Goal: Transaction & Acquisition: Download file/media

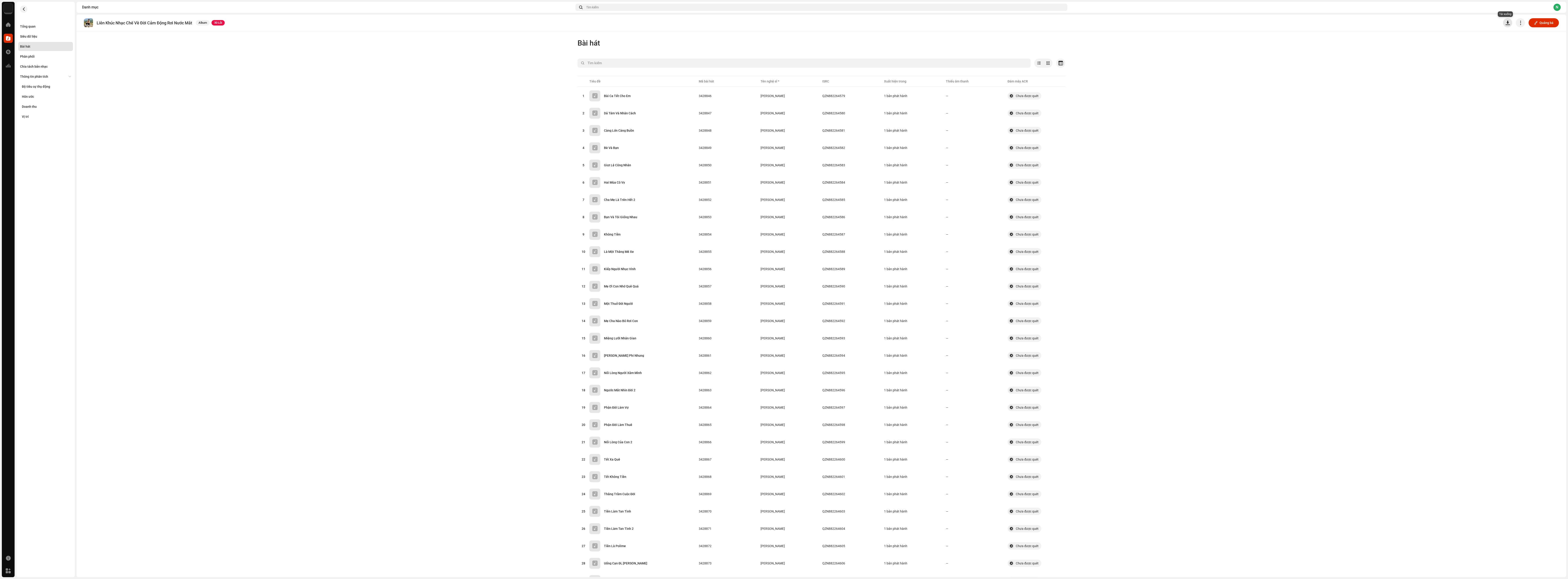
click at [712, 22] on button "button" at bounding box center [1507, 23] width 9 height 9
click at [712, 63] on div "Tài sản" at bounding box center [1526, 61] width 43 height 4
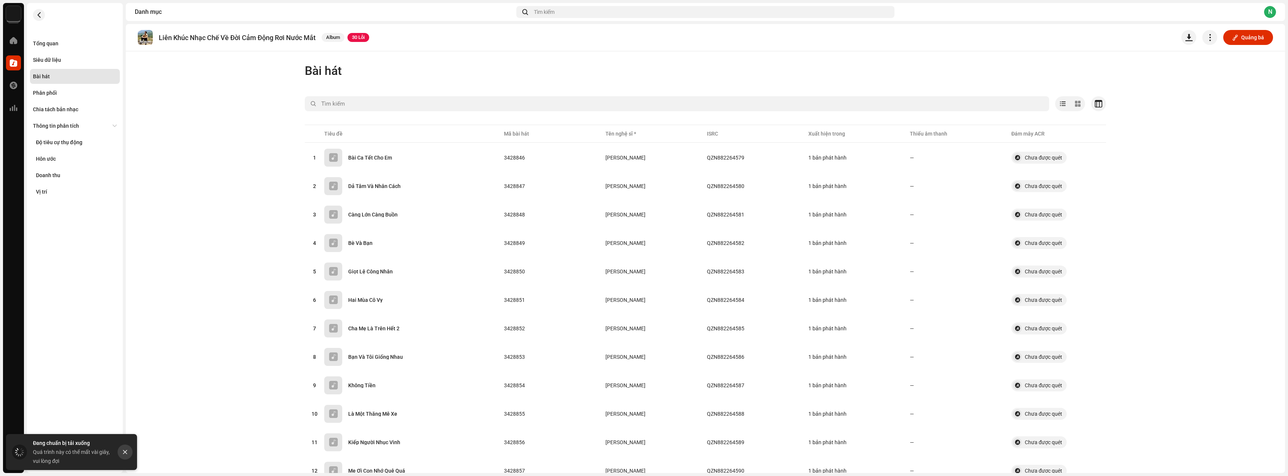
click at [127, 432] on icon "Close" at bounding box center [124, 451] width 5 height 5
click at [1170, 37] on span "button" at bounding box center [1209, 37] width 7 height 6
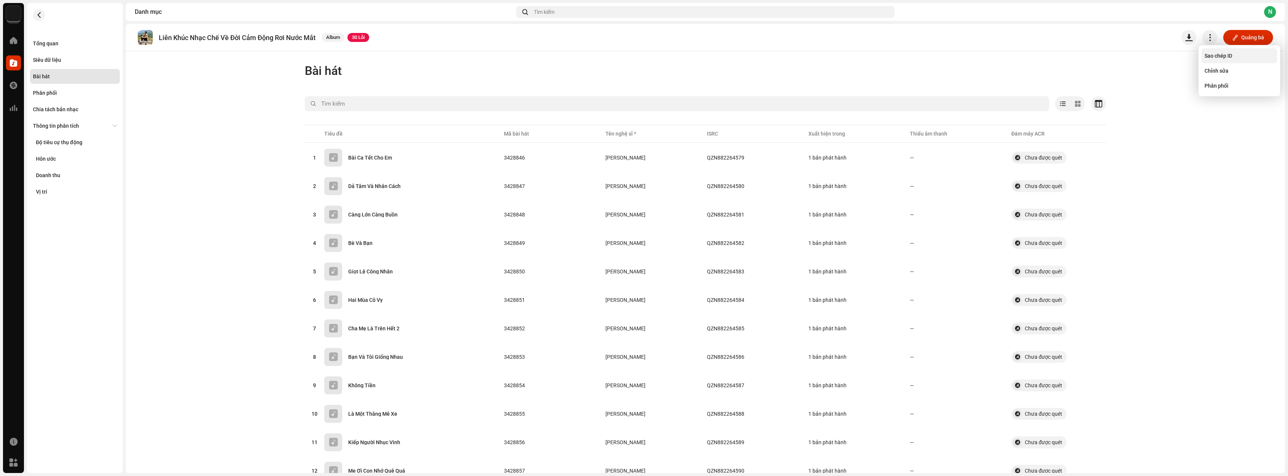
click at [1170, 57] on span "Sao chép ID" at bounding box center [1219, 56] width 28 height 6
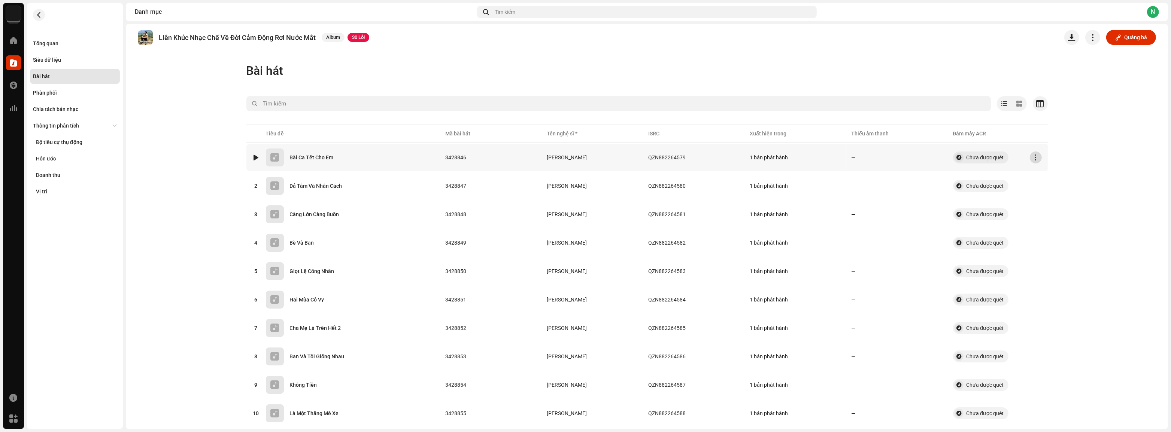
click at [1037, 159] on button "button" at bounding box center [1036, 158] width 12 height 12
click at [1046, 232] on span "Tải âm thanh xuống" at bounding box center [1057, 234] width 47 height 6
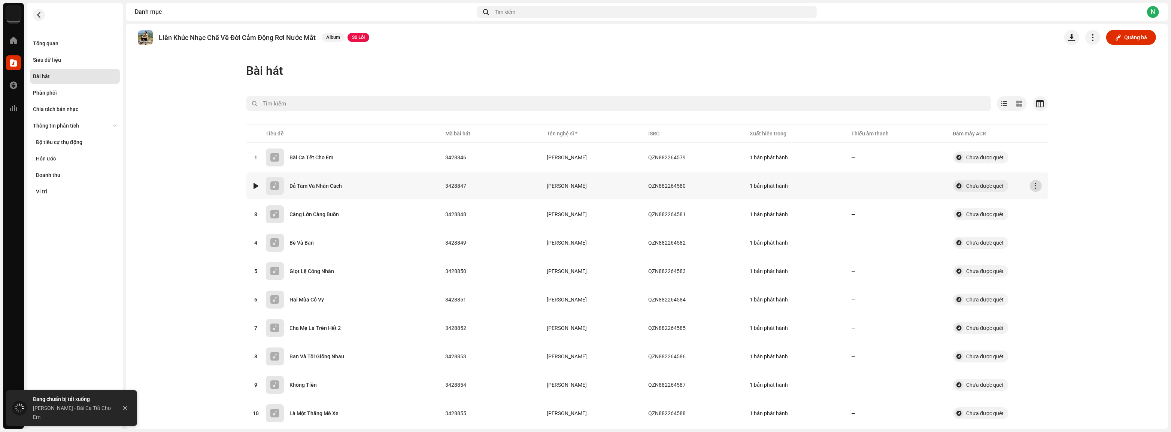
click at [1037, 186] on button "button" at bounding box center [1036, 186] width 12 height 12
click at [1039, 262] on span "Tải âm thanh xuống" at bounding box center [1057, 262] width 47 height 6
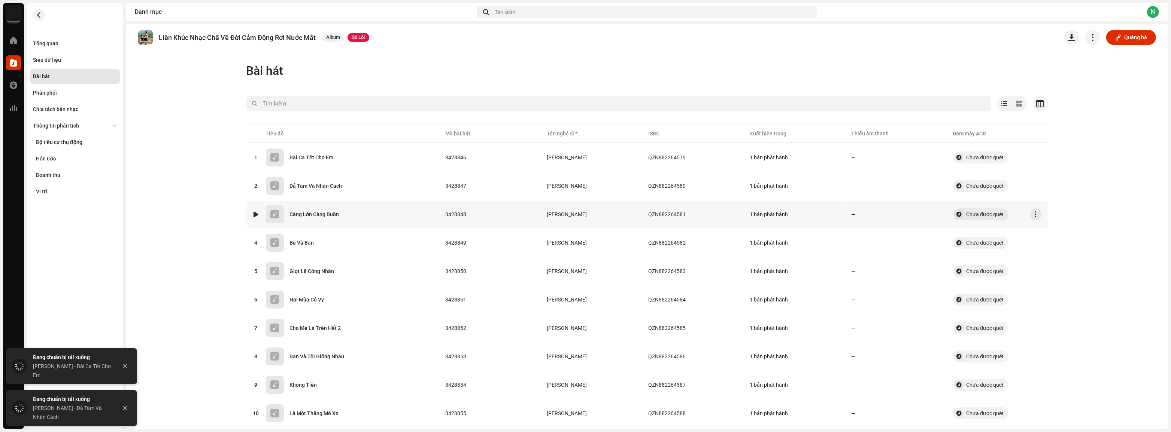
drag, startPoint x: 1030, startPoint y: 212, endPoint x: 1038, endPoint y: 218, distance: 10.6
click at [1033, 213] on button "button" at bounding box center [1036, 215] width 12 height 12
click at [1045, 286] on div "Tải âm thanh xuống" at bounding box center [1069, 290] width 76 height 15
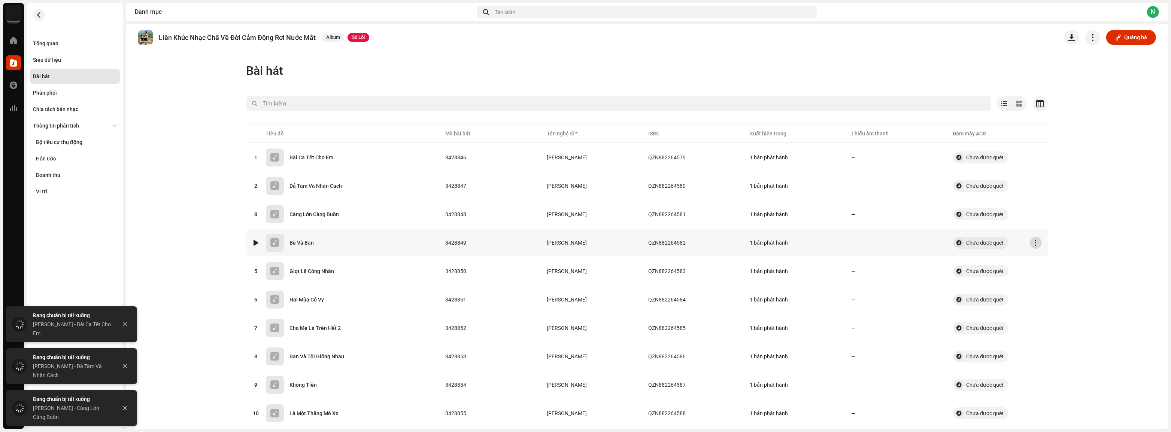
click at [1036, 244] on button "button" at bounding box center [1036, 243] width 12 height 12
click at [1051, 315] on div "Tải âm thanh xuống" at bounding box center [1069, 319] width 76 height 15
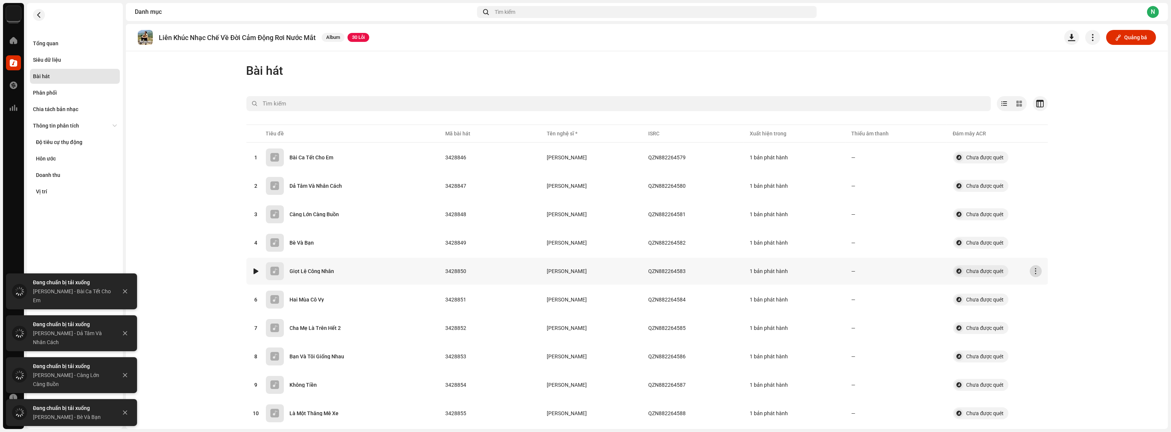
click at [1030, 266] on button "button" at bounding box center [1036, 271] width 12 height 12
click at [1045, 346] on span "Tải âm thanh xuống" at bounding box center [1057, 347] width 47 height 6
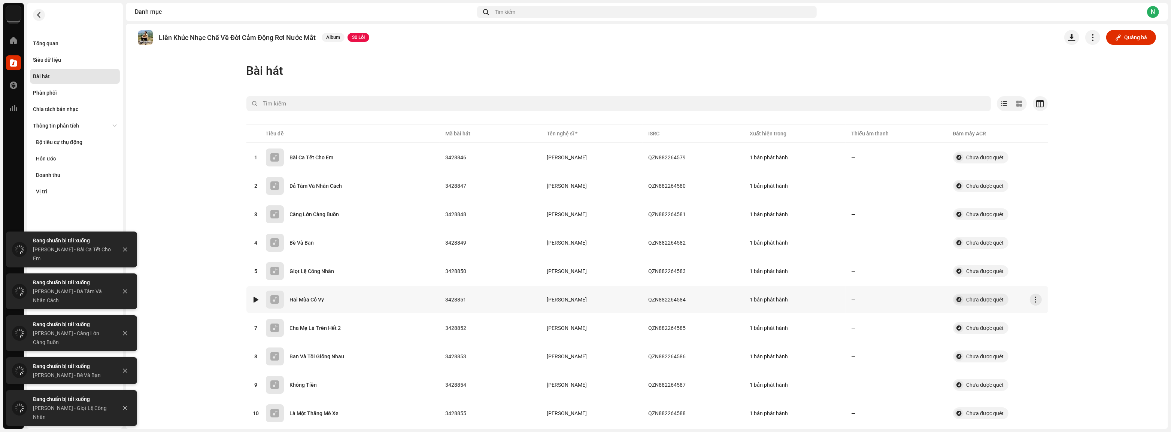
drag, startPoint x: 1032, startPoint y: 299, endPoint x: 1034, endPoint y: 307, distance: 8.3
click at [1033, 300] on span "button" at bounding box center [1036, 300] width 6 height 6
click at [1049, 375] on span "Tải âm thanh xuống" at bounding box center [1057, 376] width 47 height 6
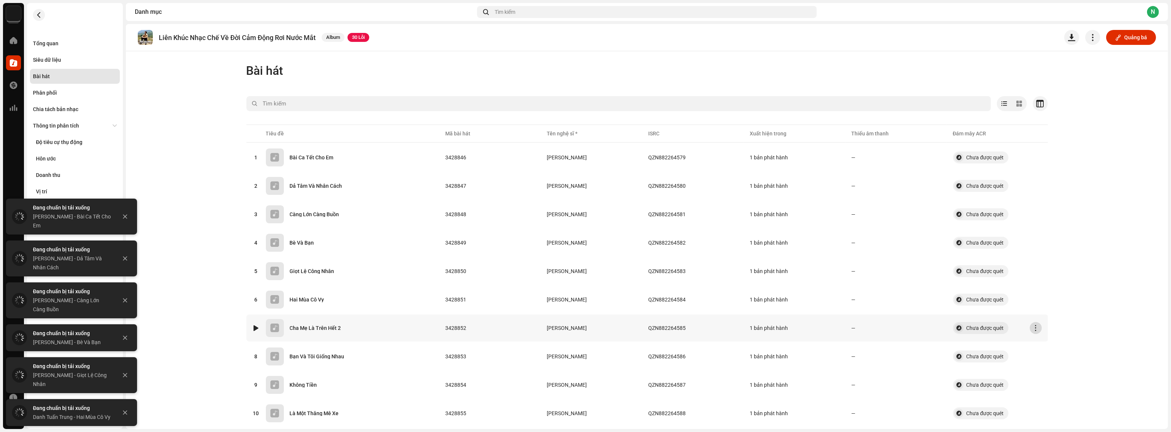
click at [1034, 325] on span "button" at bounding box center [1036, 328] width 6 height 6
click at [1057, 405] on span "Tải âm thanh xuống" at bounding box center [1057, 404] width 47 height 6
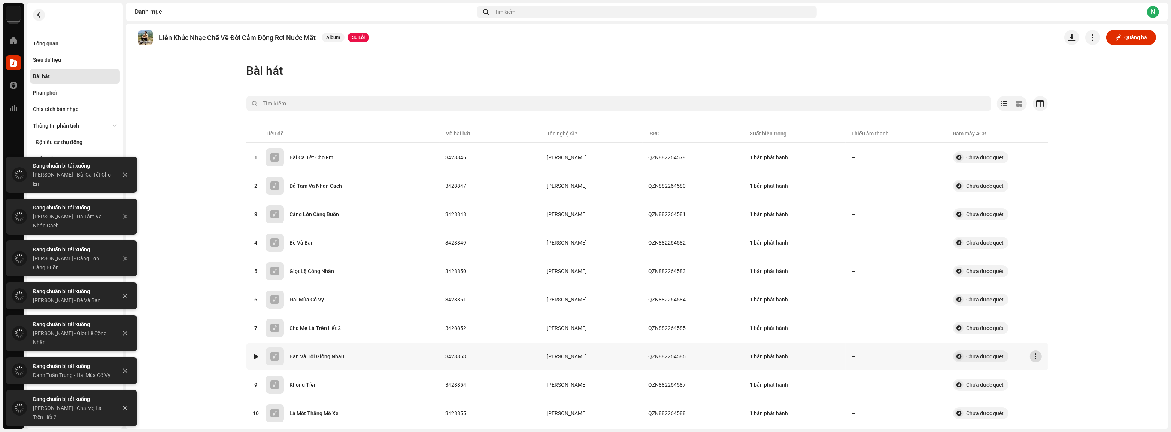
click at [1032, 359] on button "button" at bounding box center [1036, 357] width 12 height 12
click at [1049, 322] on span "Tải âm thanh xuống" at bounding box center [1057, 324] width 47 height 6
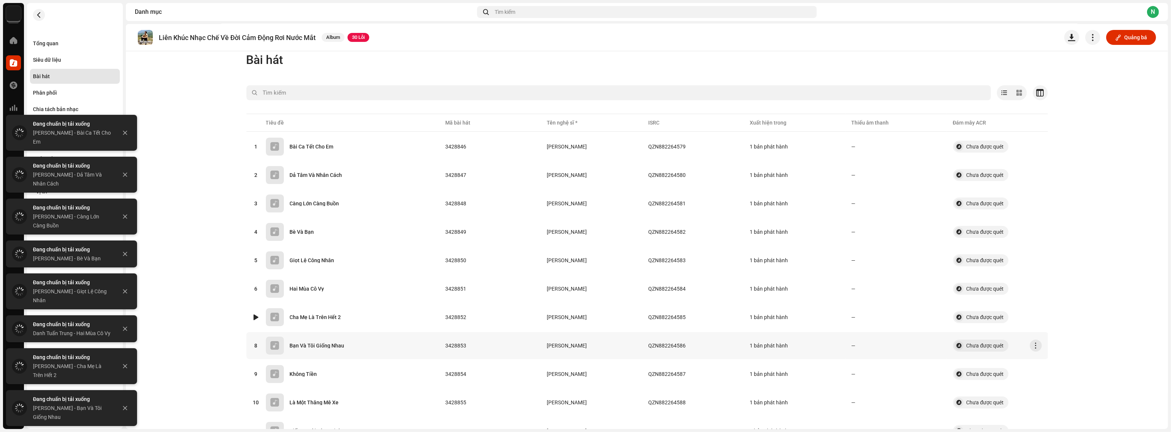
scroll to position [34, 0]
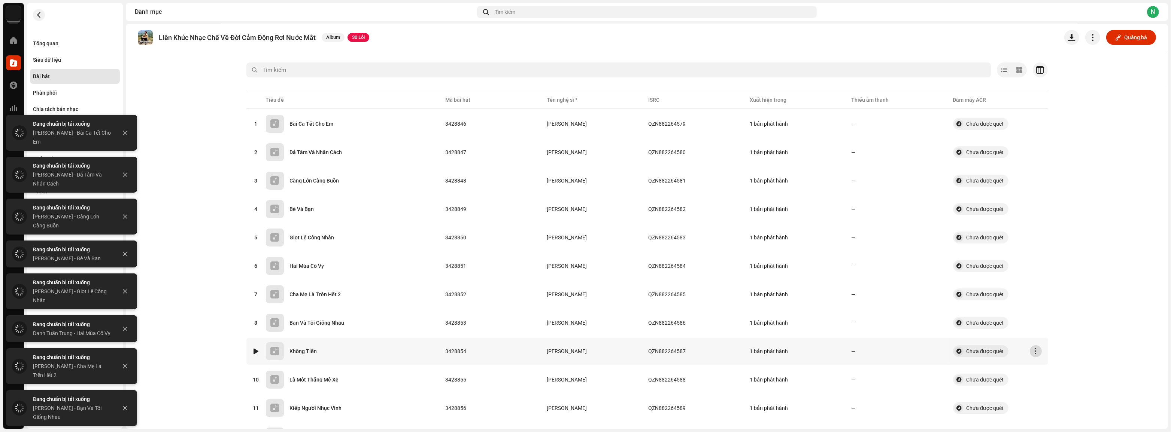
click at [1035, 346] on button "button" at bounding box center [1036, 352] width 12 height 12
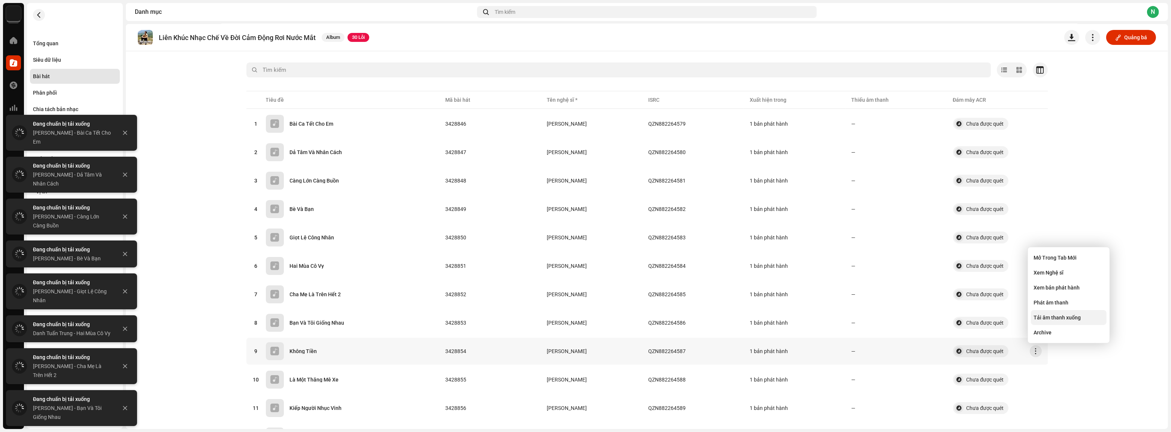
click at [1060, 318] on span "Tải âm thanh xuống" at bounding box center [1057, 318] width 47 height 6
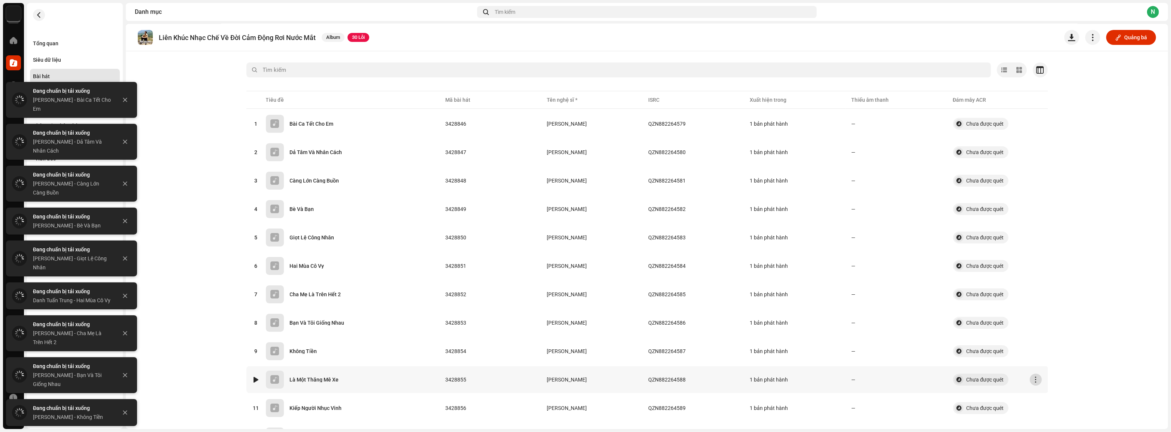
click at [1036, 378] on span "button" at bounding box center [1036, 380] width 6 height 6
click at [1048, 344] on span "Tải âm thanh xuống" at bounding box center [1057, 346] width 47 height 6
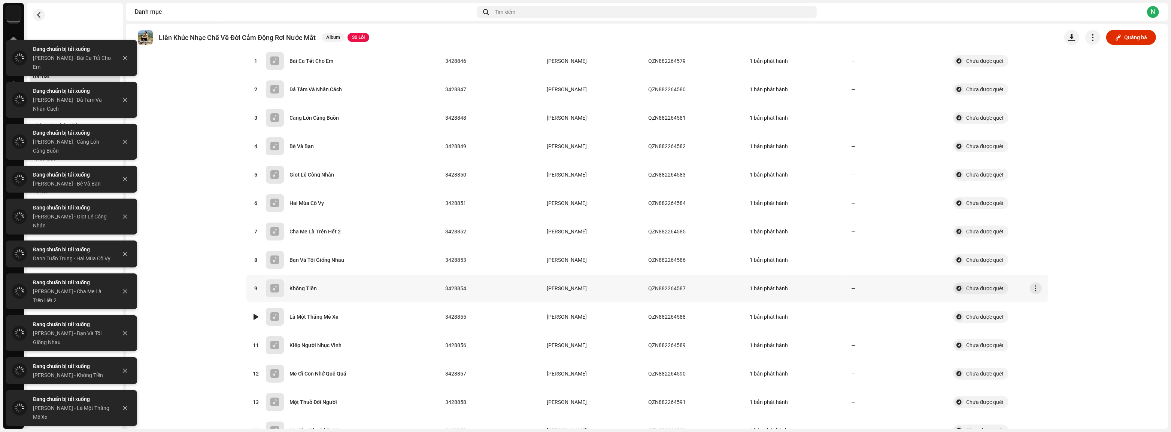
scroll to position [102, 0]
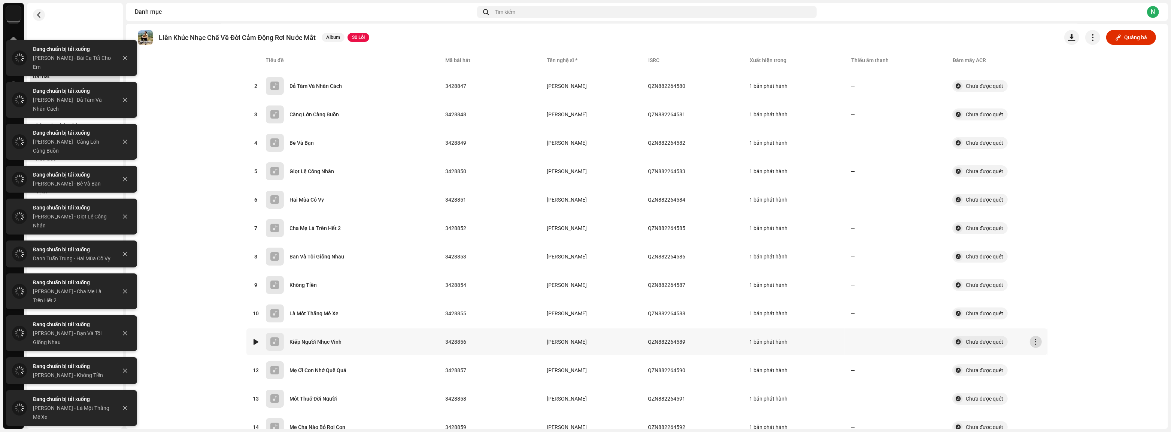
click at [1033, 339] on span "button" at bounding box center [1036, 342] width 6 height 6
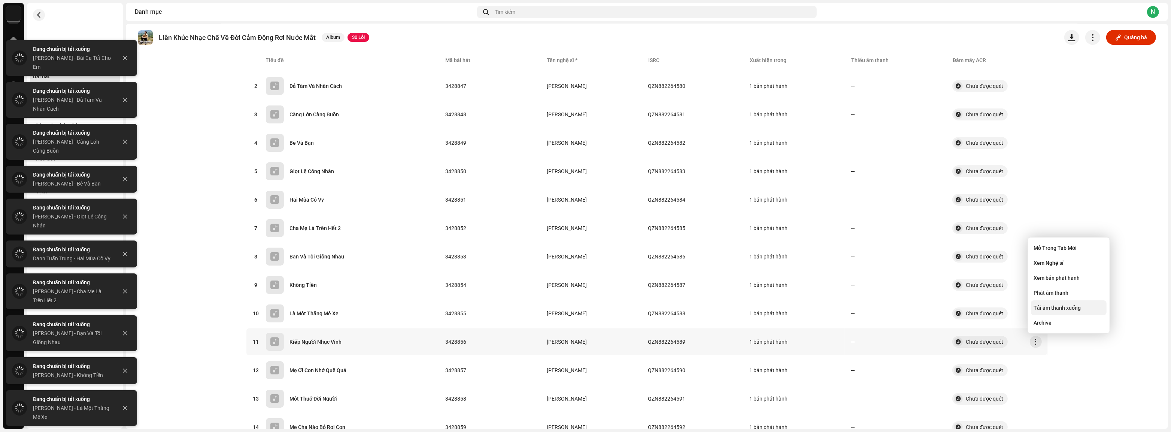
click at [1059, 307] on span "Tải âm thanh xuống" at bounding box center [1057, 308] width 47 height 6
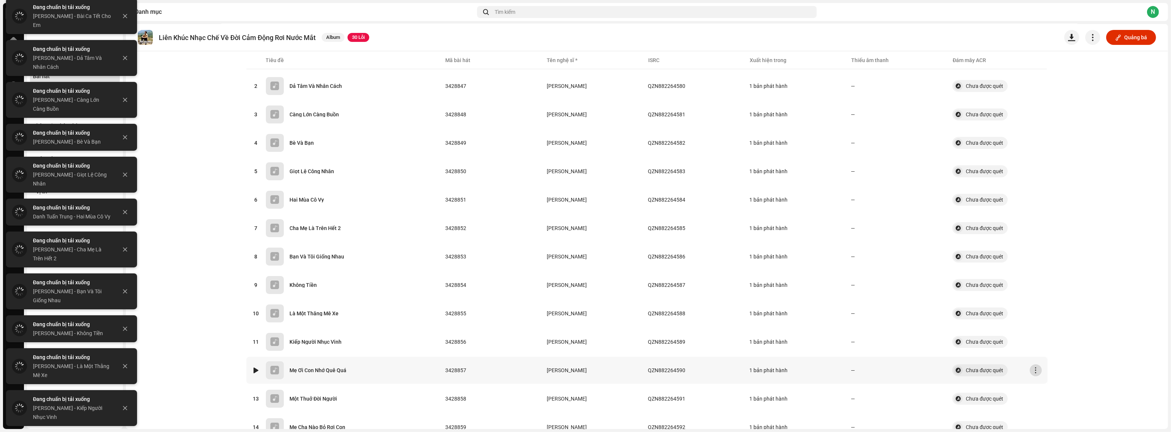
click at [1038, 368] on button "button" at bounding box center [1036, 371] width 12 height 12
click at [1046, 335] on span "Tải âm thanh xuống" at bounding box center [1057, 337] width 47 height 6
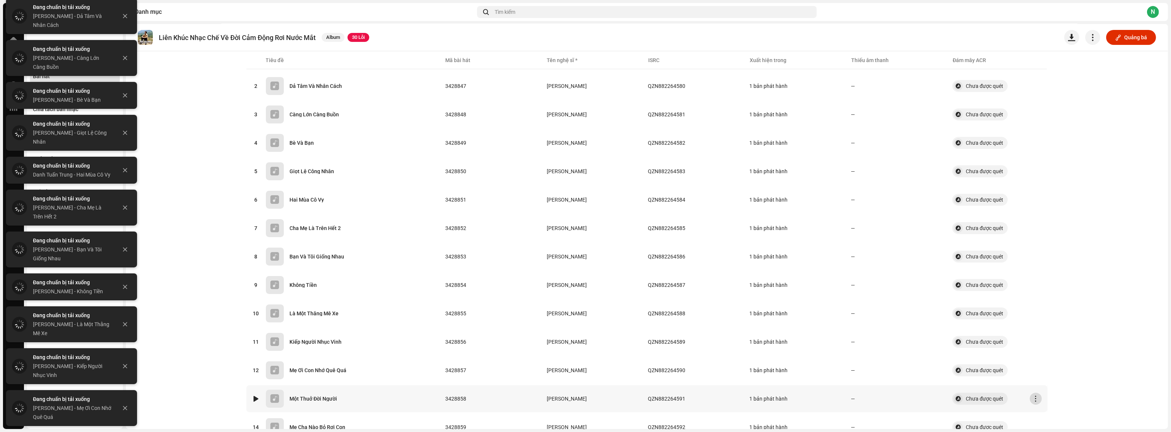
click at [1037, 400] on button "button" at bounding box center [1036, 399] width 12 height 12
click at [1036, 364] on span "Tải âm thanh xuống" at bounding box center [1057, 365] width 47 height 6
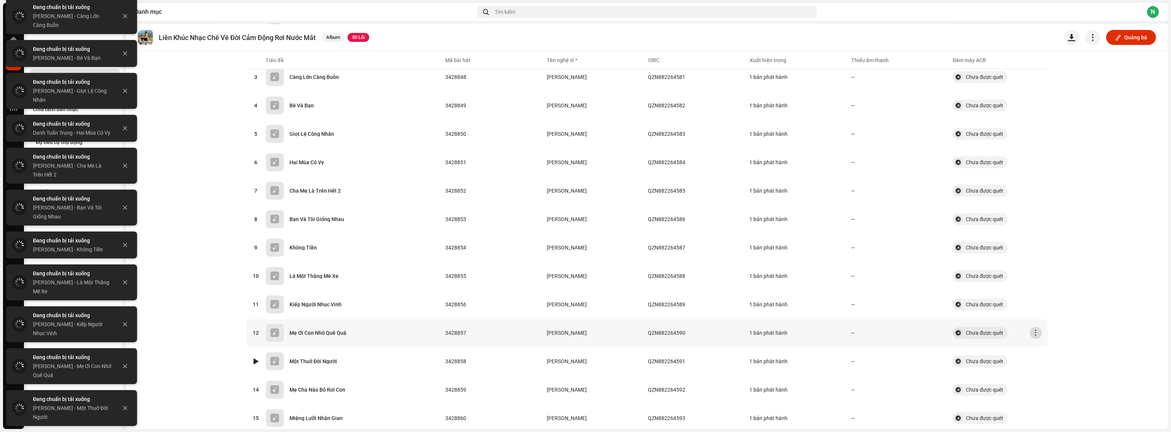
scroll to position [170, 0]
click at [1033, 356] on span "button" at bounding box center [1036, 359] width 6 height 6
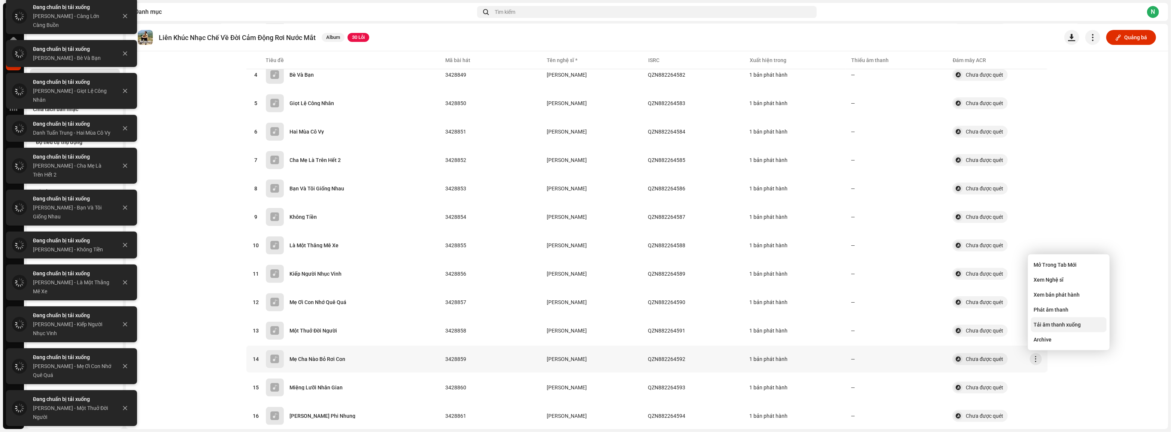
click at [1054, 326] on span "Tải âm thanh xuống" at bounding box center [1057, 325] width 47 height 6
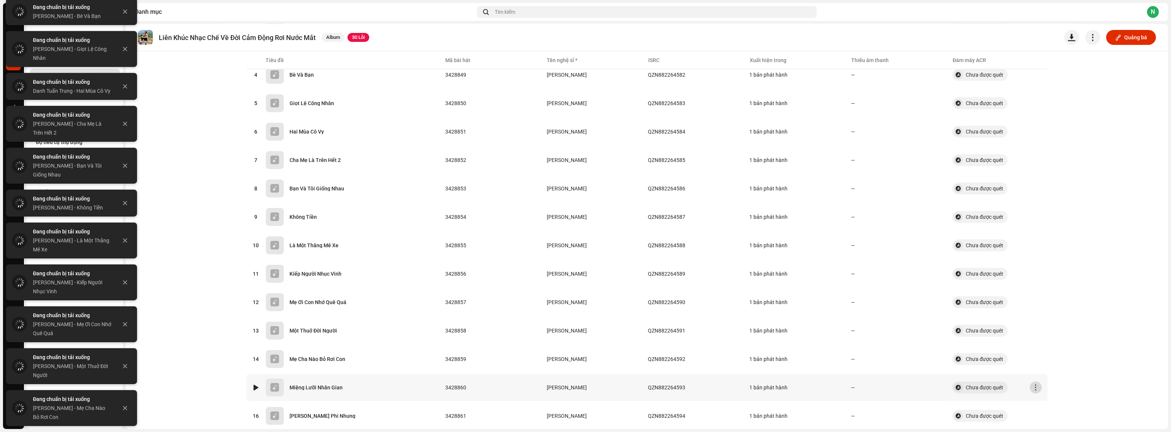
click at [1033, 385] on span "button" at bounding box center [1036, 388] width 6 height 6
click at [1044, 355] on span "Tải âm thanh xuống" at bounding box center [1057, 353] width 47 height 6
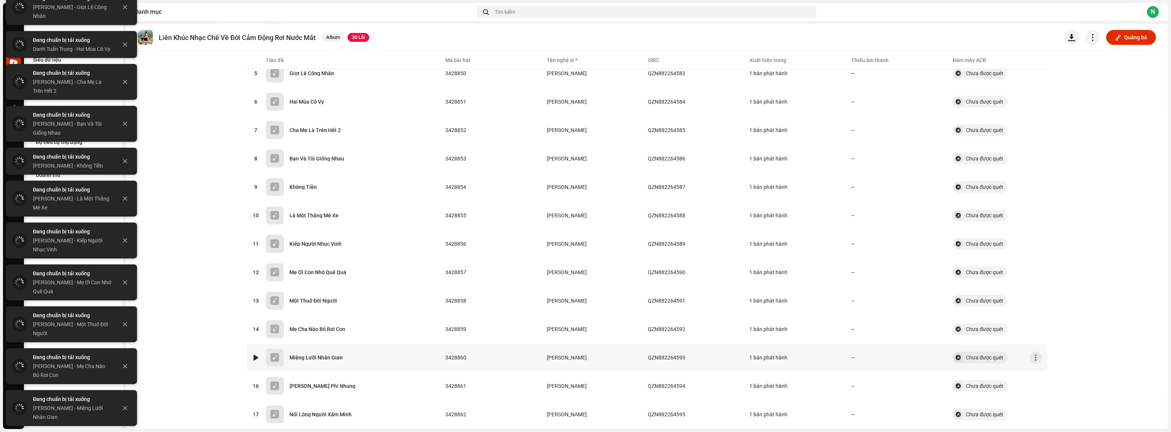
scroll to position [204, 0]
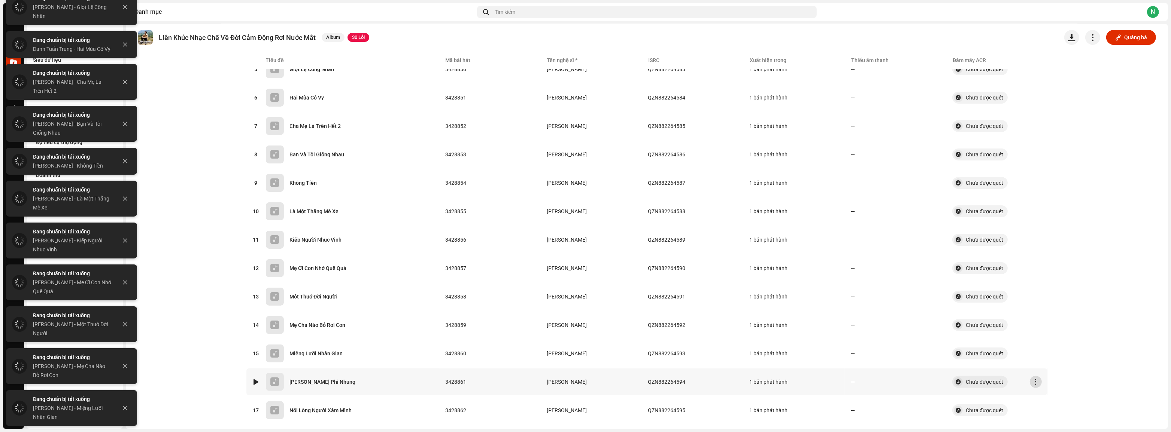
click at [1030, 376] on button "button" at bounding box center [1036, 382] width 12 height 12
click at [1051, 341] on div "Tải âm thanh xuống" at bounding box center [1069, 347] width 76 height 15
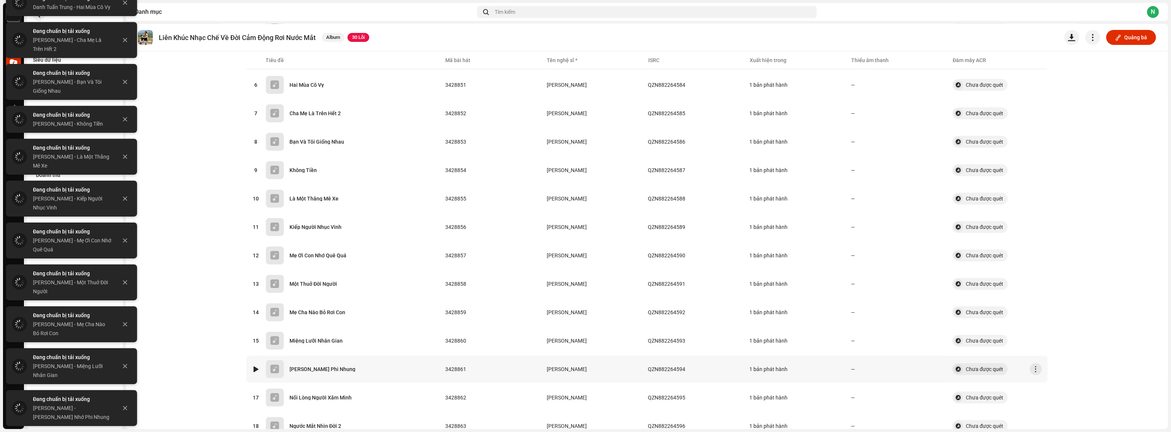
scroll to position [272, 0]
click at [1035, 340] on span "button" at bounding box center [1036, 343] width 6 height 6
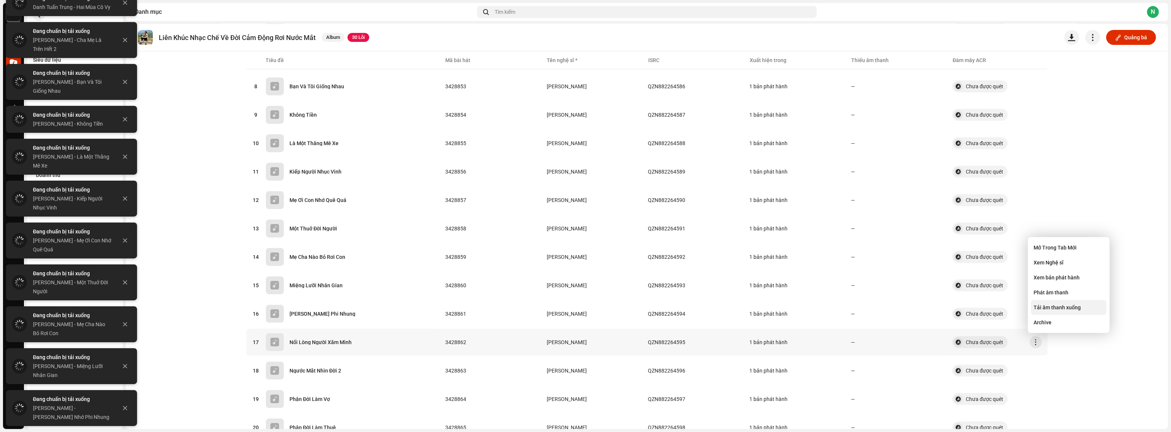
click at [1060, 311] on div "Tải âm thanh xuống" at bounding box center [1069, 307] width 76 height 15
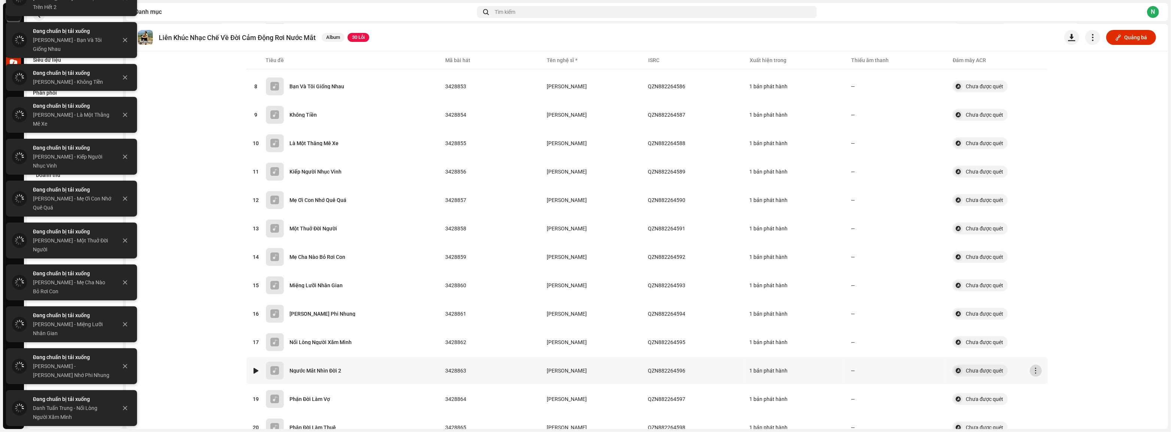
click at [1034, 365] on button "button" at bounding box center [1036, 371] width 12 height 12
click at [1047, 333] on span "Tải âm thanh xuống" at bounding box center [1057, 336] width 47 height 6
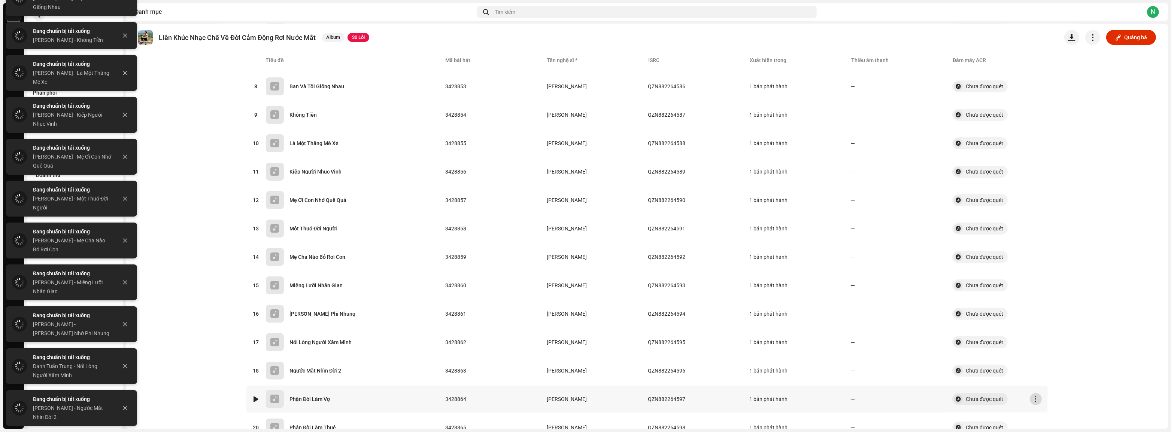
click at [1033, 397] on span "button" at bounding box center [1036, 400] width 6 height 6
click at [1035, 363] on span "Tải âm thanh xuống" at bounding box center [1057, 364] width 47 height 6
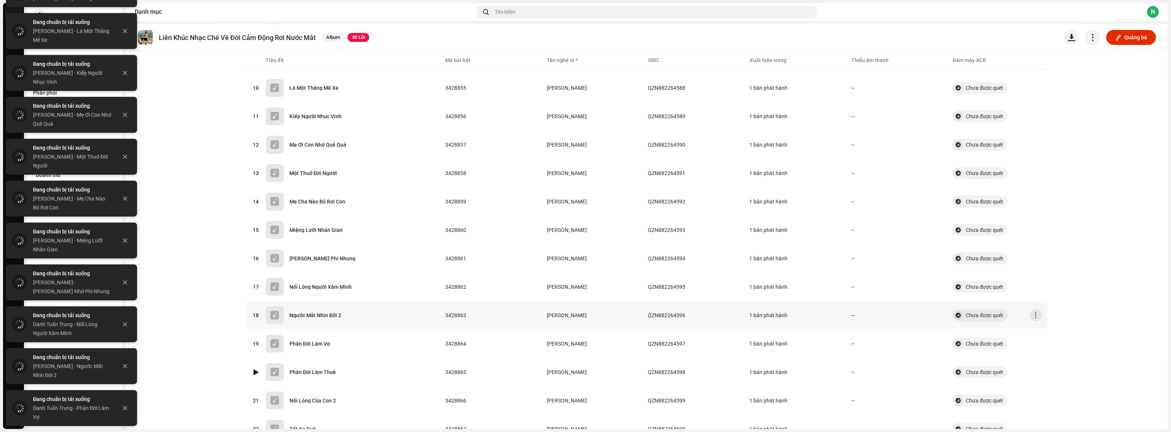
scroll to position [340, 0]
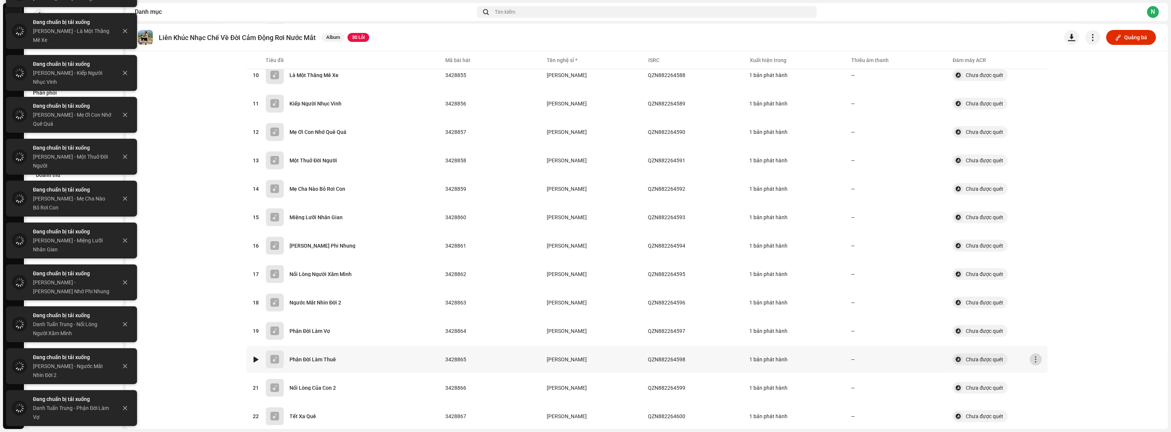
click at [1033, 357] on span "button" at bounding box center [1036, 360] width 6 height 6
click at [1058, 325] on span "Tải âm thanh xuống" at bounding box center [1057, 325] width 47 height 6
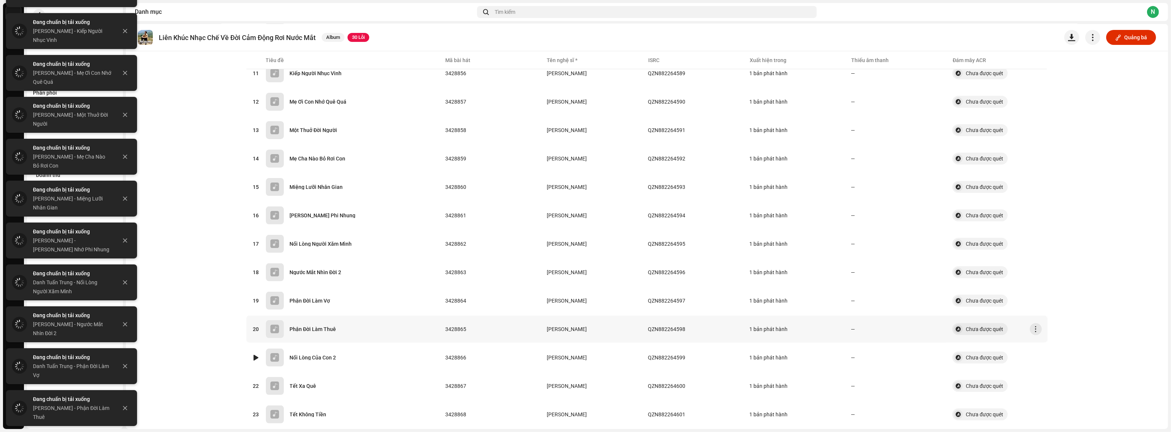
scroll to position [374, 0]
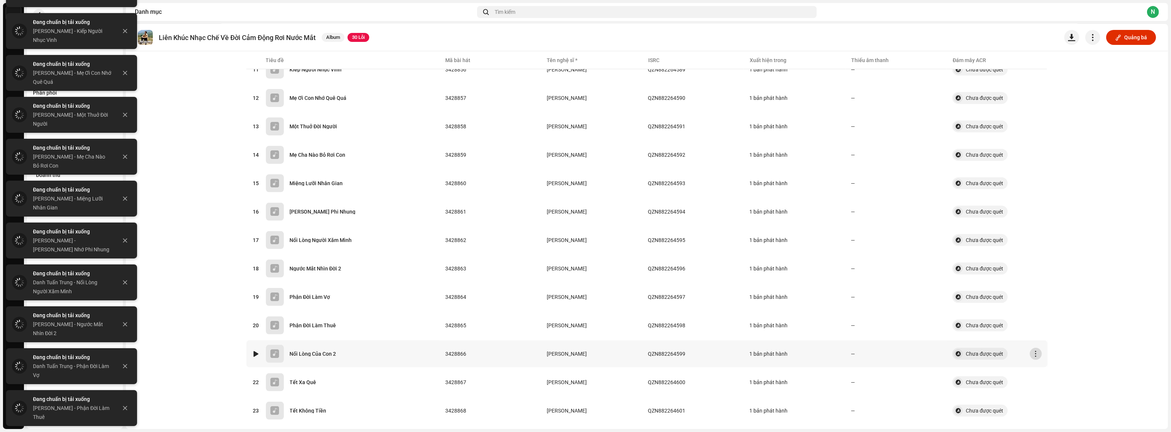
click at [1036, 351] on span "button" at bounding box center [1036, 354] width 6 height 6
click at [1051, 321] on span "Tải âm thanh xuống" at bounding box center [1057, 319] width 47 height 6
click at [1036, 380] on span "button" at bounding box center [1036, 383] width 6 height 6
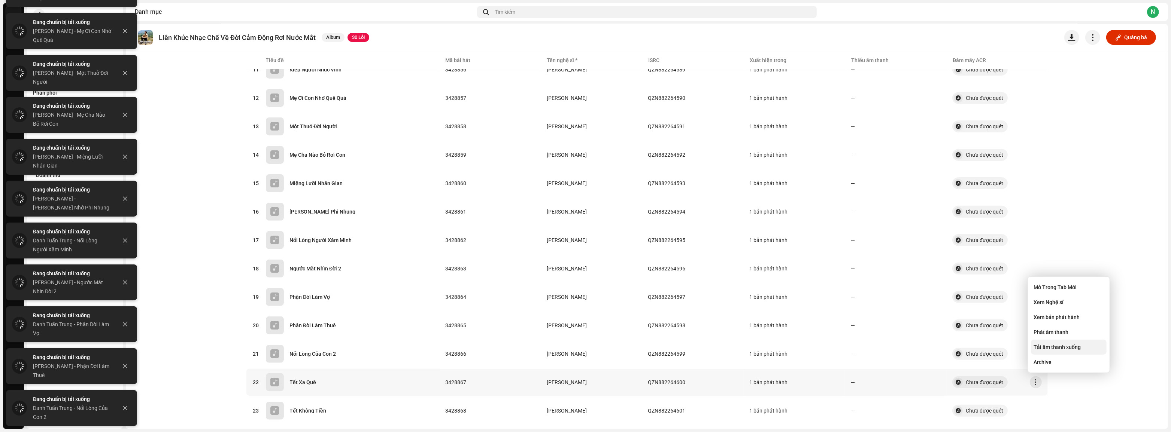
click at [1041, 345] on span "Tải âm thanh xuống" at bounding box center [1057, 347] width 47 height 6
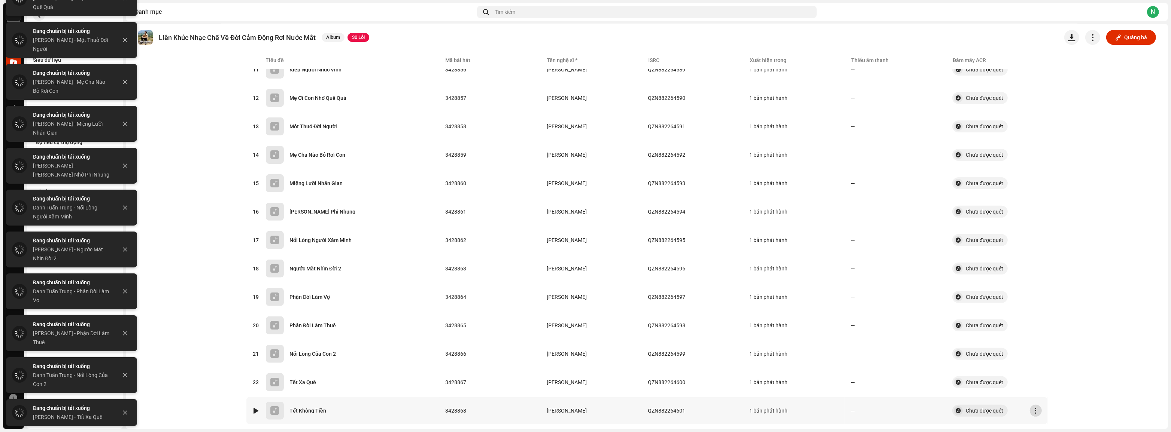
click at [1033, 405] on button "button" at bounding box center [1036, 411] width 12 height 12
click at [1041, 374] on span "Tải âm thanh xuống" at bounding box center [1057, 376] width 47 height 6
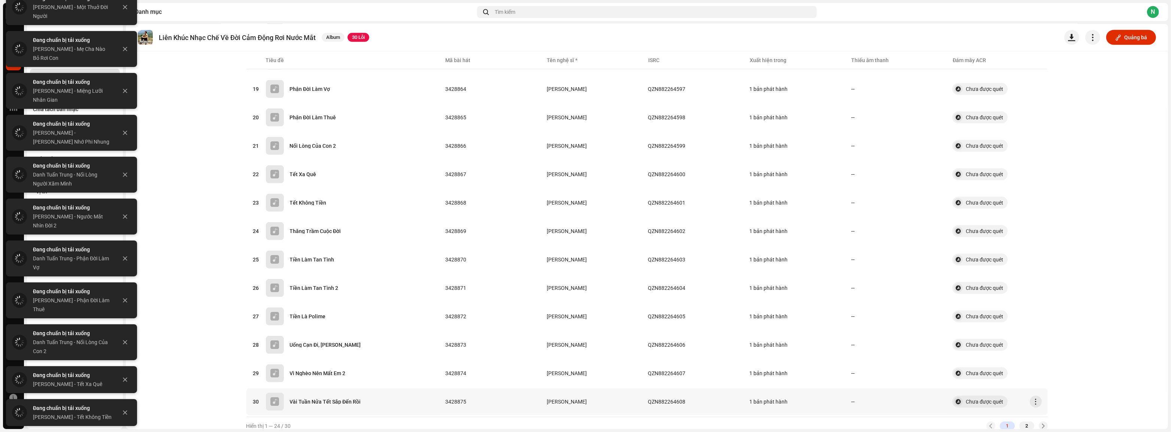
scroll to position [583, 0]
click at [1036, 228] on span "button" at bounding box center [1036, 231] width 6 height 6
click at [1045, 304] on span "Tải âm thanh xuống" at bounding box center [1057, 304] width 47 height 6
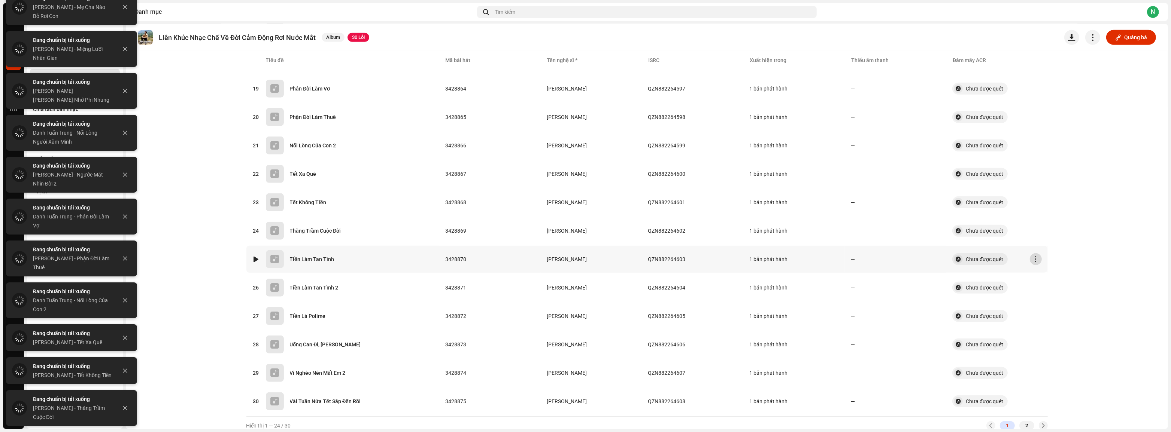
click at [1035, 256] on span "button" at bounding box center [1036, 259] width 6 height 6
click at [1052, 333] on span "Tải âm thanh xuống" at bounding box center [1057, 332] width 47 height 6
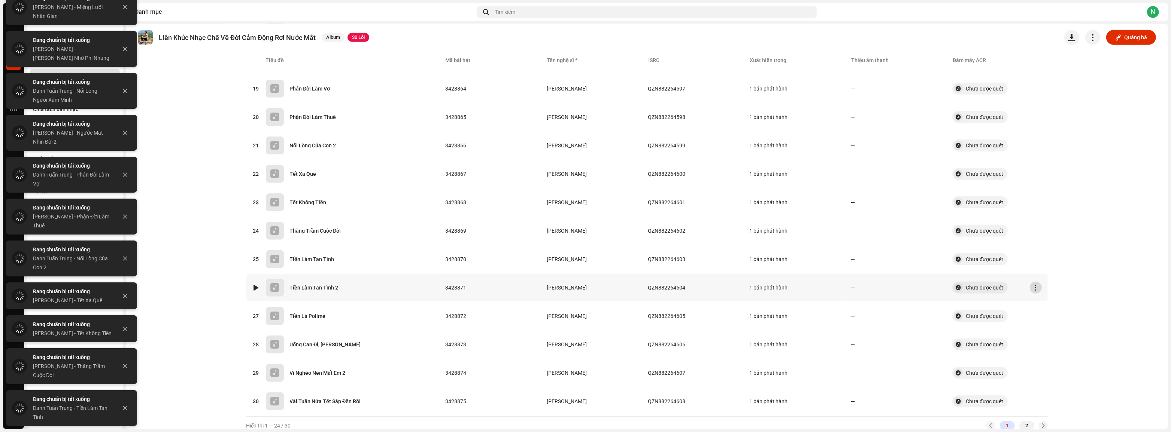
click at [1034, 285] on span "button" at bounding box center [1036, 288] width 6 height 6
drag, startPoint x: 1047, startPoint y: 358, endPoint x: 1038, endPoint y: 329, distance: 30.4
click at [1047, 358] on span "Tải âm thanh xuống" at bounding box center [1057, 361] width 47 height 6
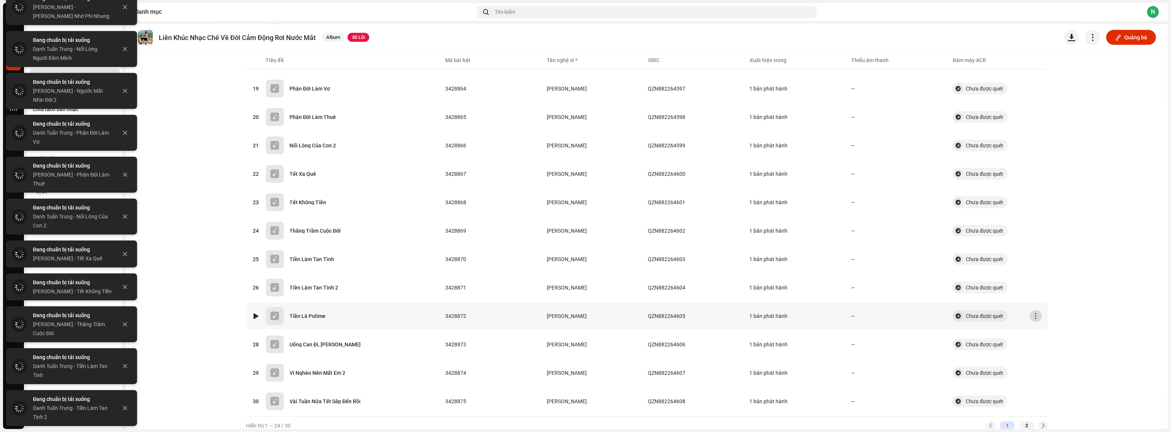
click at [1033, 313] on span "button" at bounding box center [1036, 316] width 6 height 6
click at [1058, 392] on div "Tải âm thanh xuống" at bounding box center [1069, 388] width 76 height 15
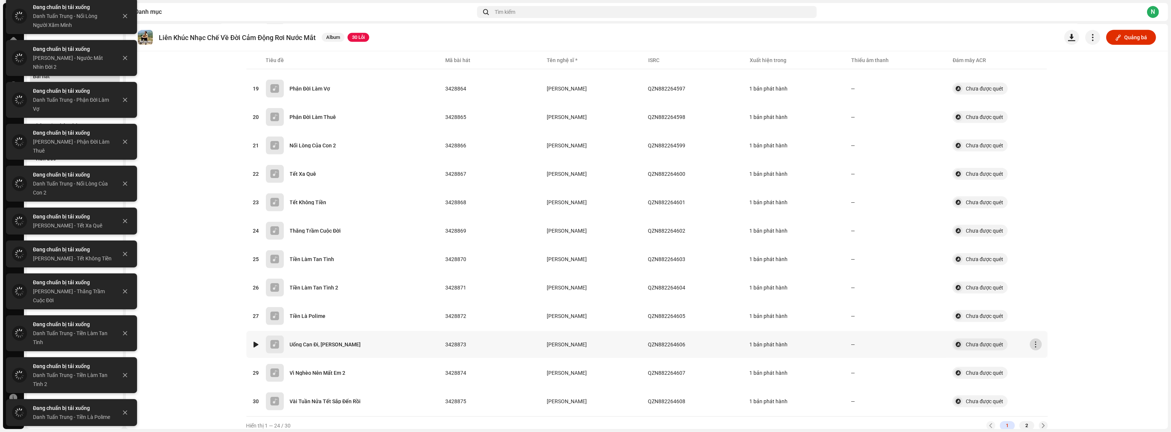
click at [1036, 342] on span "button" at bounding box center [1036, 345] width 6 height 6
click at [1057, 306] on span "Tải âm thanh xuống" at bounding box center [1057, 309] width 47 height 6
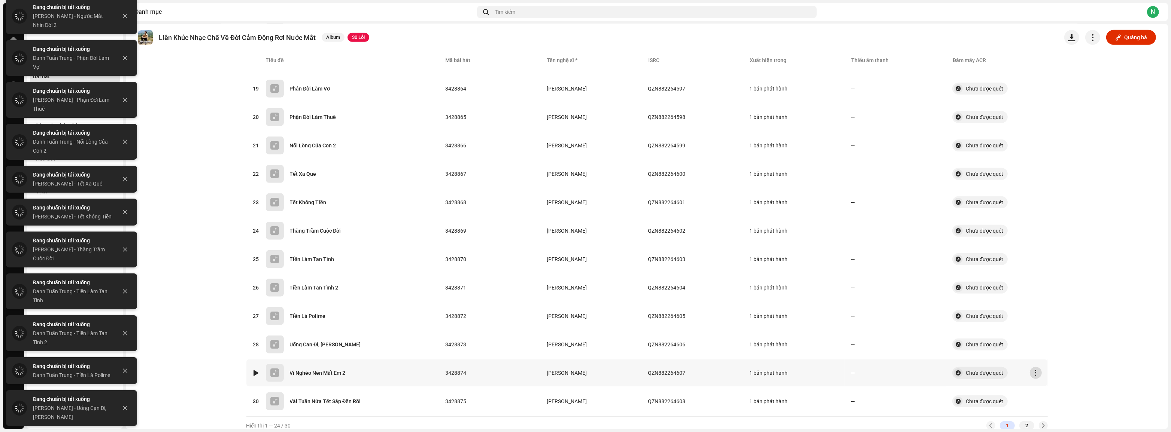
click at [1033, 370] on span "button" at bounding box center [1036, 373] width 6 height 6
click at [1053, 337] on span "Tải âm thanh xuống" at bounding box center [1057, 337] width 47 height 6
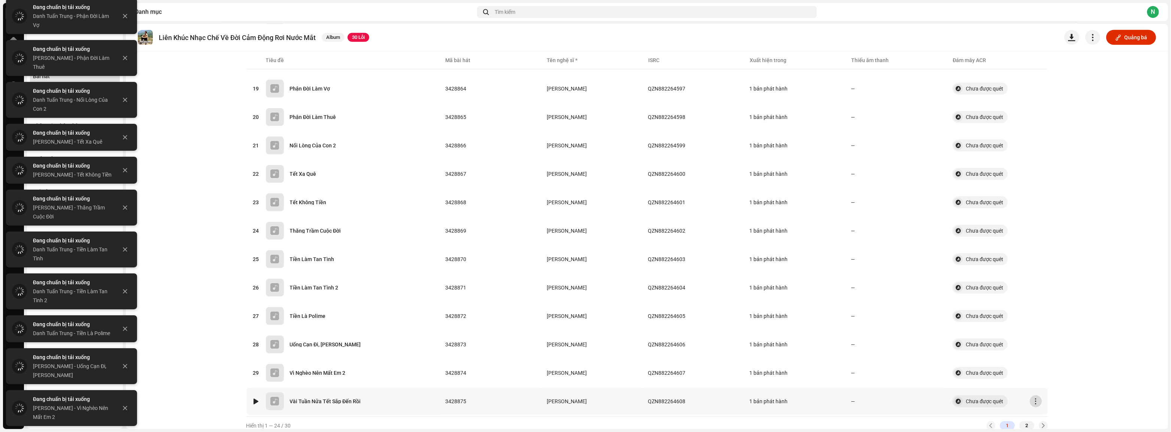
click at [1033, 399] on span "button" at bounding box center [1036, 402] width 6 height 6
click at [1041, 366] on span "Tải âm thanh xuống" at bounding box center [1057, 365] width 47 height 6
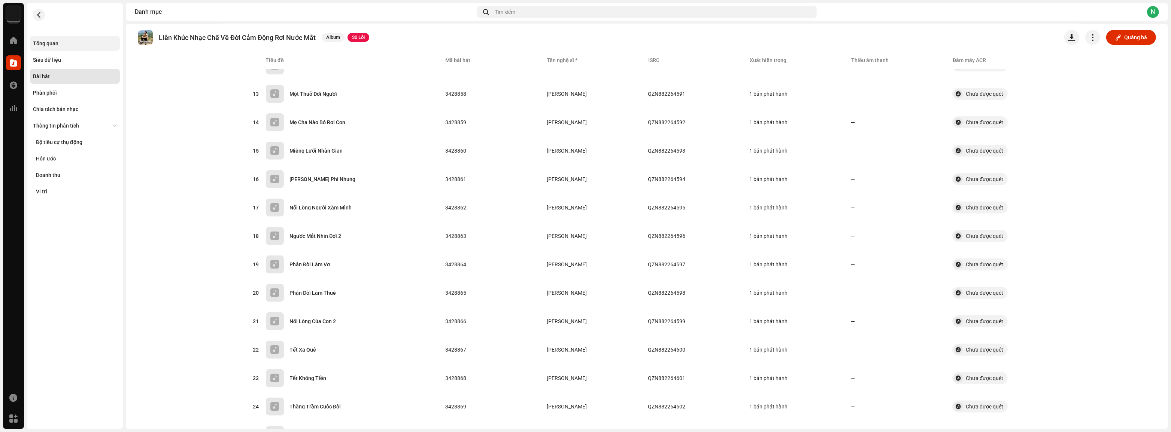
scroll to position [379, 0]
click at [1113, 423] on catalog-releases-details-tracks "Liên Khúc Nhạc Chế Về Đời Cảm Động Rơi Nước Mắt Album 30 Lỗi Quảng bá Bài hát Đ…" at bounding box center [647, 142] width 1042 height 994
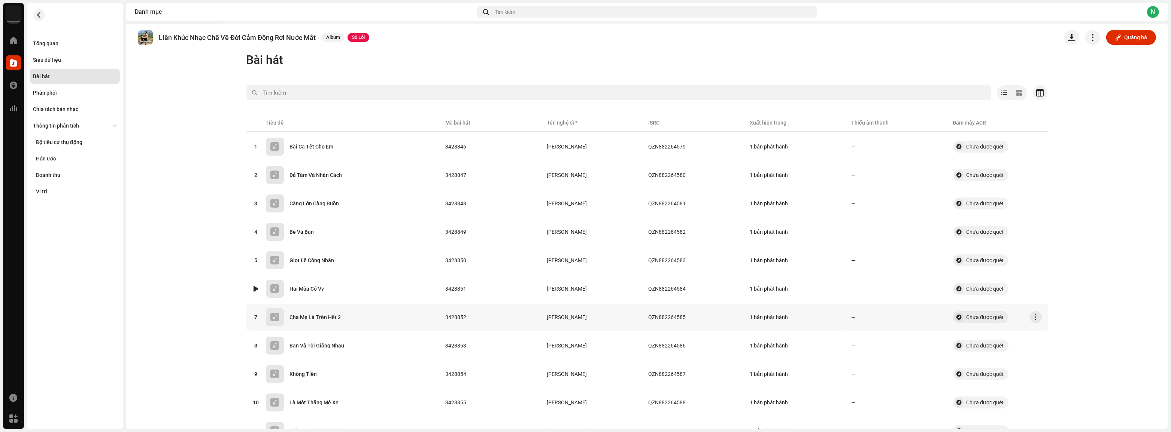
scroll to position [0, 0]
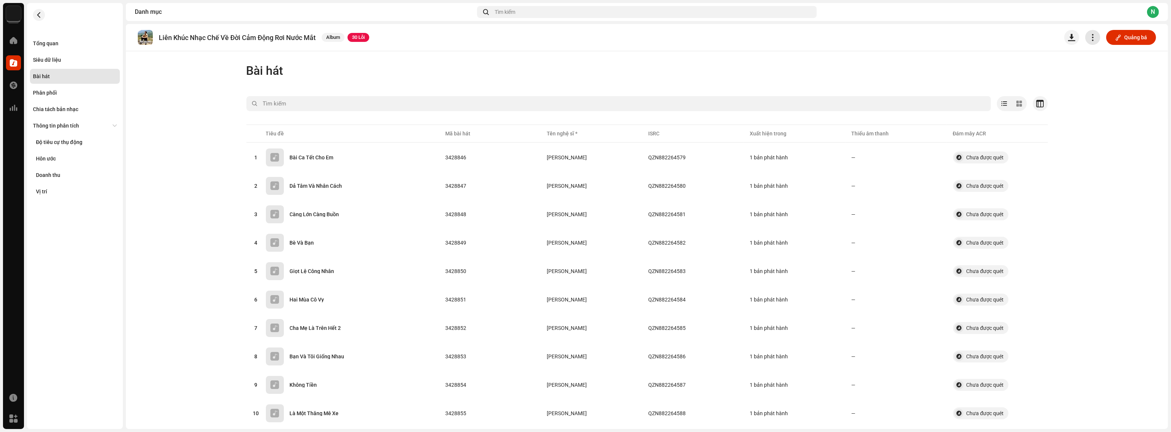
click at [1089, 34] on span "button" at bounding box center [1092, 37] width 7 height 6
click at [1068, 35] on span "button" at bounding box center [1071, 37] width 7 height 6
click at [1077, 84] on span "TXT Metadata" at bounding box center [1084, 86] width 34 height 6
click at [1073, 35] on button "button" at bounding box center [1071, 37] width 15 height 15
click at [1079, 56] on span "Siêu dữ liệu CSV" at bounding box center [1086, 56] width 39 height 6
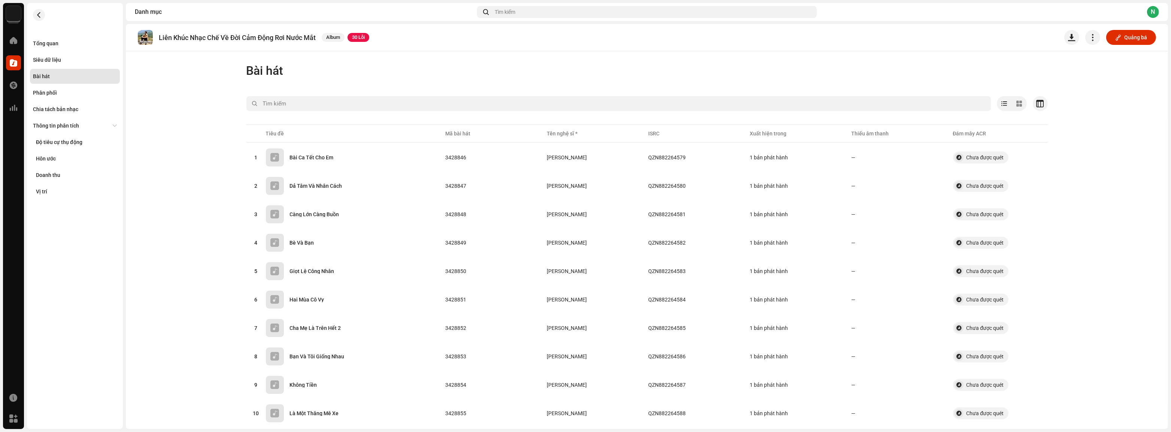
drag, startPoint x: 631, startPoint y: 55, endPoint x: 640, endPoint y: 54, distance: 9.0
click at [631, 55] on div "Liên Khúc Nhạc Chế Về Đời Cảm Động Rơi Nước Mắt Album 30 Lỗi Quảng bá Bài hát Đ…" at bounding box center [647, 226] width 1042 height 405
click at [1070, 41] on button "button" at bounding box center [1071, 37] width 15 height 15
click at [1075, 96] on div "Tài sản" at bounding box center [1102, 100] width 76 height 15
click at [1073, 40] on button "button" at bounding box center [1071, 37] width 15 height 15
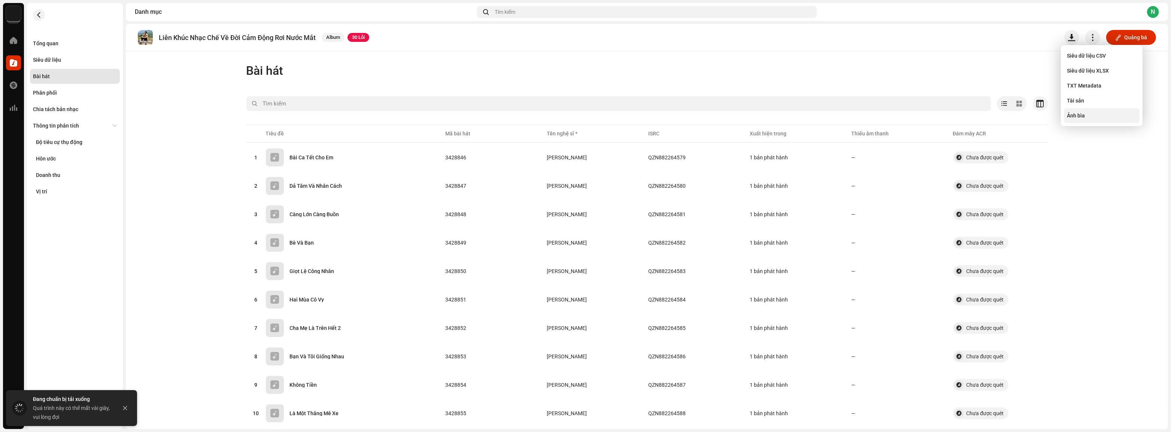
click at [1088, 119] on div "Ảnh bìa" at bounding box center [1102, 115] width 76 height 15
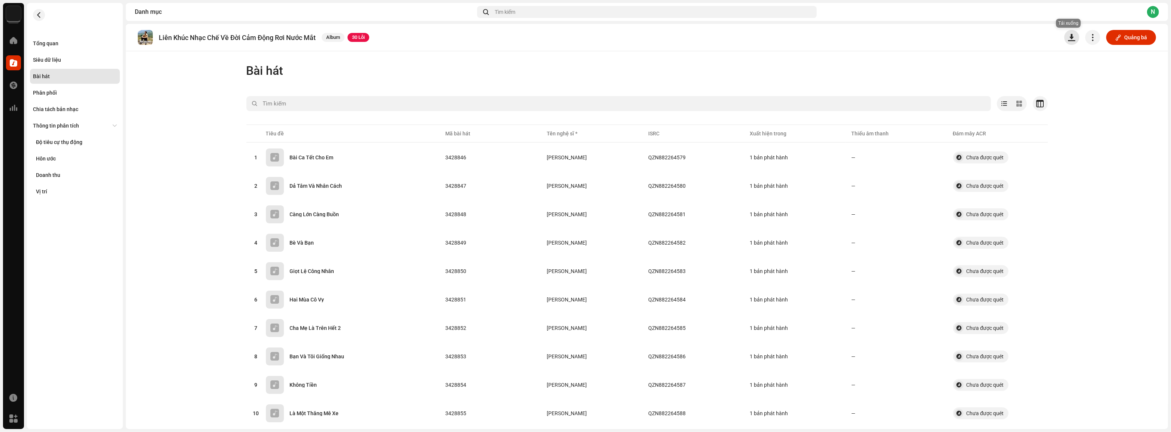
click at [1072, 38] on button "button" at bounding box center [1071, 37] width 15 height 15
click at [1089, 91] on div "TXT Metadata" at bounding box center [1102, 85] width 76 height 15
click at [741, 71] on div "Bài hát" at bounding box center [646, 70] width 801 height 15
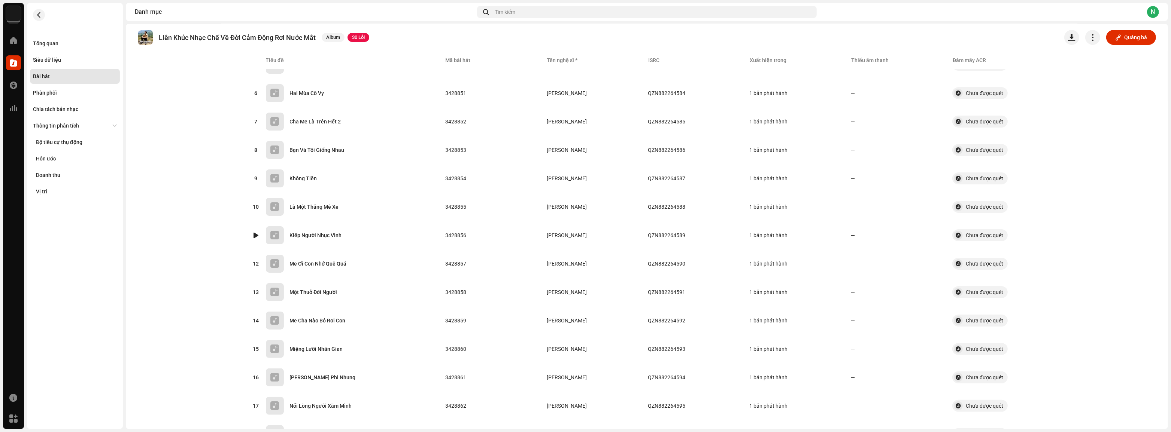
scroll to position [38, 0]
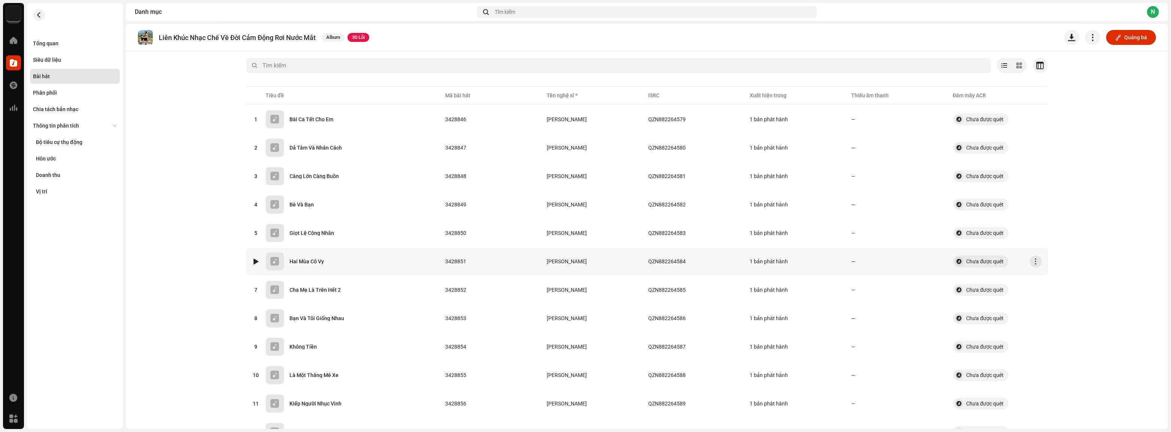
click at [303, 259] on div "Hai Mùa Cô Vy" at bounding box center [307, 261] width 34 height 5
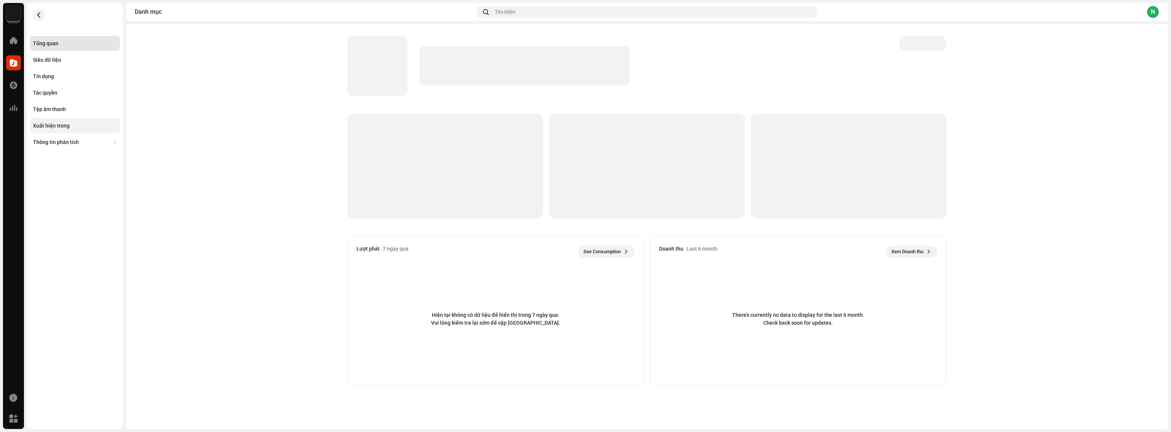
click at [49, 127] on div "Xuất hiện trong" at bounding box center [51, 126] width 37 height 6
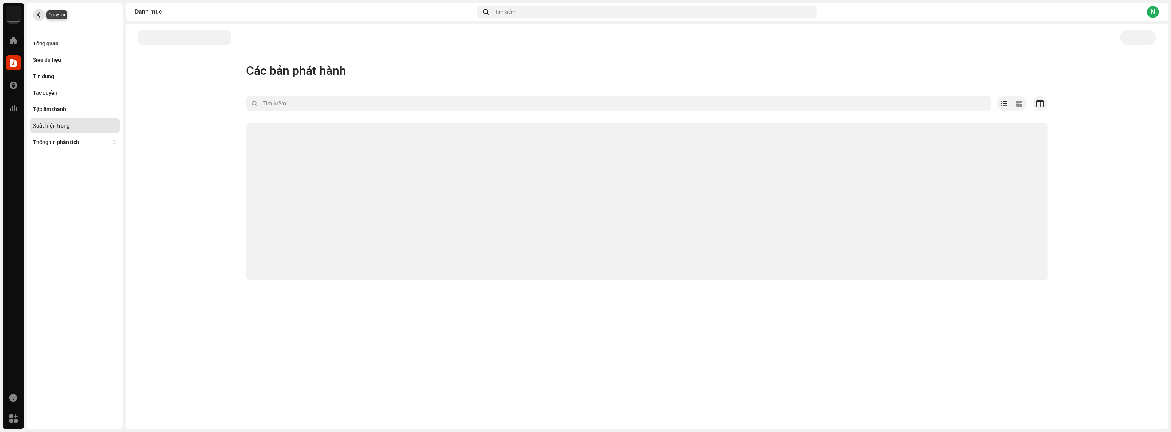
click at [39, 18] on button "button" at bounding box center [39, 15] width 12 height 12
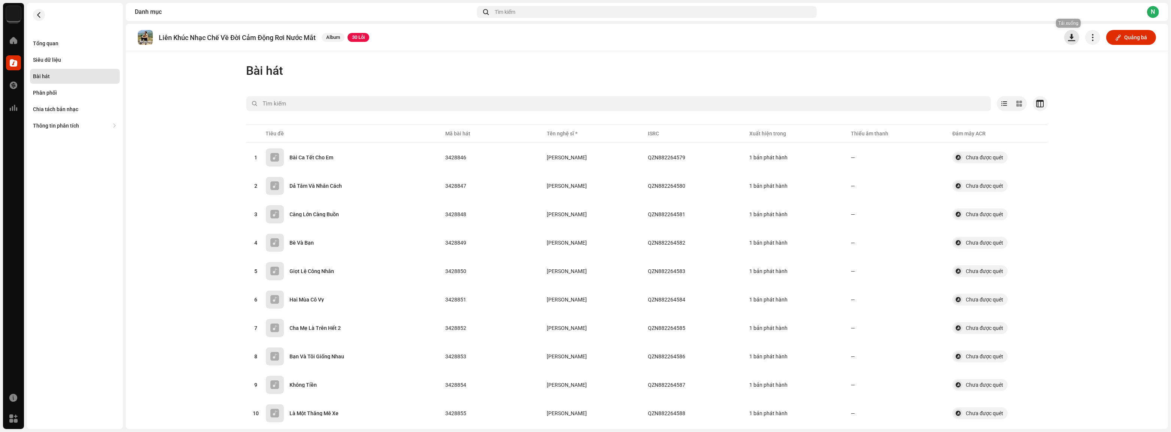
click at [1071, 36] on span "button" at bounding box center [1071, 37] width 7 height 6
click at [911, 67] on div "Bài hát" at bounding box center [646, 70] width 801 height 15
click at [1073, 40] on button "button" at bounding box center [1071, 37] width 15 height 15
click at [1084, 68] on span "Siêu dữ liệu XLSX" at bounding box center [1088, 71] width 42 height 6
click at [1033, 155] on span "button" at bounding box center [1036, 158] width 6 height 6
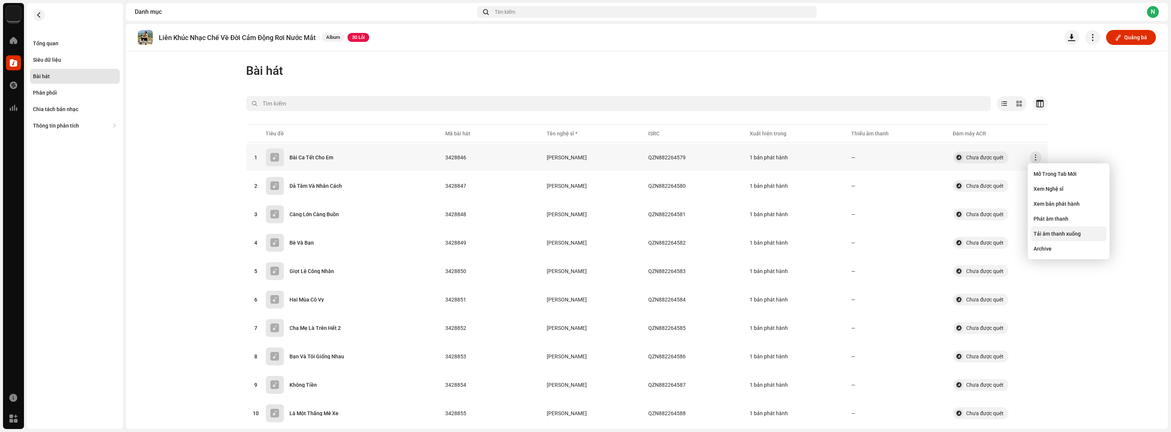
click at [1058, 234] on span "Tải âm thanh xuống" at bounding box center [1057, 234] width 47 height 6
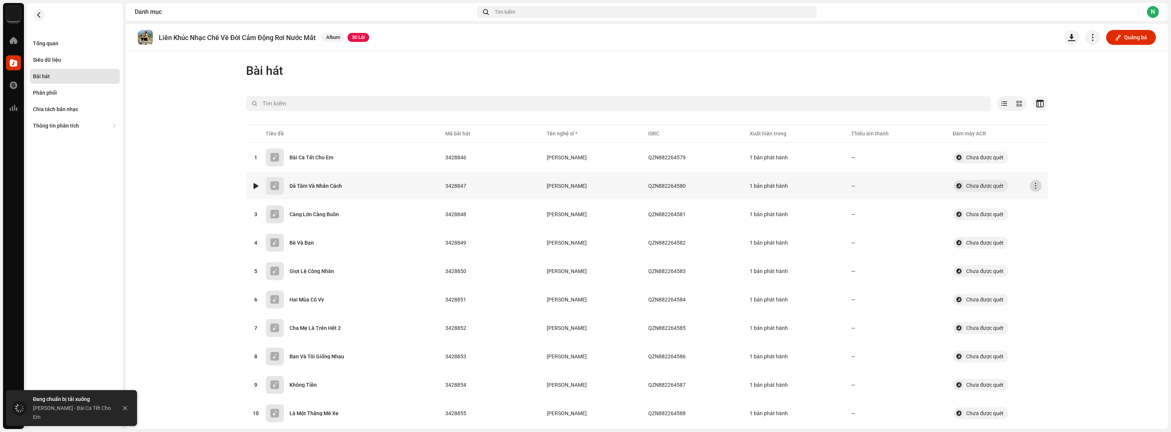
click at [1034, 184] on span "button" at bounding box center [1036, 186] width 6 height 6
click at [1045, 260] on span "Tải âm thanh xuống" at bounding box center [1057, 262] width 47 height 6
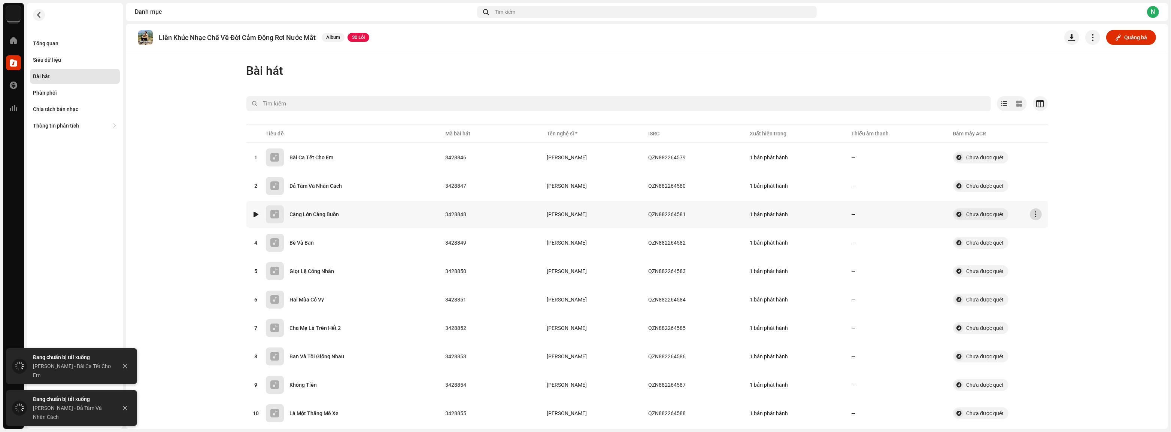
click at [1034, 215] on span "button" at bounding box center [1036, 215] width 6 height 6
click at [1063, 289] on span "Tải âm thanh xuống" at bounding box center [1057, 291] width 47 height 6
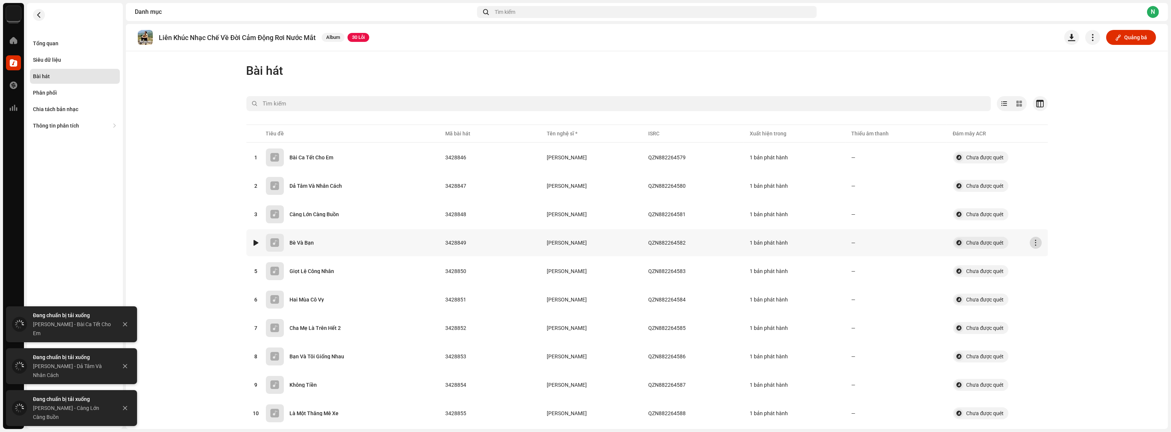
click at [1037, 243] on button "button" at bounding box center [1036, 243] width 12 height 12
click at [1061, 319] on span "Tải âm thanh xuống" at bounding box center [1057, 319] width 47 height 6
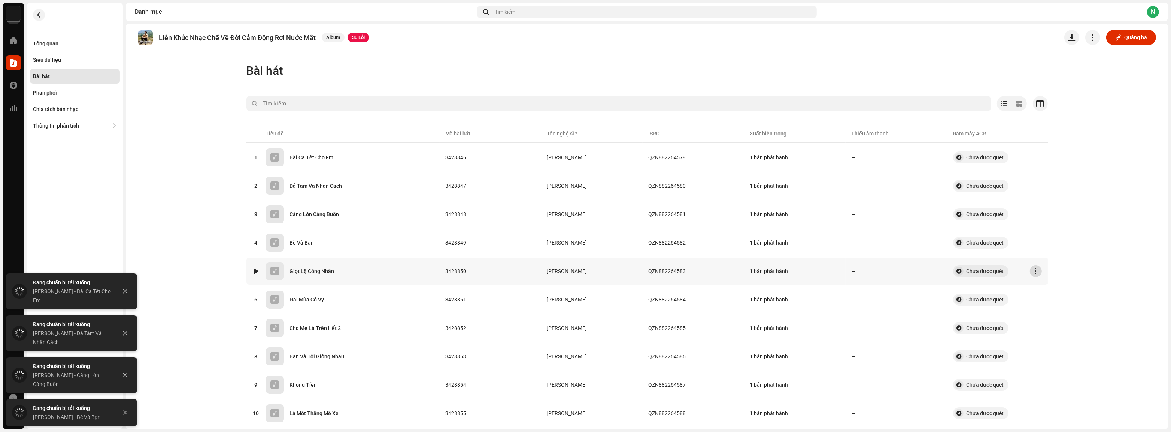
click at [1033, 272] on span "button" at bounding box center [1036, 271] width 6 height 6
click at [1059, 341] on div "Tải âm thanh xuống" at bounding box center [1069, 347] width 76 height 15
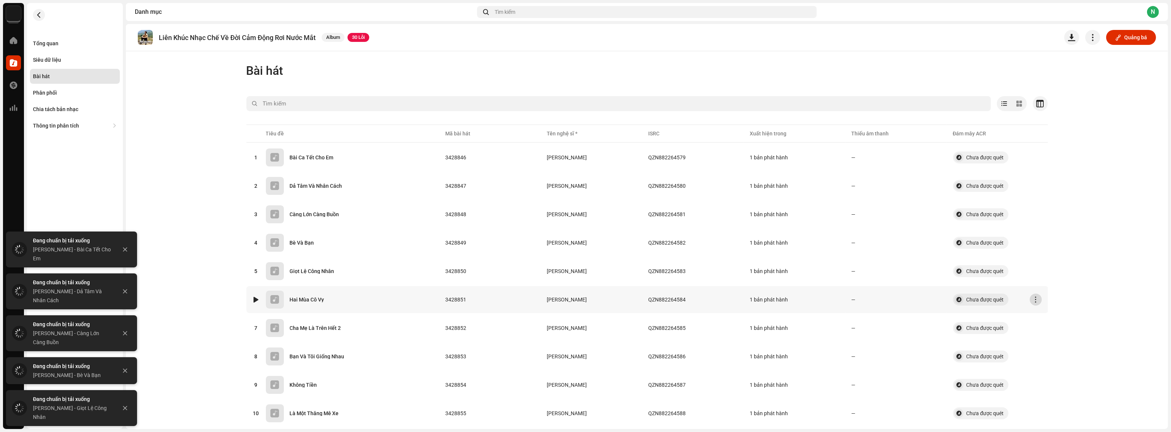
click at [1034, 298] on span "button" at bounding box center [1036, 300] width 6 height 6
click at [1058, 376] on span "Tải âm thanh xuống" at bounding box center [1057, 376] width 47 height 6
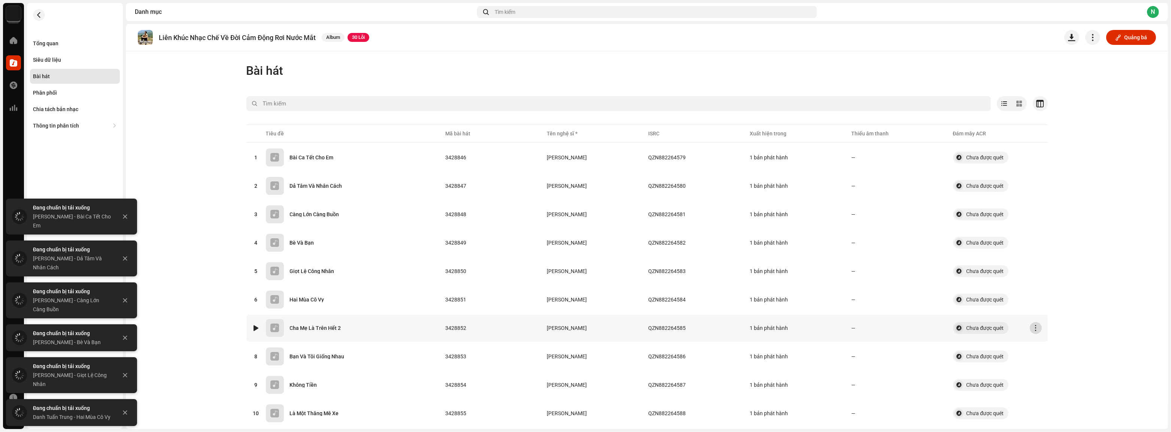
click at [1033, 328] on span "button" at bounding box center [1036, 328] width 6 height 6
click at [1057, 402] on span "Tải âm thanh xuống" at bounding box center [1057, 404] width 47 height 6
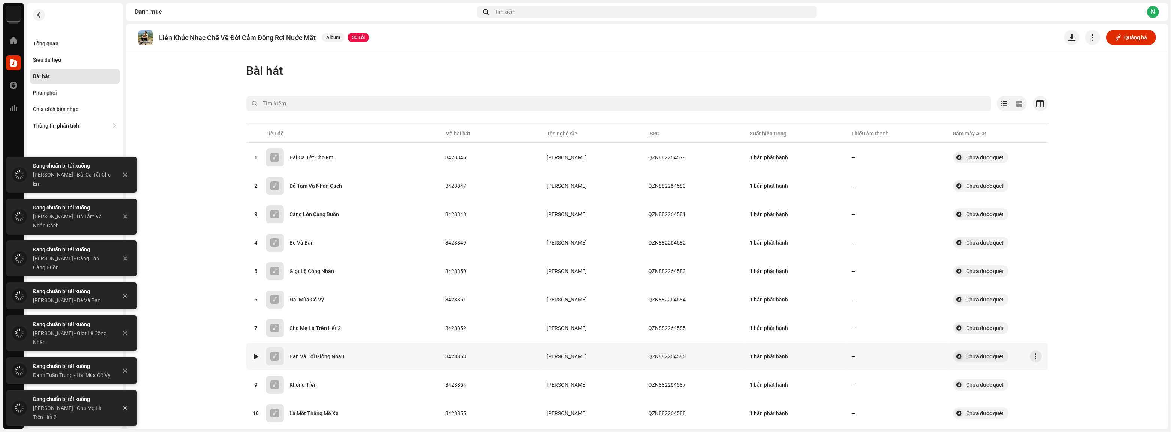
click at [1040, 353] on re-a-table-badge "Chưa được quét" at bounding box center [997, 357] width 89 height 12
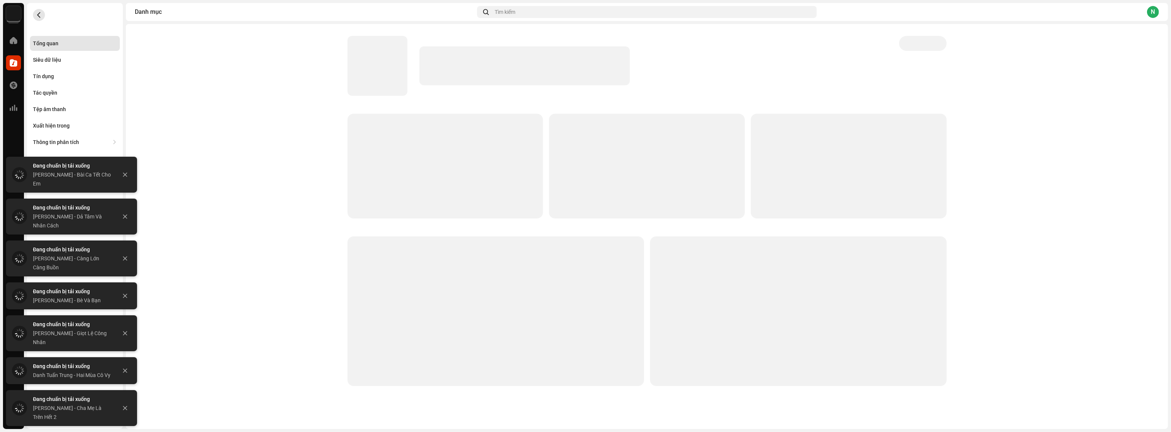
click at [39, 16] on span "button" at bounding box center [39, 15] width 6 height 6
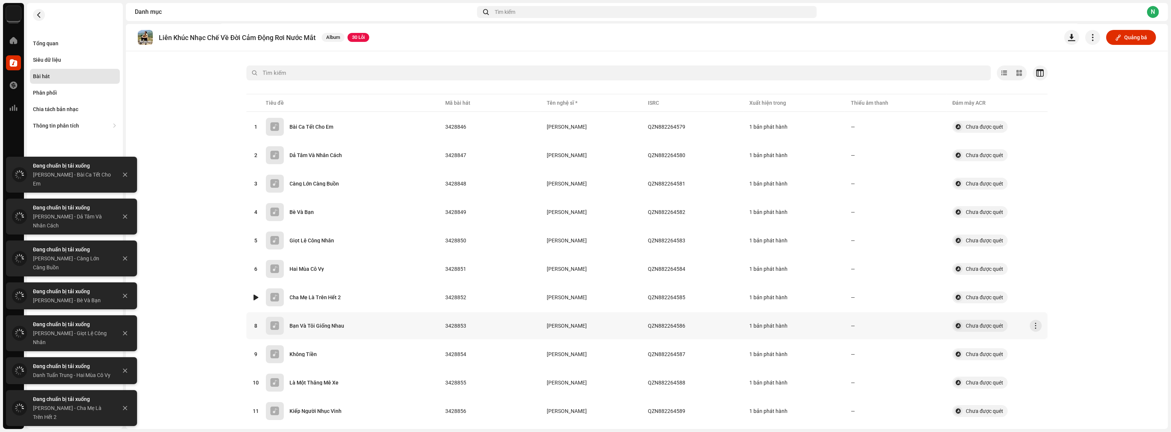
scroll to position [34, 0]
click at [1033, 324] on span "button" at bounding box center [1036, 323] width 6 height 6
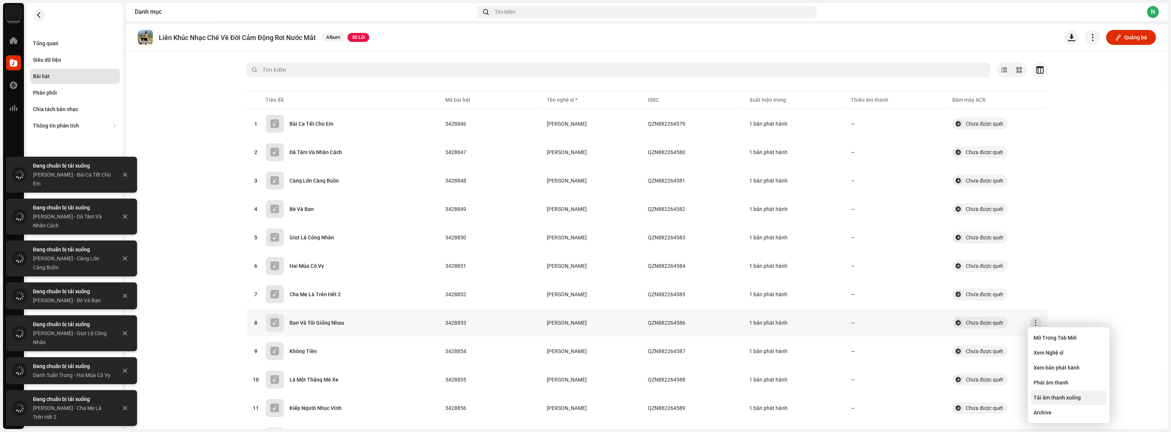
click at [1045, 397] on span "Tải âm thanh xuống" at bounding box center [1057, 398] width 47 height 6
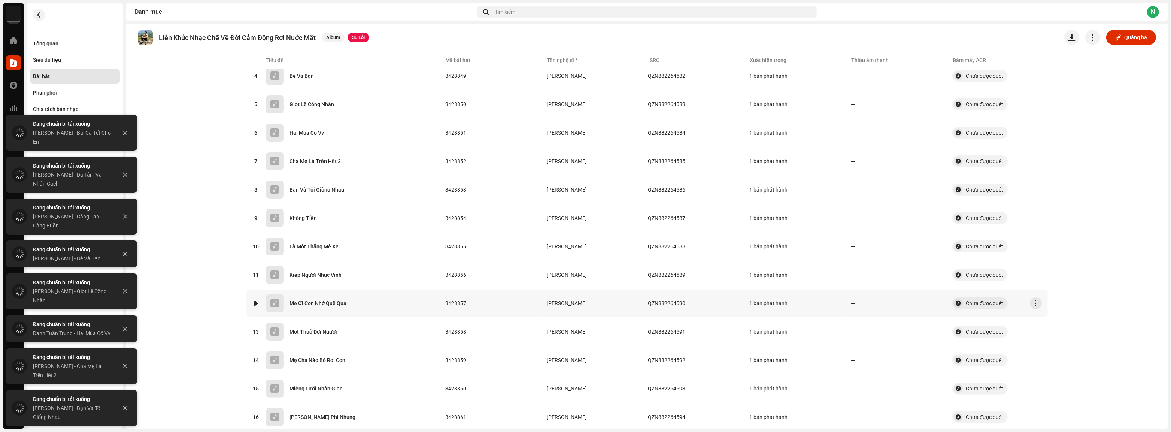
scroll to position [170, 0]
click at [1033, 217] on span "button" at bounding box center [1036, 217] width 6 height 6
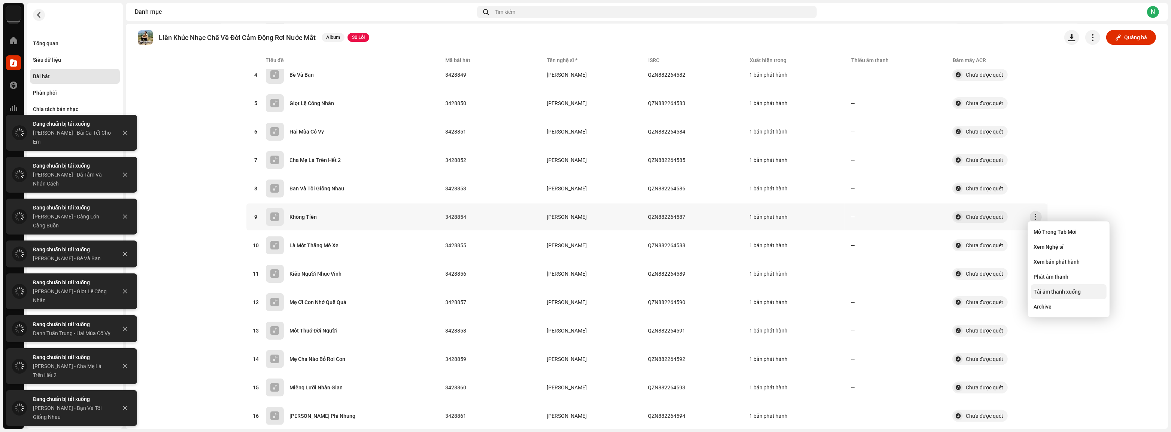
click at [1051, 294] on span "Tải âm thanh xuống" at bounding box center [1057, 292] width 47 height 6
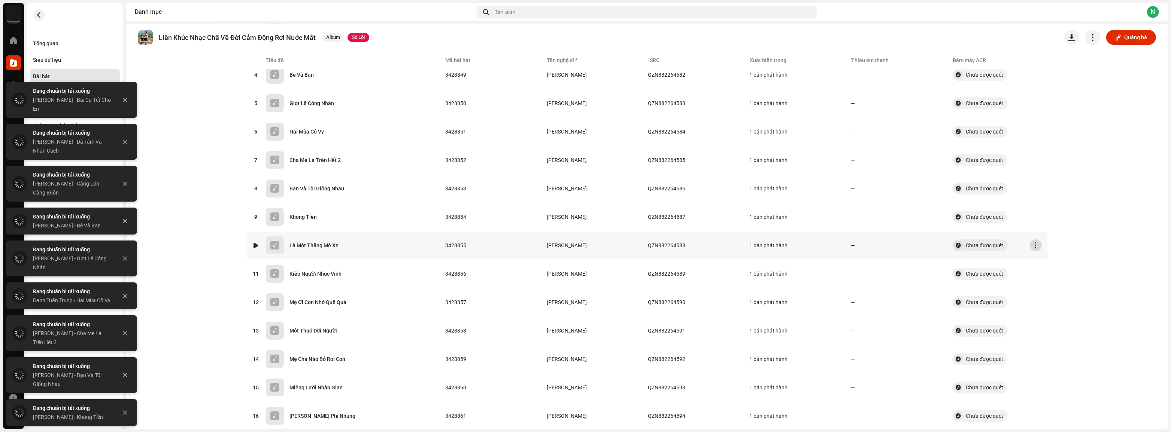
click at [1033, 245] on span "button" at bounding box center [1036, 246] width 6 height 6
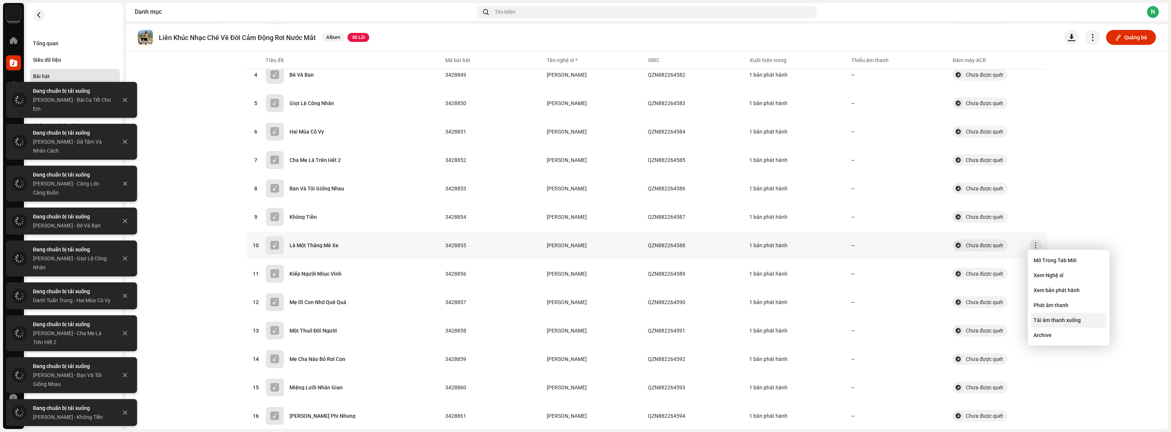
click at [1047, 319] on span "Tải âm thanh xuống" at bounding box center [1057, 321] width 47 height 6
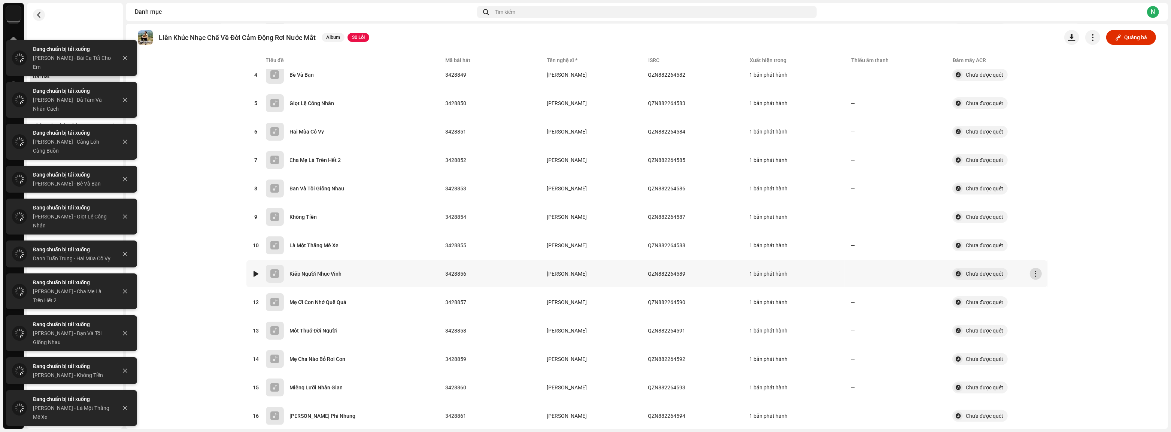
click at [1031, 268] on button "button" at bounding box center [1036, 274] width 12 height 12
click at [1045, 347] on span "Tải âm thanh xuống" at bounding box center [1057, 349] width 47 height 6
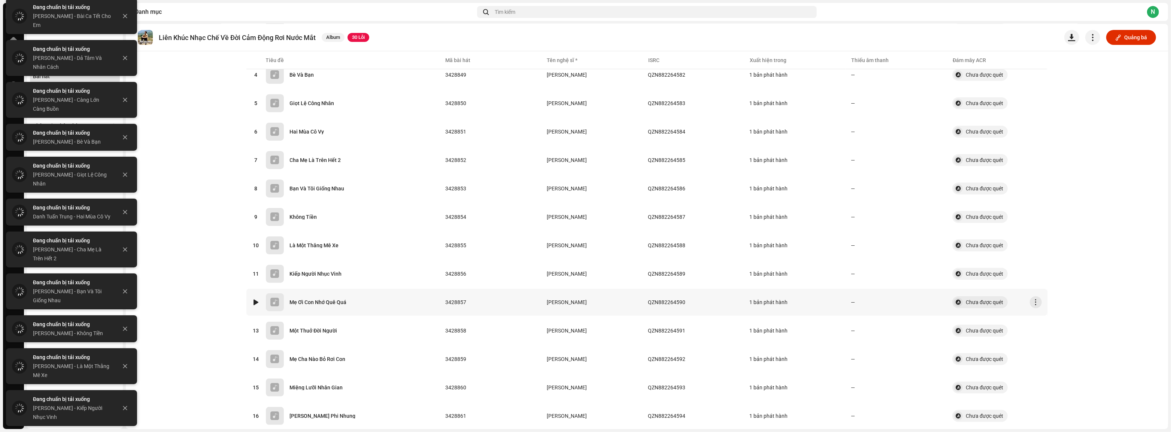
click at [1040, 300] on td "Chưa được quét" at bounding box center [996, 302] width 101 height 27
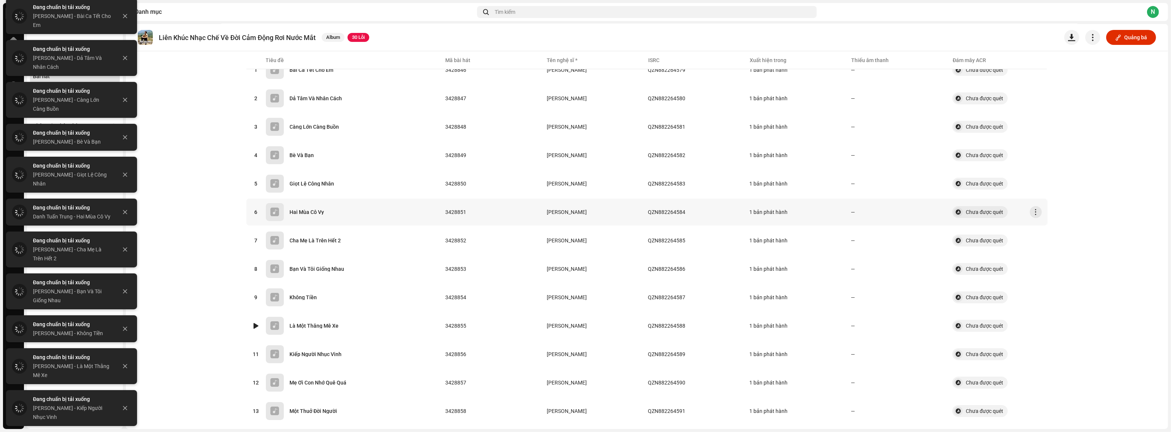
scroll to position [136, 0]
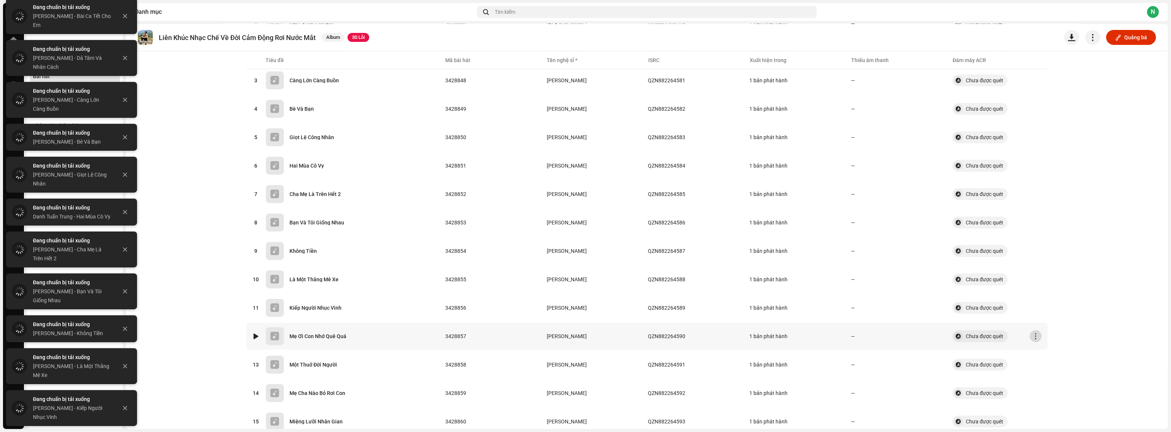
click at [1035, 334] on span "button" at bounding box center [1036, 337] width 6 height 6
click at [1056, 305] on span "Tải âm thanh xuống" at bounding box center [1057, 303] width 47 height 6
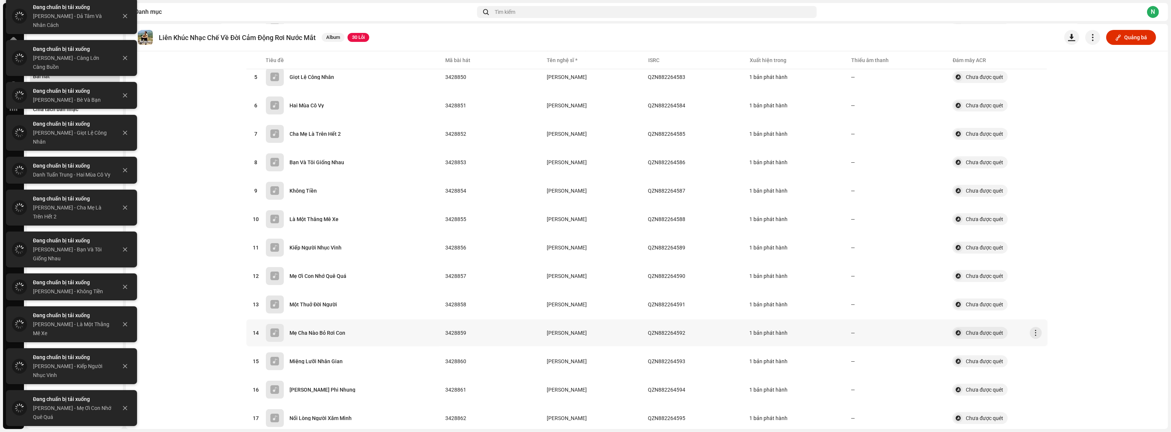
scroll to position [204, 0]
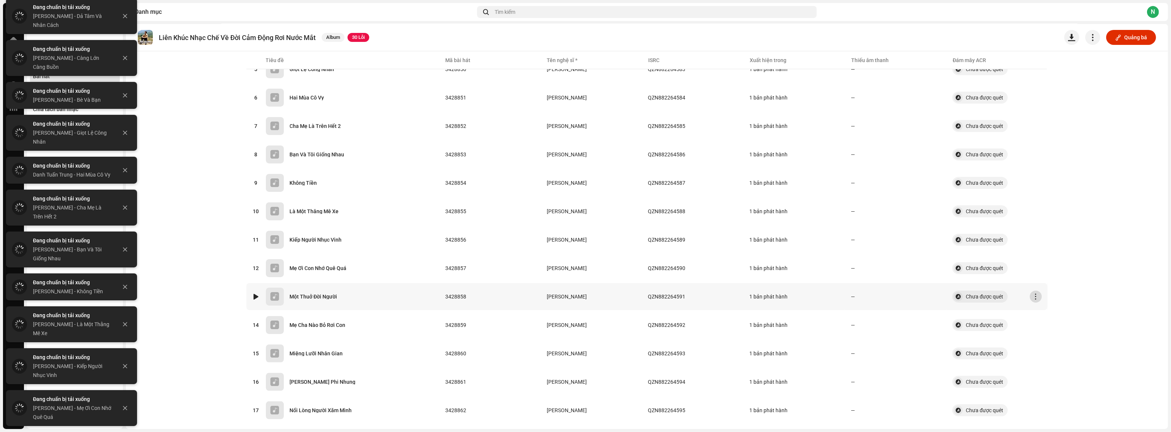
click at [1038, 292] on button "button" at bounding box center [1036, 297] width 12 height 12
click at [1047, 371] on span "Tải âm thanh xuống" at bounding box center [1057, 371] width 47 height 6
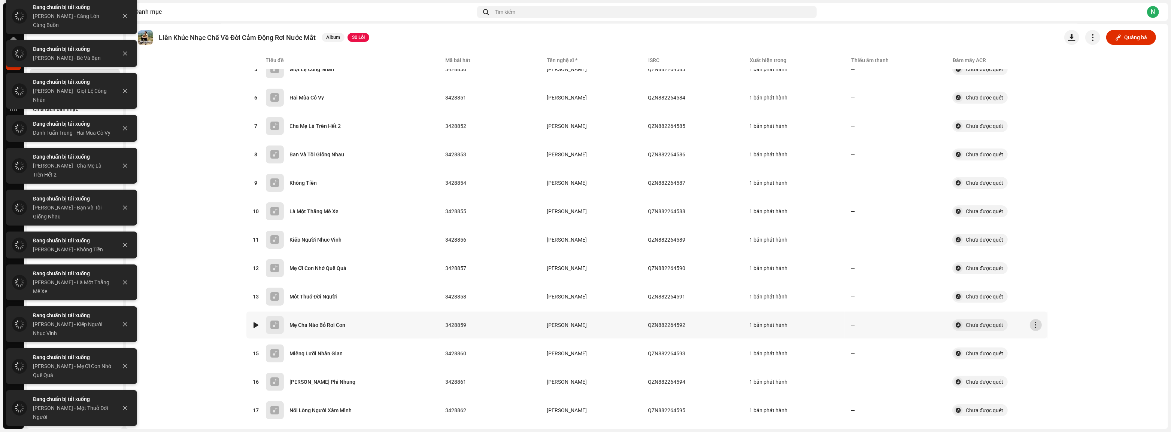
click at [1033, 325] on span "button" at bounding box center [1036, 325] width 6 height 6
click at [1058, 398] on span "Tải âm thanh xuống" at bounding box center [1057, 400] width 47 height 6
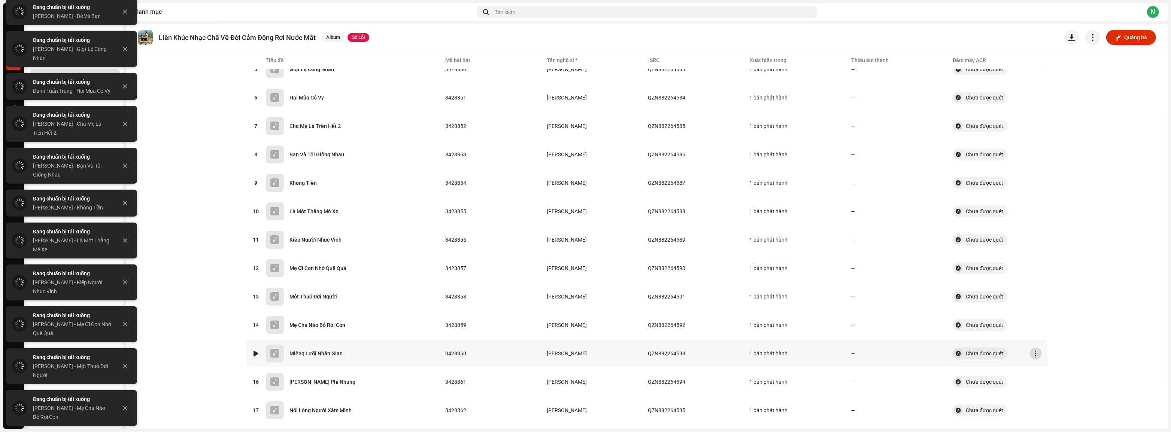
click at [1033, 351] on span "button" at bounding box center [1036, 354] width 6 height 6
click at [1057, 321] on span "Tải âm thanh xuống" at bounding box center [1057, 319] width 47 height 6
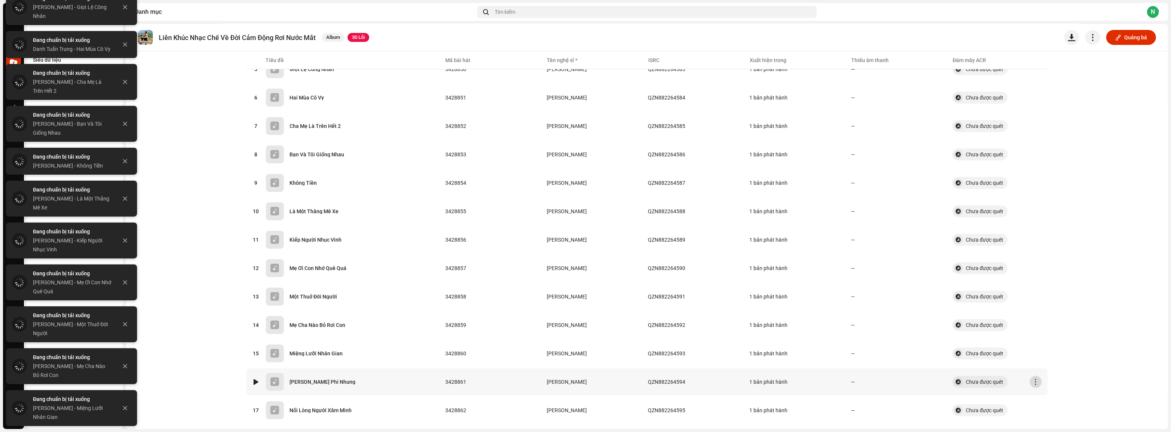
click at [1037, 381] on button "button" at bounding box center [1036, 382] width 12 height 12
click at [1049, 349] on span "Tải âm thanh xuống" at bounding box center [1057, 347] width 47 height 6
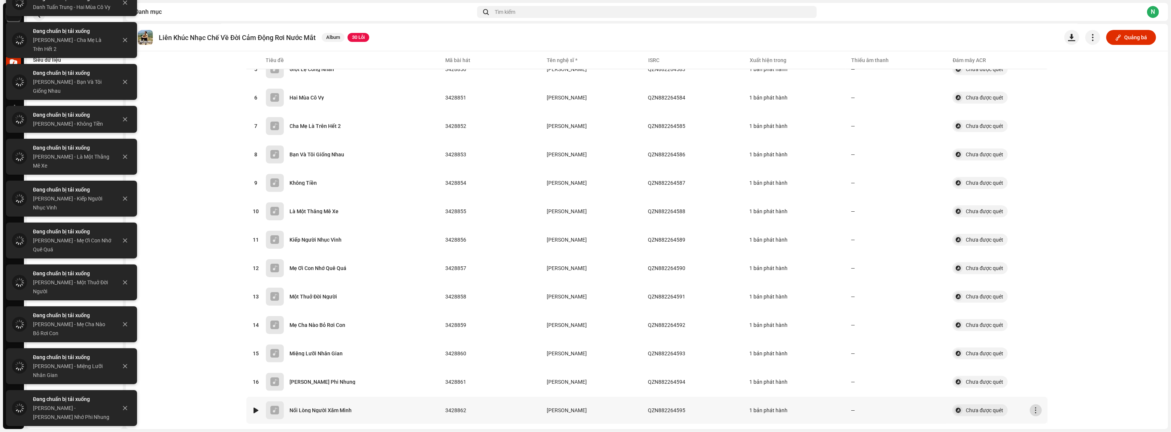
click at [1033, 408] on span "button" at bounding box center [1036, 411] width 6 height 6
click at [1041, 378] on span "Tải âm thanh xuống" at bounding box center [1057, 376] width 47 height 6
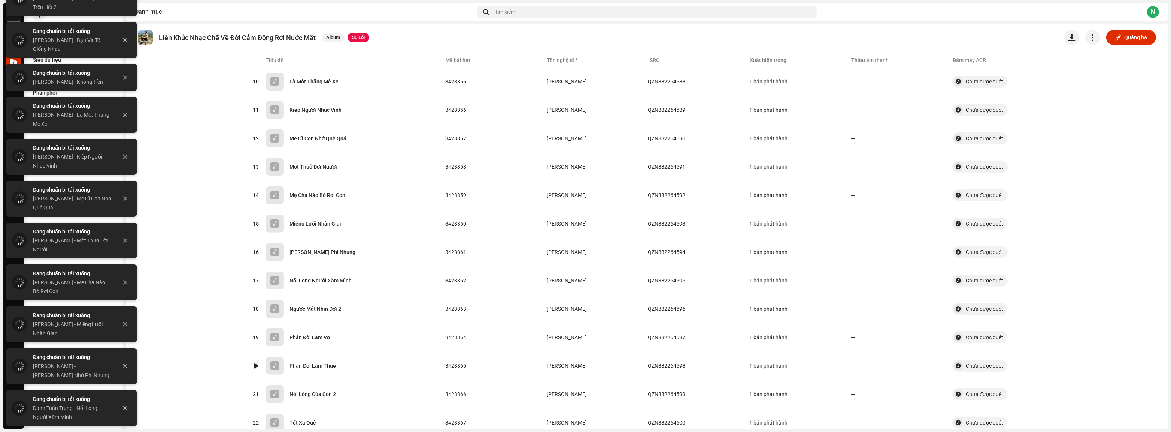
scroll to position [340, 0]
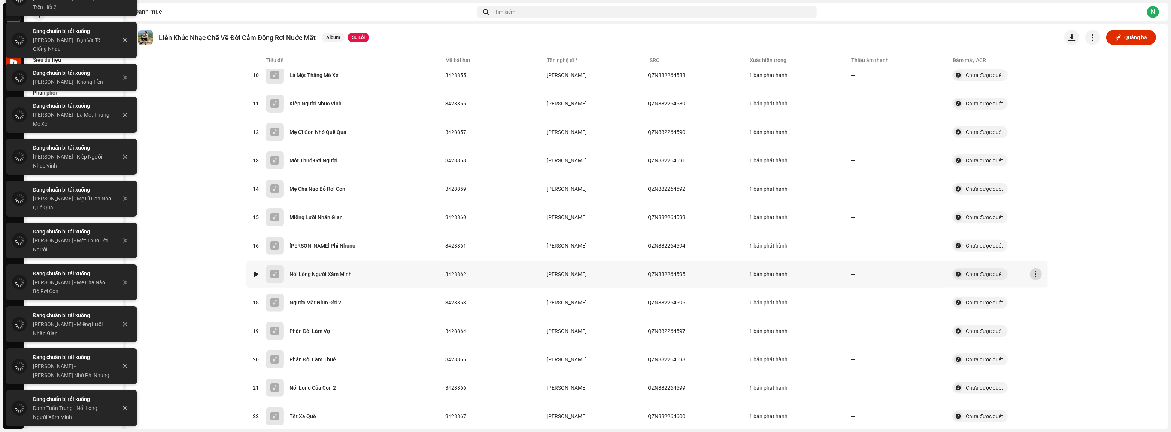
click at [1033, 271] on span "button" at bounding box center [1036, 274] width 6 height 6
click at [1097, 234] on catalog-releases-details-tracks "Liên Khúc Nhạc Chế Về Đời Cảm Động Rơi Nước Mắt Album 30 Lỗi Quảng bá Bài hát Đ…" at bounding box center [647, 181] width 1042 height 994
click at [1079, 275] on catalog-releases-details-tracks "Liên Khúc Nhạc Chế Về Đời Cảm Động Rơi Nước Mắt Album 30 Lỗi Quảng bá Bài hát Đ…" at bounding box center [647, 181] width 1042 height 994
click at [1037, 273] on button "button" at bounding box center [1036, 274] width 12 height 12
click at [1052, 352] on div "Tải âm thanh xuống" at bounding box center [1069, 348] width 76 height 15
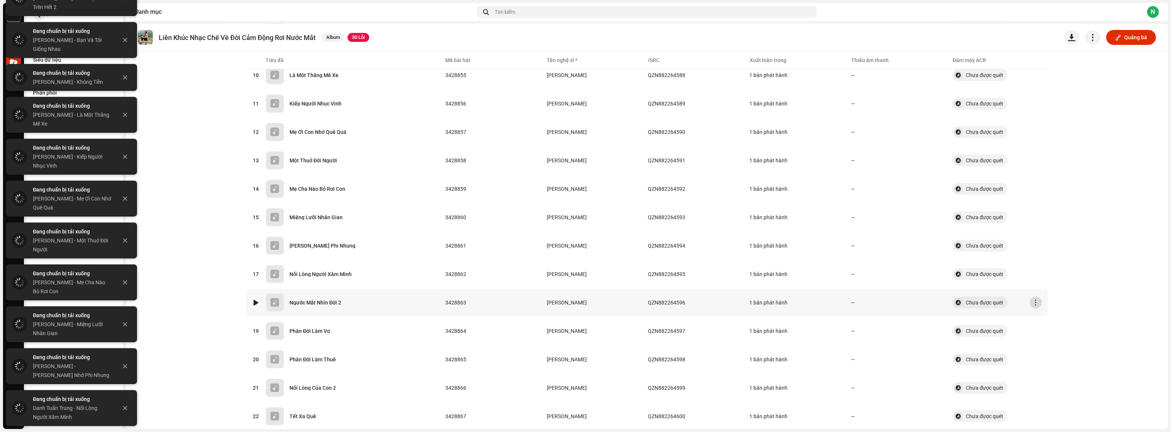
click at [1033, 300] on span "button" at bounding box center [1036, 303] width 6 height 6
click at [1052, 374] on span "Tải âm thanh xuống" at bounding box center [1057, 377] width 47 height 6
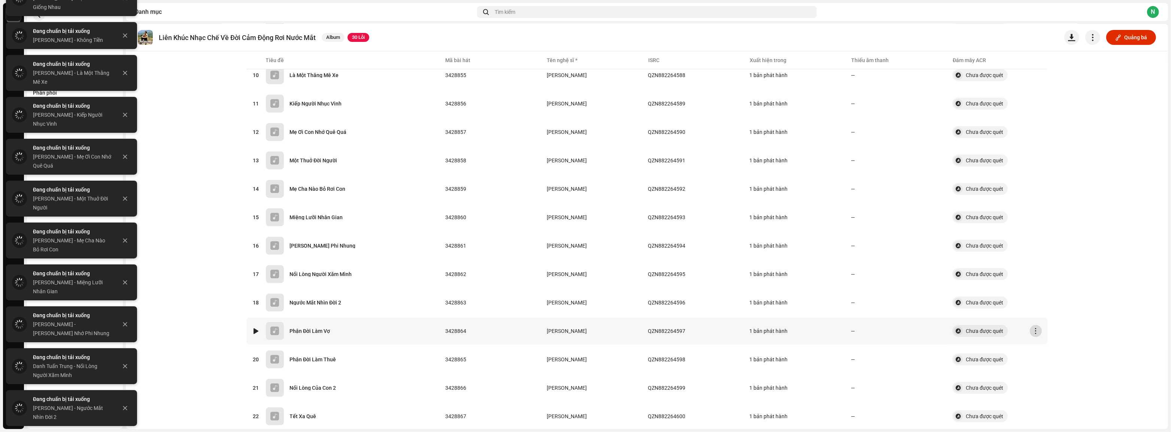
click at [1035, 328] on span "button" at bounding box center [1036, 331] width 6 height 6
click at [1049, 402] on span "Tải âm thanh xuống" at bounding box center [1057, 405] width 47 height 6
click at [1033, 357] on span "button" at bounding box center [1036, 360] width 6 height 6
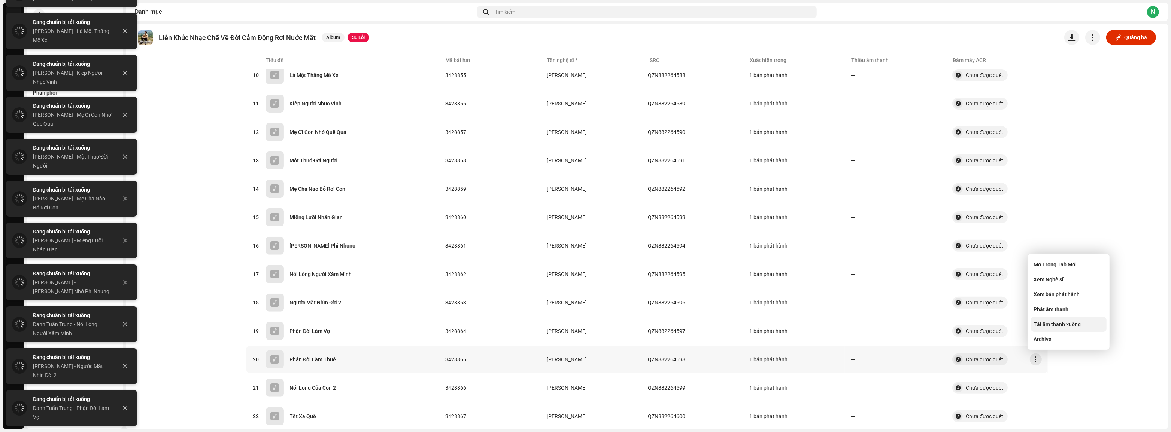
click at [1049, 323] on span "Tải âm thanh xuống" at bounding box center [1057, 325] width 47 height 6
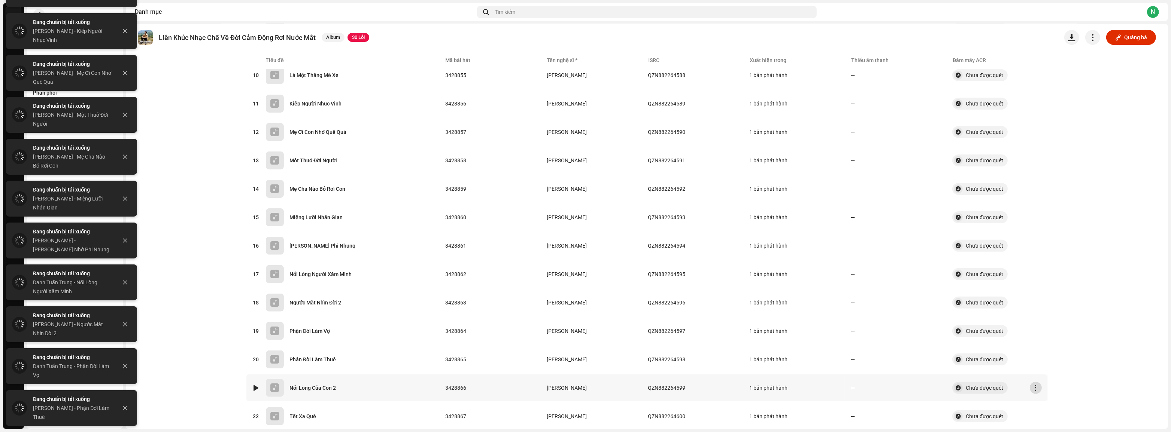
click at [1038, 385] on button "button" at bounding box center [1036, 388] width 12 height 12
click at [1048, 353] on span "Tải âm thanh xuống" at bounding box center [1057, 353] width 47 height 6
click at [1036, 411] on button "button" at bounding box center [1036, 417] width 12 height 12
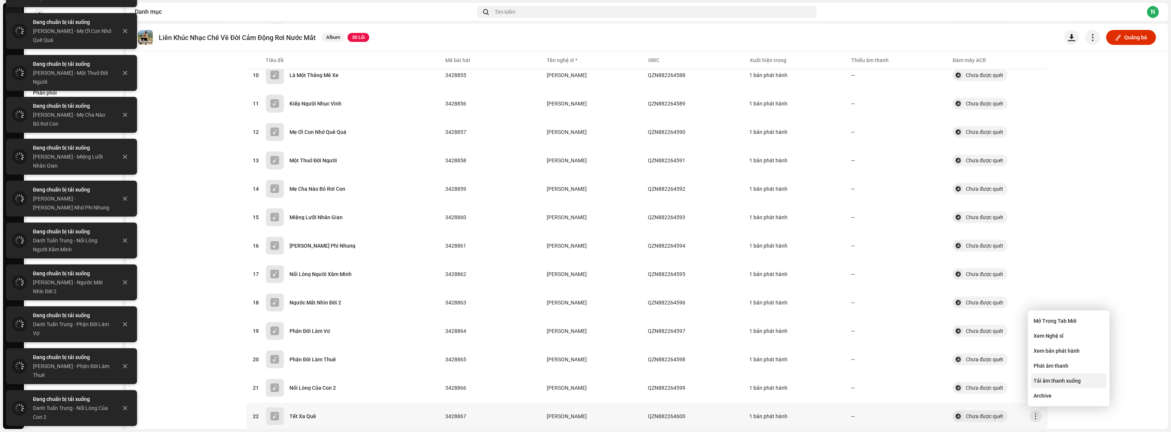
click at [1050, 382] on span "Tải âm thanh xuống" at bounding box center [1057, 381] width 47 height 6
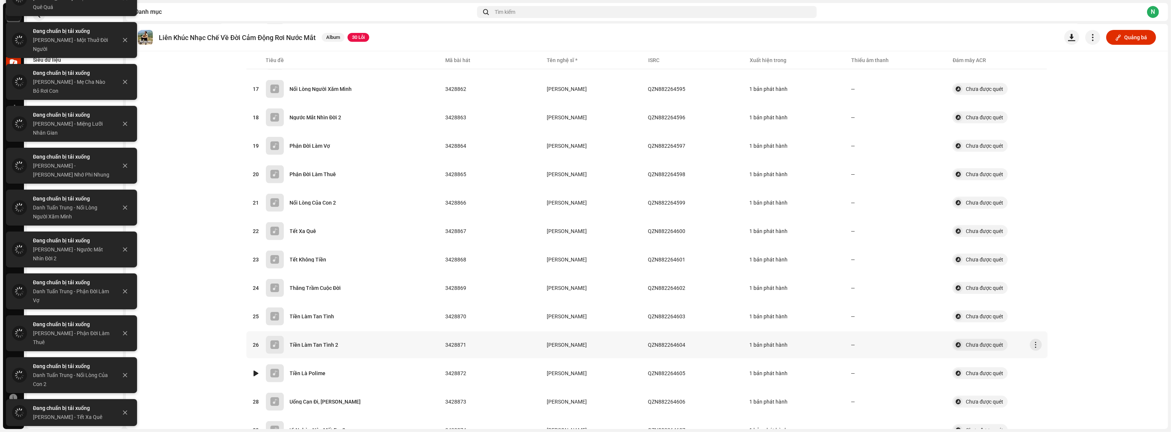
scroll to position [544, 0]
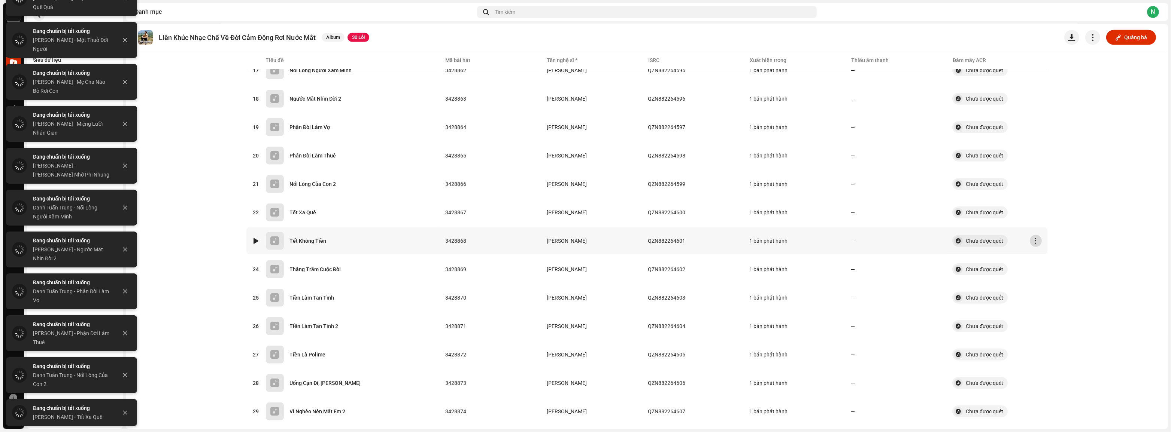
click at [1033, 238] on span "button" at bounding box center [1036, 241] width 6 height 6
click at [1042, 313] on span "Tải âm thanh xuống" at bounding box center [1057, 314] width 47 height 6
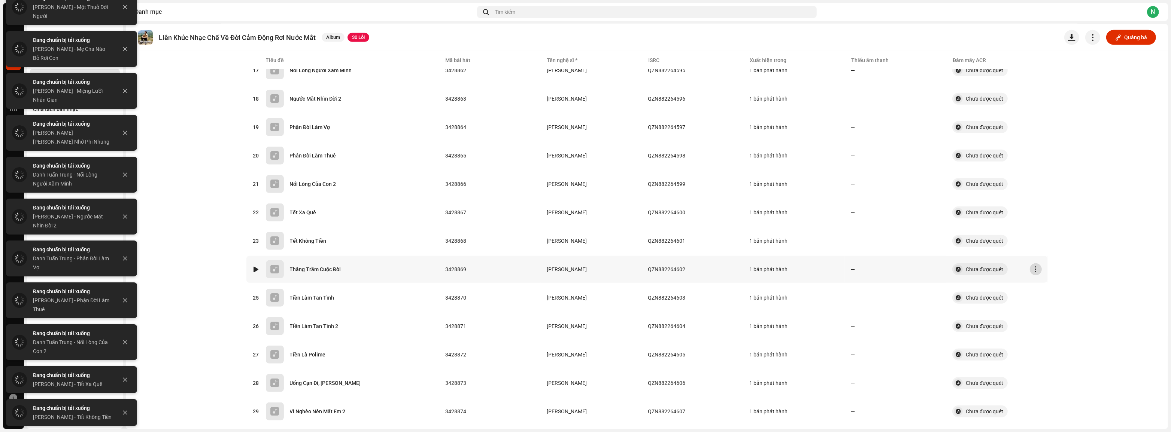
click at [1036, 269] on button "button" at bounding box center [1036, 270] width 12 height 12
click at [1061, 341] on span "Tải âm thanh xuống" at bounding box center [1057, 342] width 47 height 6
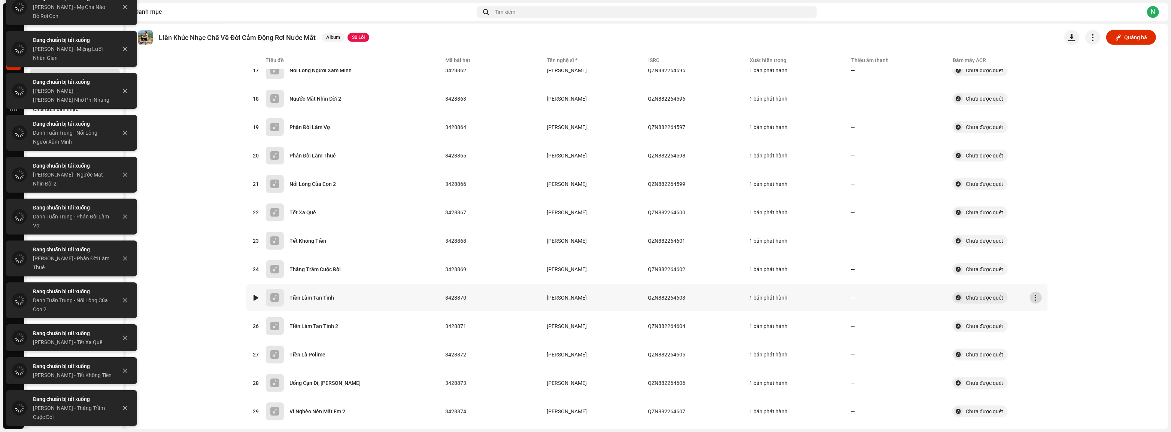
click at [1030, 296] on button "button" at bounding box center [1036, 298] width 12 height 12
click at [1048, 370] on span "Tải âm thanh xuống" at bounding box center [1057, 371] width 47 height 6
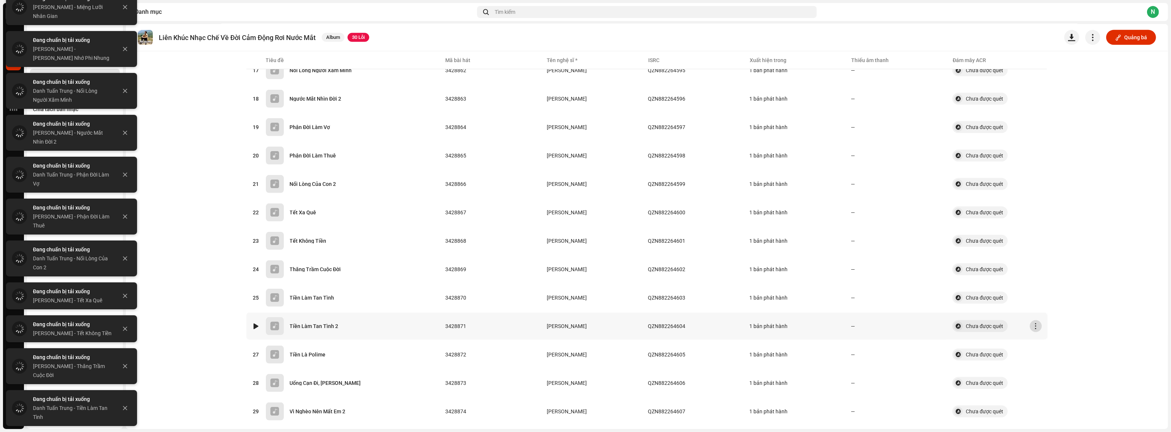
click at [1033, 323] on span "button" at bounding box center [1036, 326] width 6 height 6
click at [1051, 398] on span "Tải âm thanh xuống" at bounding box center [1057, 399] width 47 height 6
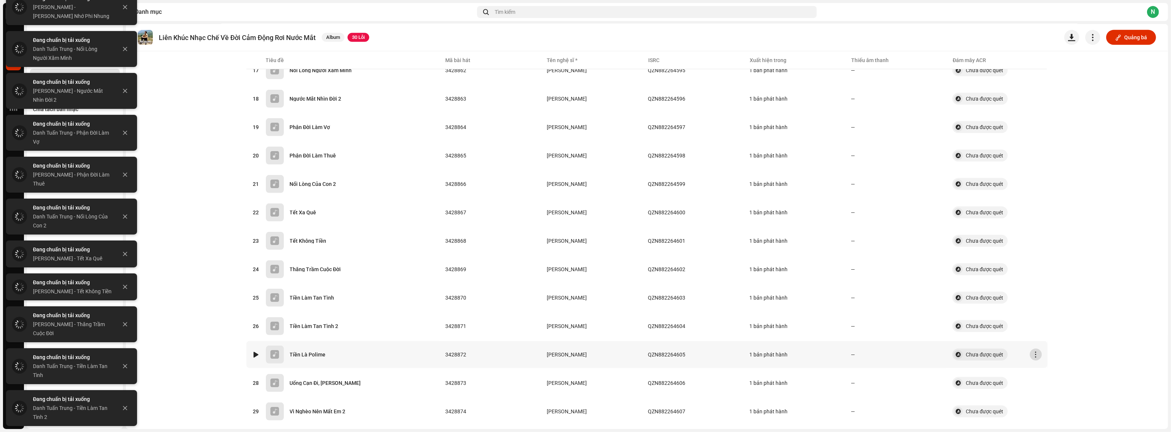
click at [1036, 349] on button "button" at bounding box center [1036, 355] width 12 height 12
click at [1056, 318] on span "Tải âm thanh xuống" at bounding box center [1057, 319] width 47 height 6
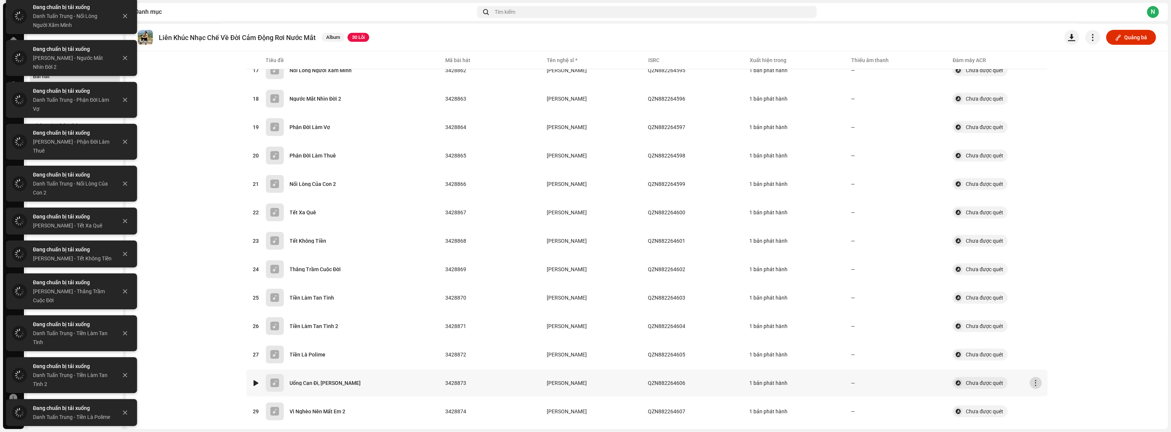
click at [1033, 380] on span "button" at bounding box center [1036, 383] width 6 height 6
click at [1045, 346] on span "Tải âm thanh xuống" at bounding box center [1057, 347] width 47 height 6
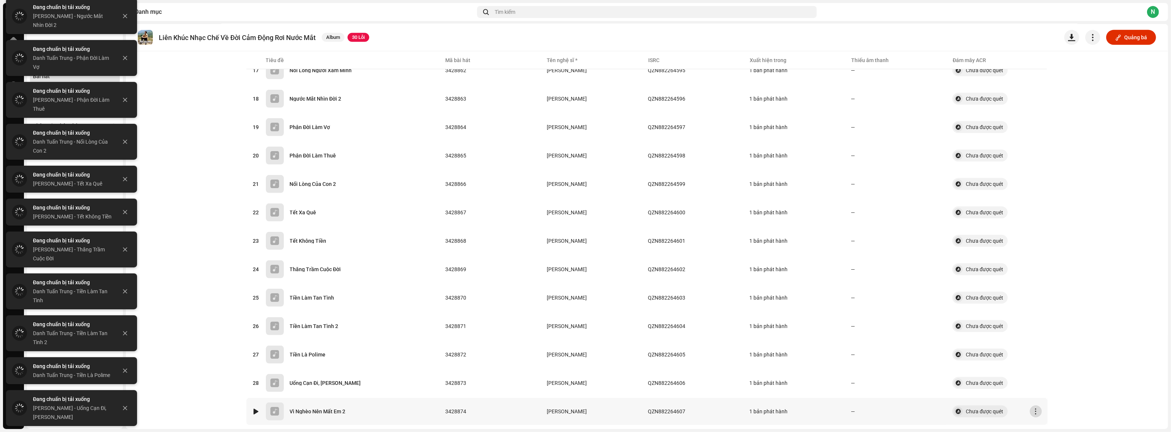
click at [1033, 409] on span "button" at bounding box center [1036, 412] width 6 height 6
click at [1045, 377] on span "Tải âm thanh xuống" at bounding box center [1057, 375] width 47 height 6
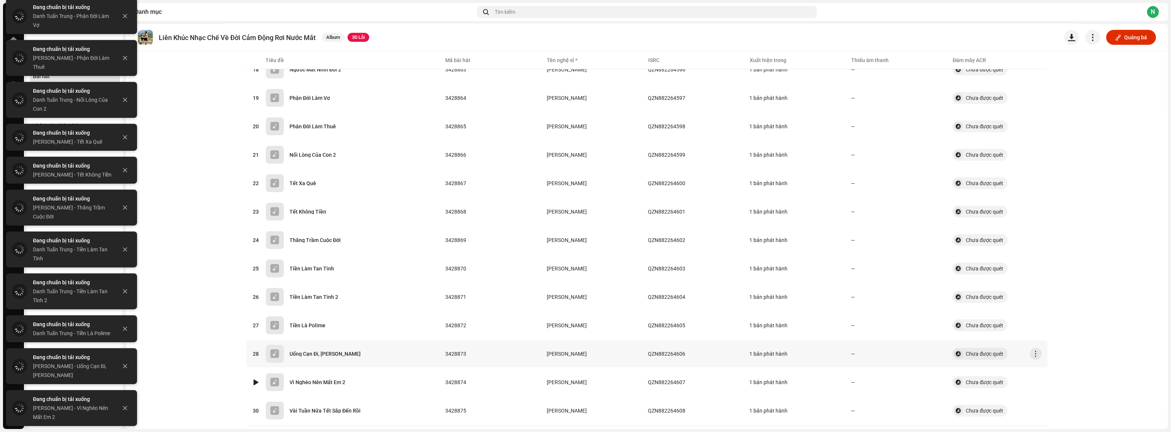
scroll to position [583, 0]
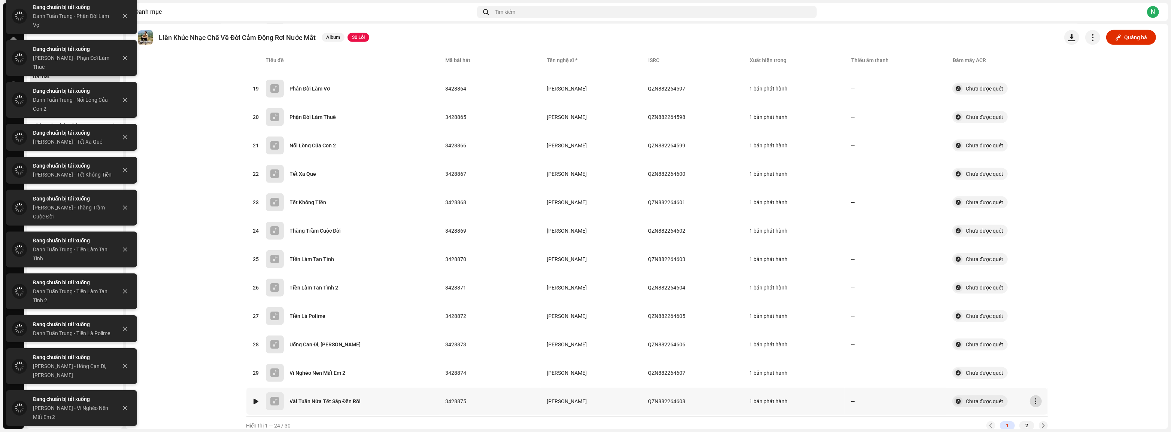
click at [1035, 399] on span "button" at bounding box center [1036, 402] width 6 height 6
click at [1049, 368] on div "Tải âm thanh xuống" at bounding box center [1069, 365] width 76 height 15
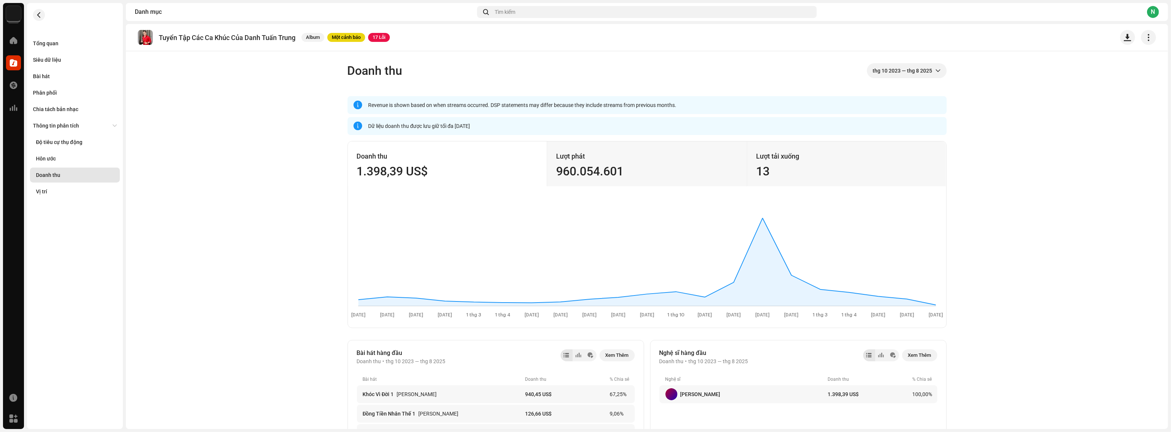
scroll to position [102, 0]
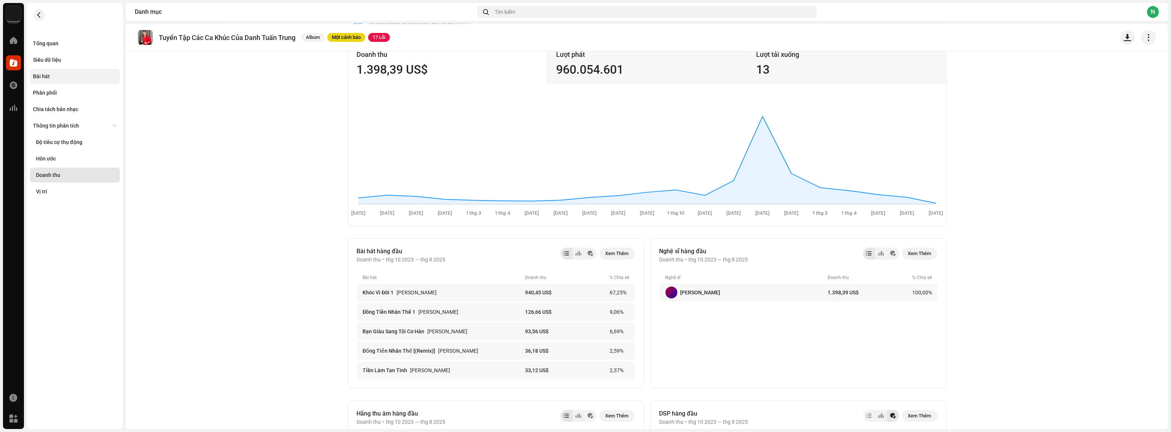
click at [43, 74] on div "Bài hát" at bounding box center [41, 76] width 17 height 6
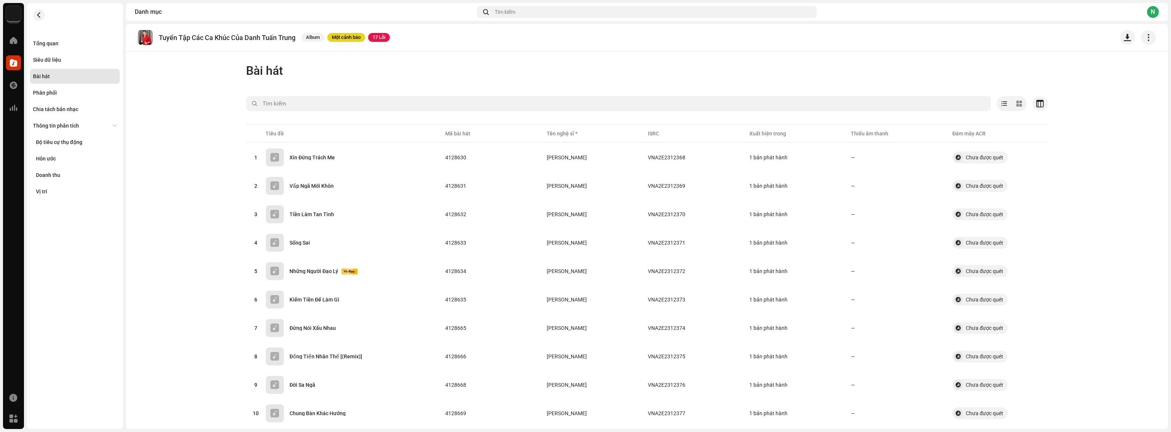
click at [156, 123] on catalog-releases-details-tracks "Tuyển Tập Các Ca Khúc Của Danh Tuấn Trung Album Một cảnh báo 17 Lỗi Bài hát Đã …" at bounding box center [647, 335] width 1042 height 622
click at [1033, 159] on span "button" at bounding box center [1036, 158] width 6 height 6
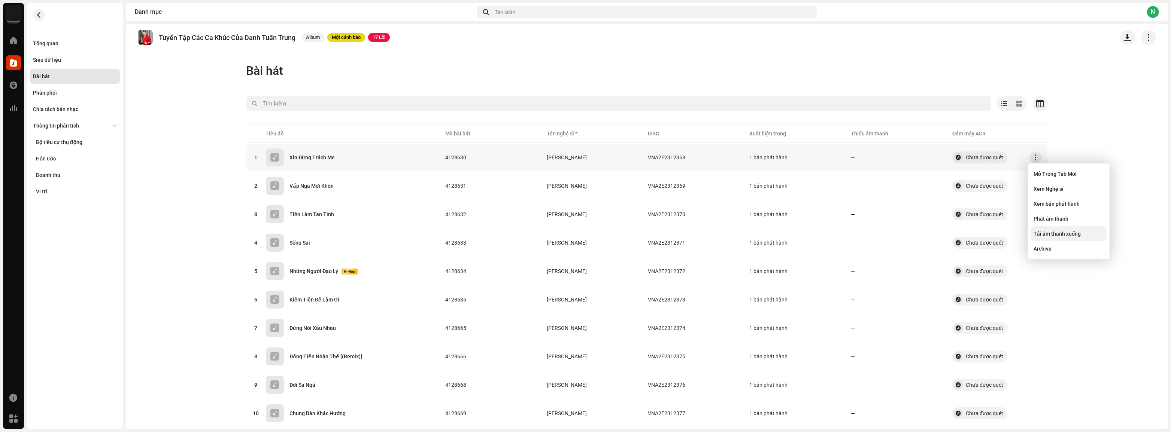
click at [1064, 232] on span "Tải âm thanh xuống" at bounding box center [1057, 234] width 47 height 6
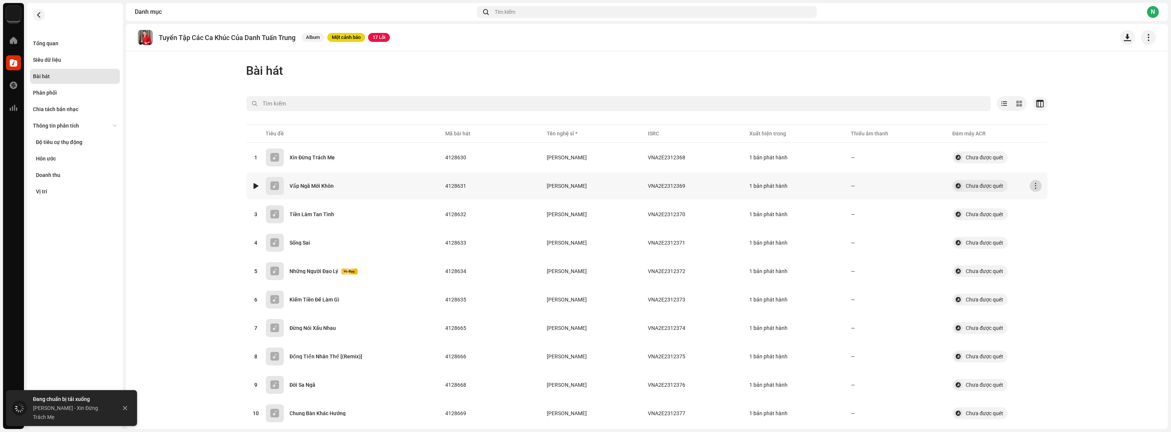
click at [1033, 187] on span "button" at bounding box center [1036, 186] width 6 height 6
click at [1041, 259] on span "Tải âm thanh xuống" at bounding box center [1057, 262] width 47 height 6
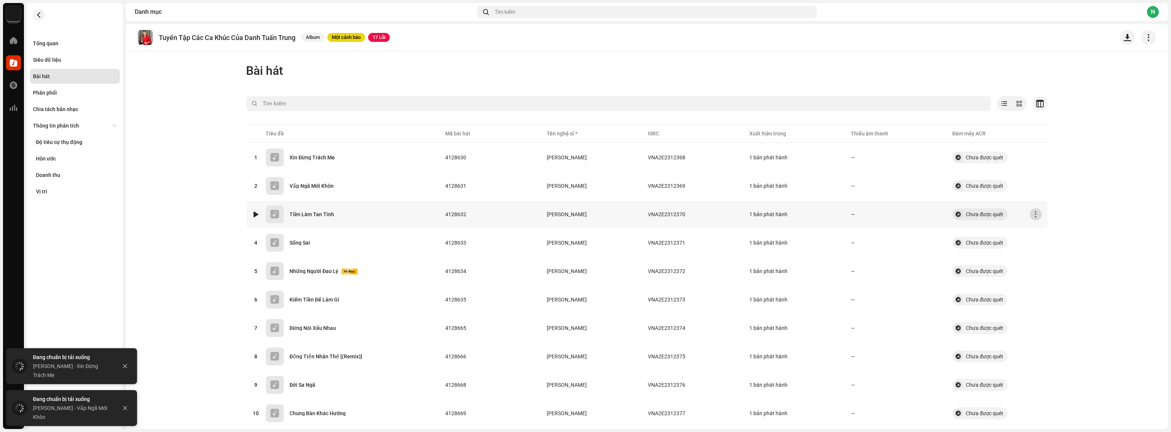
click at [1033, 216] on span "button" at bounding box center [1036, 215] width 6 height 6
click at [1044, 289] on span "Tải âm thanh xuống" at bounding box center [1057, 291] width 47 height 6
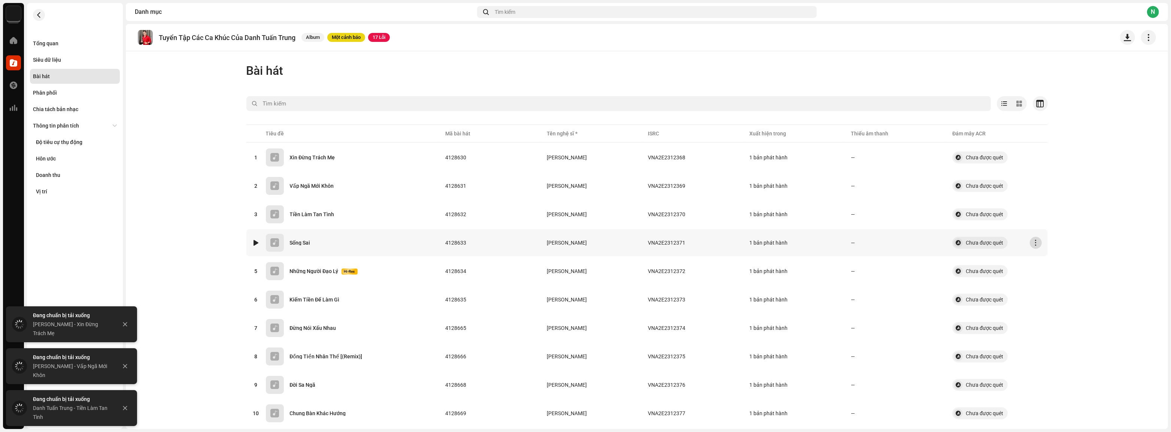
click at [1030, 243] on button "button" at bounding box center [1036, 243] width 12 height 12
click at [1047, 316] on span "Tải âm thanh xuống" at bounding box center [1057, 319] width 47 height 6
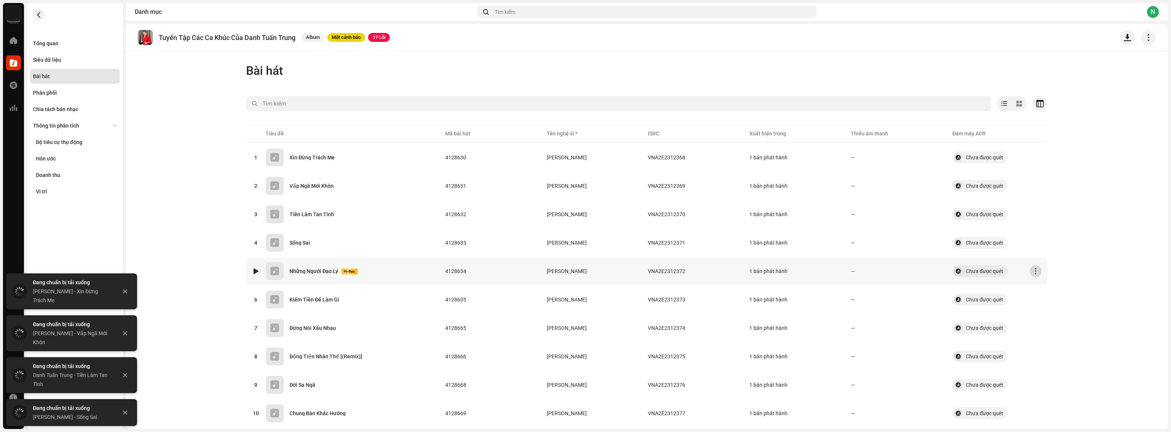
click at [1037, 267] on button "button" at bounding box center [1036, 271] width 12 height 12
click at [1050, 345] on span "Tải âm thanh xuống" at bounding box center [1057, 347] width 47 height 6
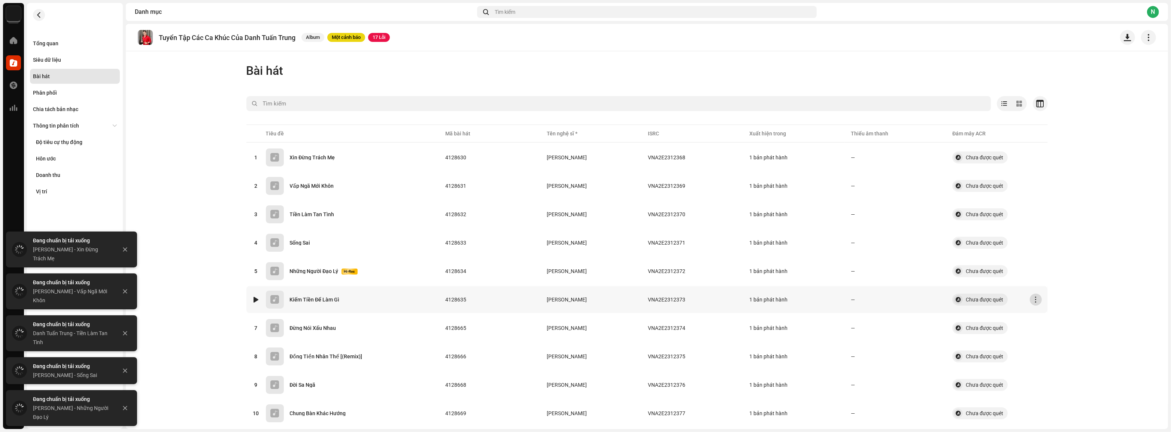
click at [1037, 300] on button "button" at bounding box center [1036, 300] width 12 height 12
click at [1053, 373] on span "Tải âm thanh xuống" at bounding box center [1057, 376] width 47 height 6
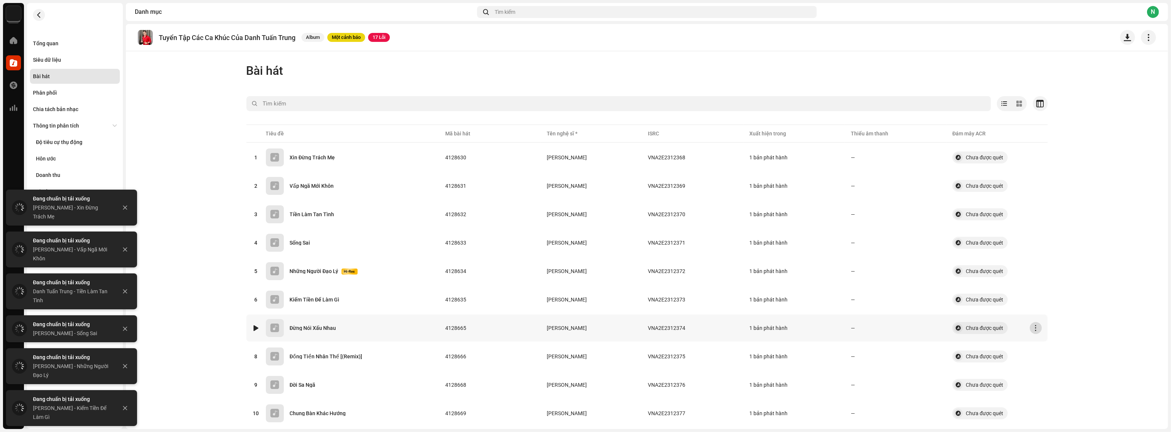
click at [1035, 328] on span "button" at bounding box center [1036, 328] width 6 height 6
click at [1053, 402] on span "Tải âm thanh xuống" at bounding box center [1057, 404] width 47 height 6
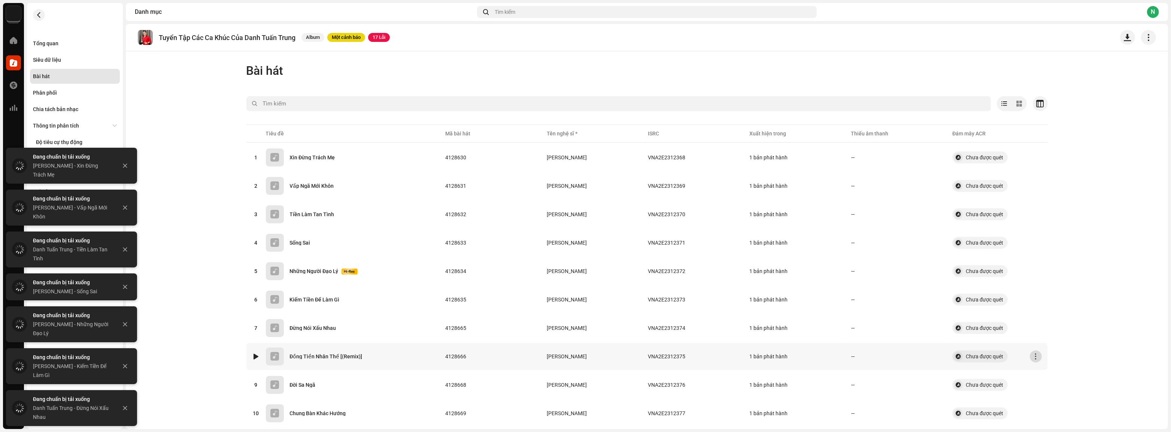
click at [1033, 356] on span "button" at bounding box center [1036, 357] width 6 height 6
click at [1057, 319] on div "Tải âm thanh xuống" at bounding box center [1069, 323] width 76 height 15
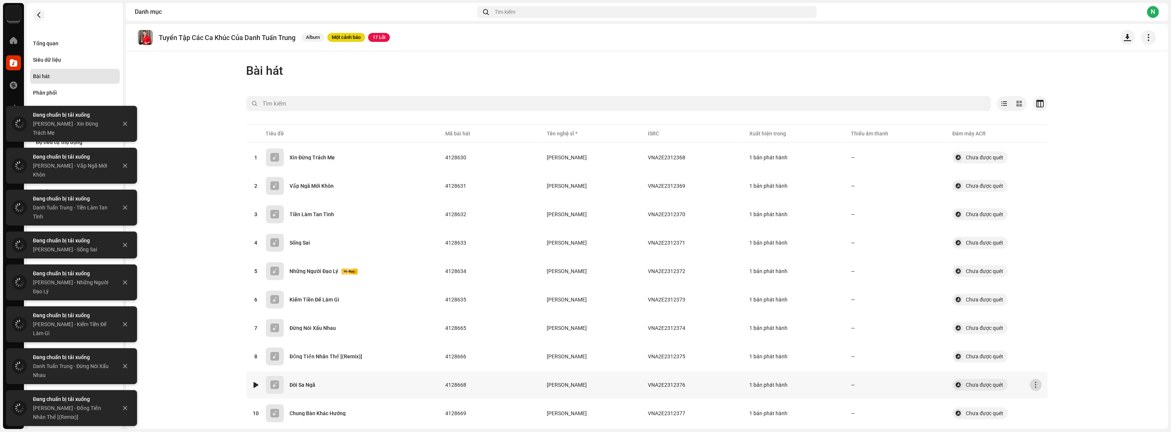
click at [1035, 385] on span "button" at bounding box center [1036, 385] width 6 height 6
click at [1042, 352] on span "Tải âm thanh xuống" at bounding box center [1057, 352] width 47 height 6
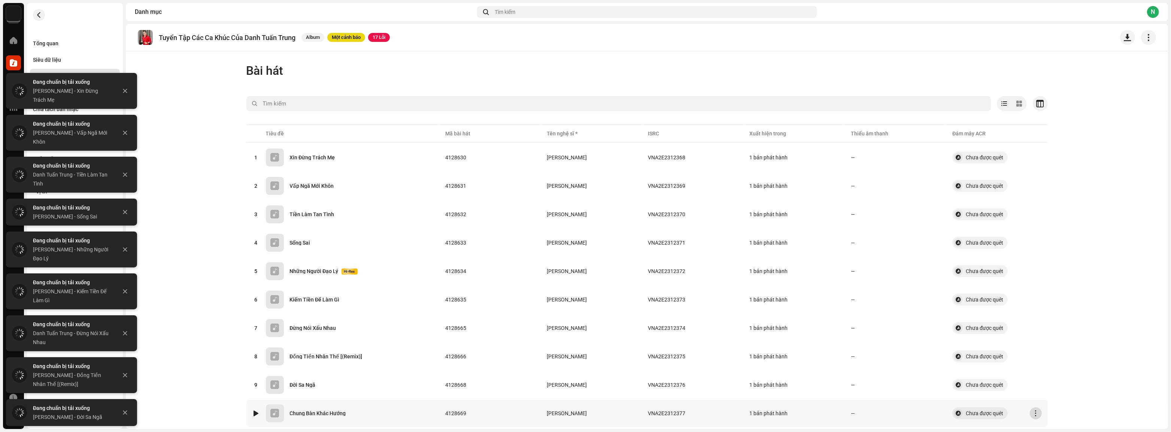
click at [1033, 411] on span "button" at bounding box center [1036, 414] width 6 height 6
click at [1048, 379] on span "Tải âm thanh xuống" at bounding box center [1057, 380] width 47 height 6
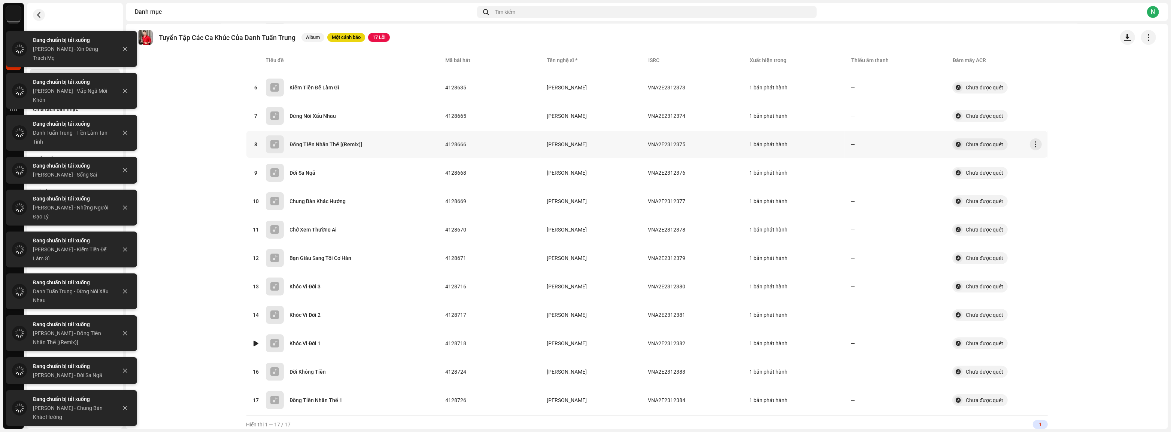
scroll to position [215, 0]
click at [1033, 226] on span "button" at bounding box center [1036, 229] width 6 height 6
click at [1048, 302] on span "Tải âm thanh xuống" at bounding box center [1057, 304] width 47 height 6
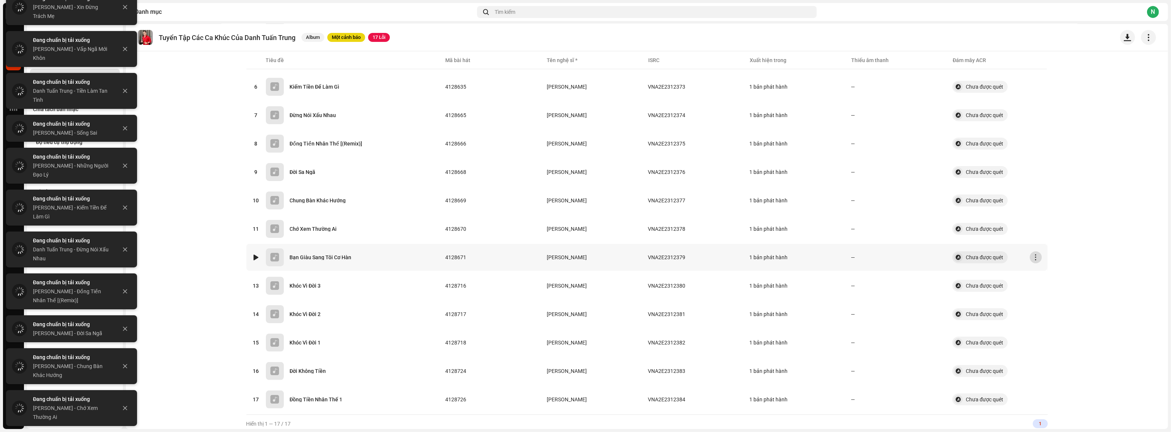
click at [1035, 255] on span "button" at bounding box center [1036, 258] width 6 height 6
click at [1050, 336] on div "Tải âm thanh xuống" at bounding box center [1069, 332] width 76 height 15
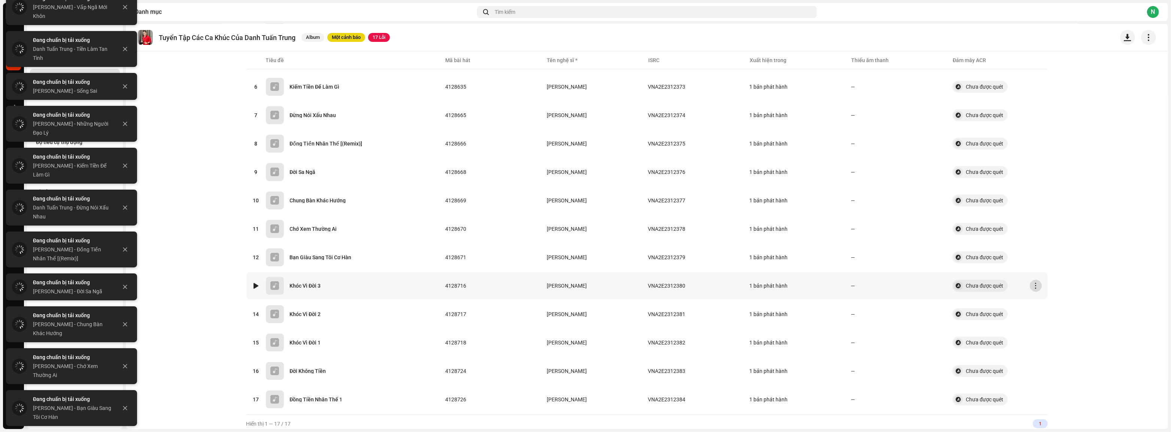
click at [1033, 283] on span "button" at bounding box center [1036, 286] width 6 height 6
click at [1054, 358] on span "Tải âm thanh xuống" at bounding box center [1057, 361] width 47 height 6
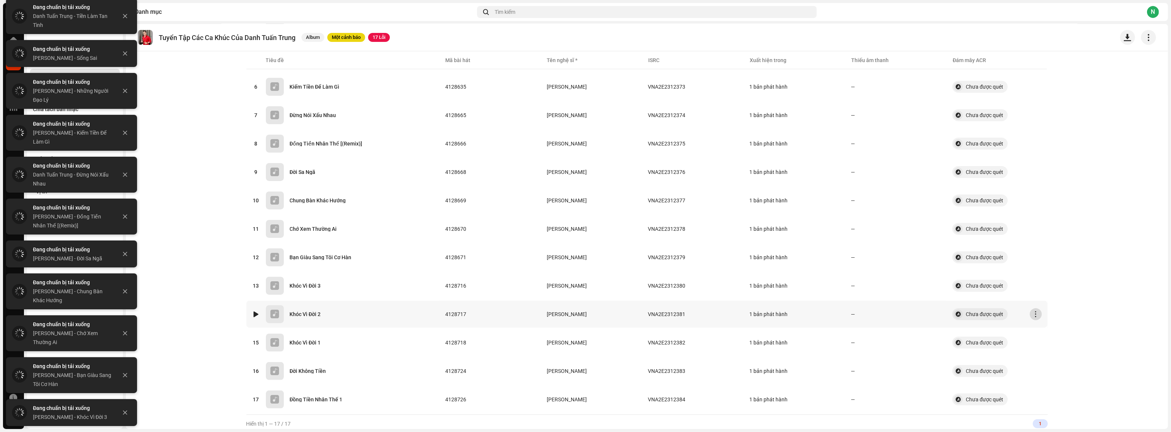
click at [1033, 313] on span "button" at bounding box center [1036, 315] width 6 height 6
click at [1058, 386] on span "Tải âm thanh xuống" at bounding box center [1057, 389] width 47 height 6
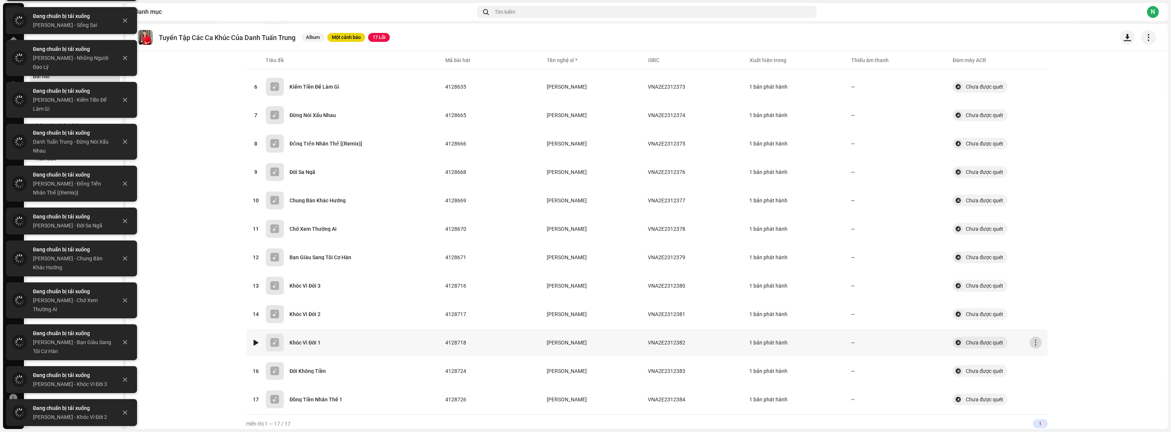
click at [1035, 341] on span "button" at bounding box center [1036, 343] width 6 height 6
click at [1055, 307] on span "Tải âm thanh xuống" at bounding box center [1057, 309] width 47 height 6
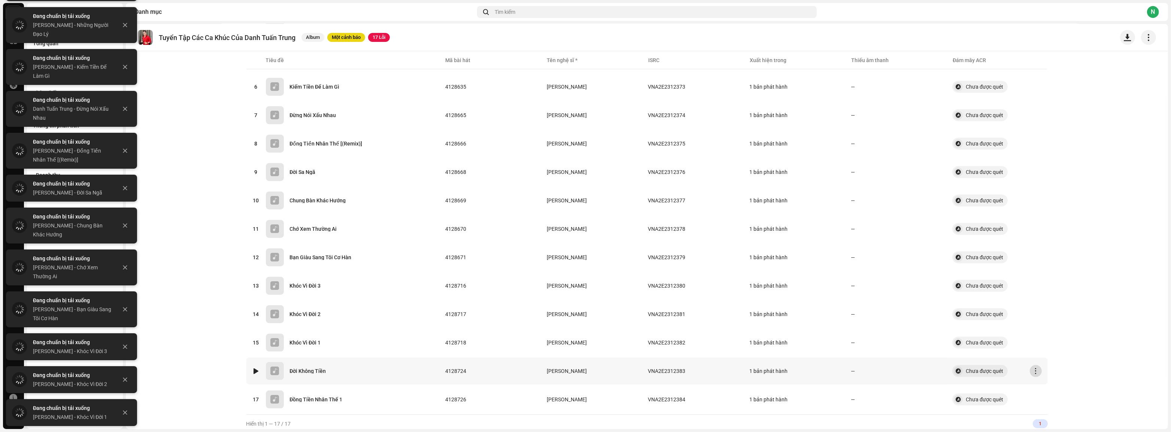
click at [1033, 370] on span "button" at bounding box center [1036, 371] width 6 height 6
click at [1052, 336] on span "Tải âm thanh xuống" at bounding box center [1057, 337] width 47 height 6
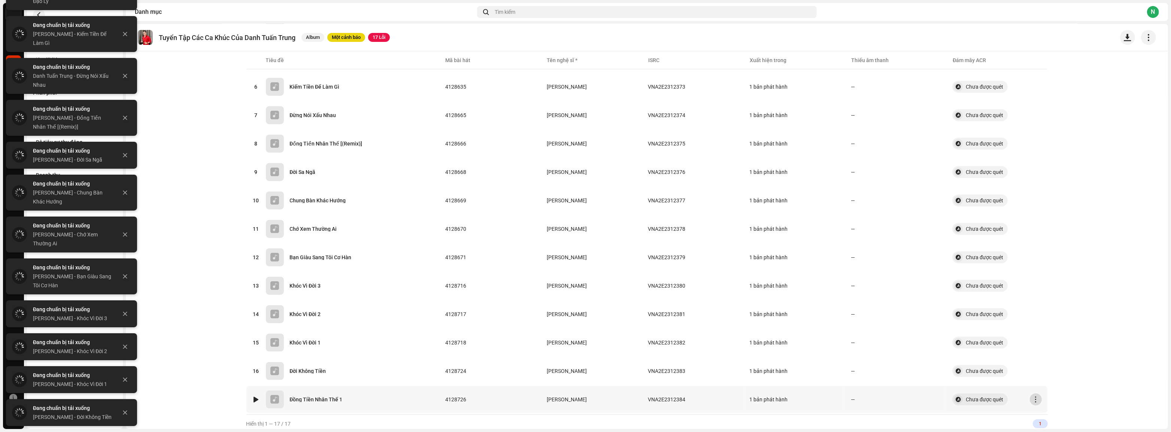
click at [1033, 397] on span "button" at bounding box center [1036, 400] width 6 height 6
click at [1042, 365] on span "Tải âm thanh xuống" at bounding box center [1057, 365] width 47 height 6
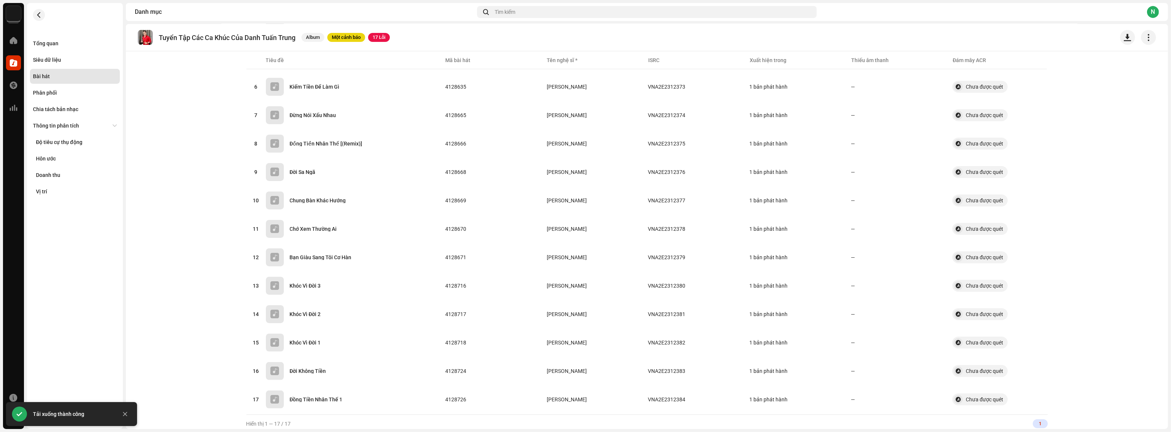
drag, startPoint x: 379, startPoint y: 432, endPoint x: 1118, endPoint y: 422, distance: 739.2
click at [1118, 422] on catalog-releases-details-tracks "Tuyển Tập Các Ca Khúc Của Danh Tuấn Trung Album Một cảnh báo 17 Lỗi Bài hát Đã …" at bounding box center [647, 121] width 1042 height 624
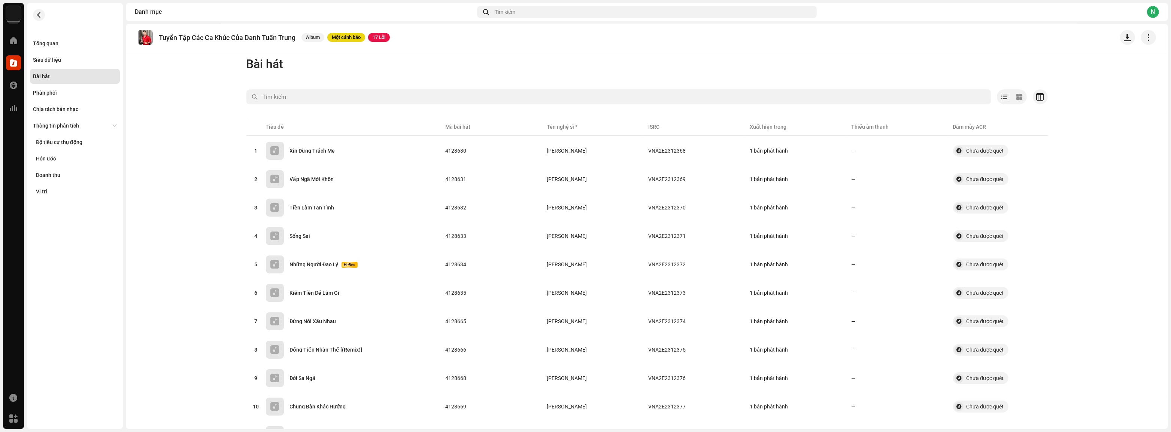
scroll to position [0, 0]
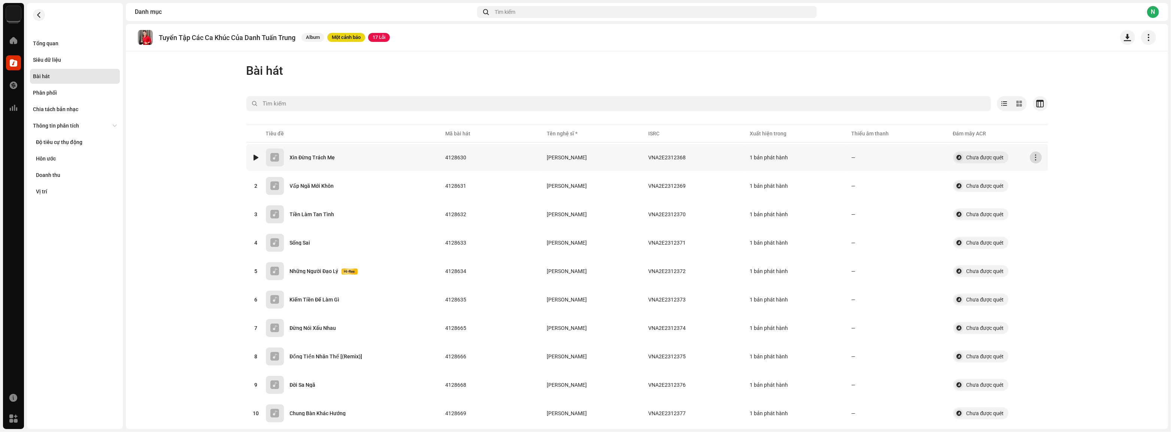
click at [1038, 155] on button "button" at bounding box center [1036, 158] width 12 height 12
click at [1045, 235] on span "Tải âm thanh xuống" at bounding box center [1057, 234] width 47 height 6
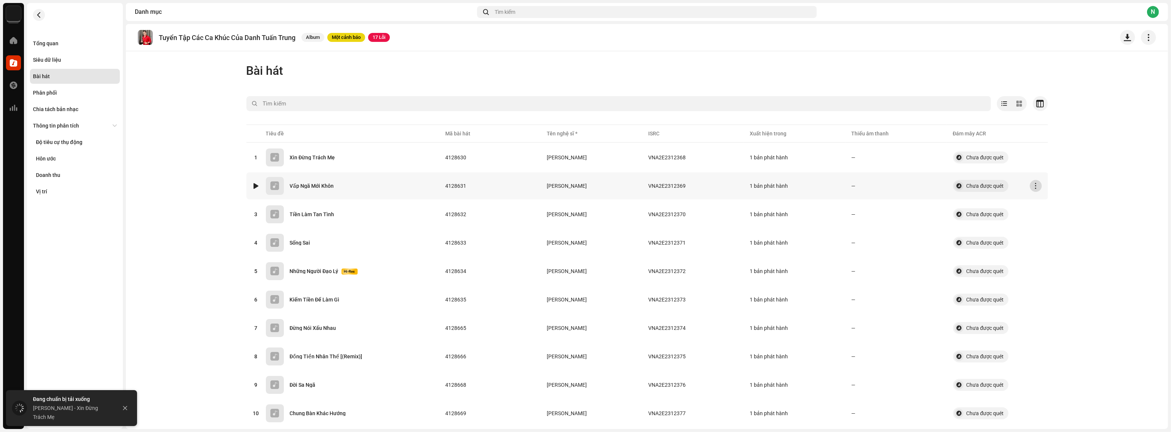
drag, startPoint x: 1030, startPoint y: 188, endPoint x: 1033, endPoint y: 194, distance: 5.9
click at [1033, 188] on span "button" at bounding box center [1036, 186] width 6 height 6
click at [1044, 263] on span "Tải âm thanh xuống" at bounding box center [1057, 262] width 47 height 6
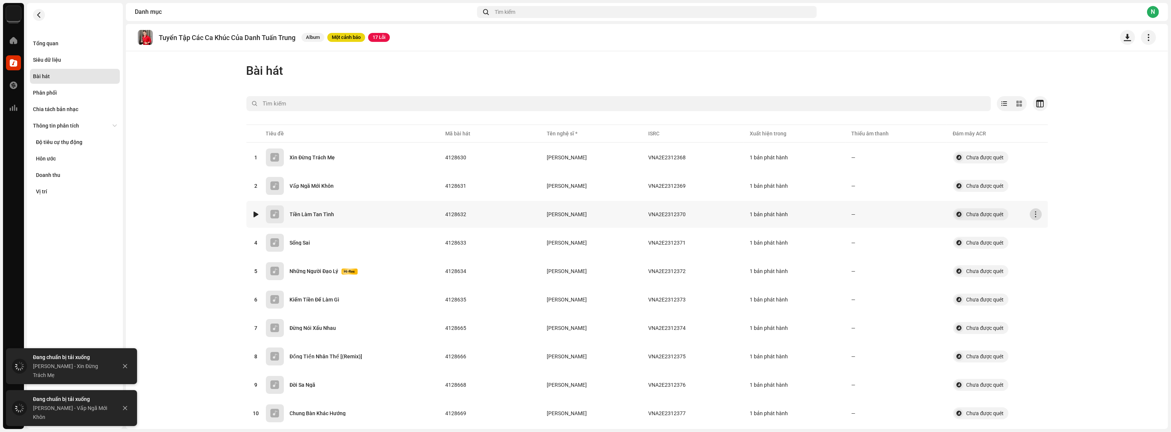
click at [1033, 212] on span "button" at bounding box center [1036, 215] width 6 height 6
drag, startPoint x: 1045, startPoint y: 288, endPoint x: 1033, endPoint y: 242, distance: 47.6
click at [1045, 288] on span "Tải âm thanh xuống" at bounding box center [1057, 291] width 47 height 6
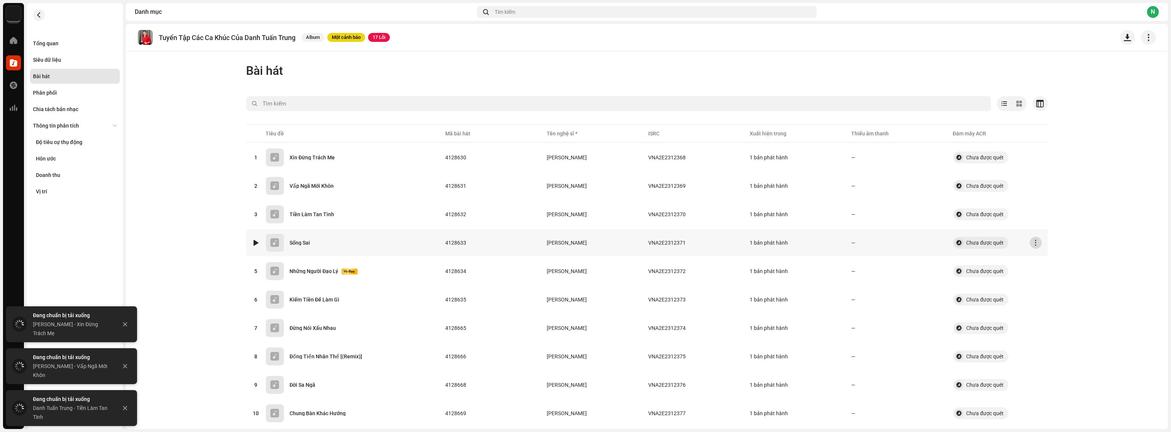
click at [1032, 238] on button "button" at bounding box center [1036, 243] width 12 height 12
click at [1055, 319] on span "Tải âm thanh xuống" at bounding box center [1057, 319] width 47 height 6
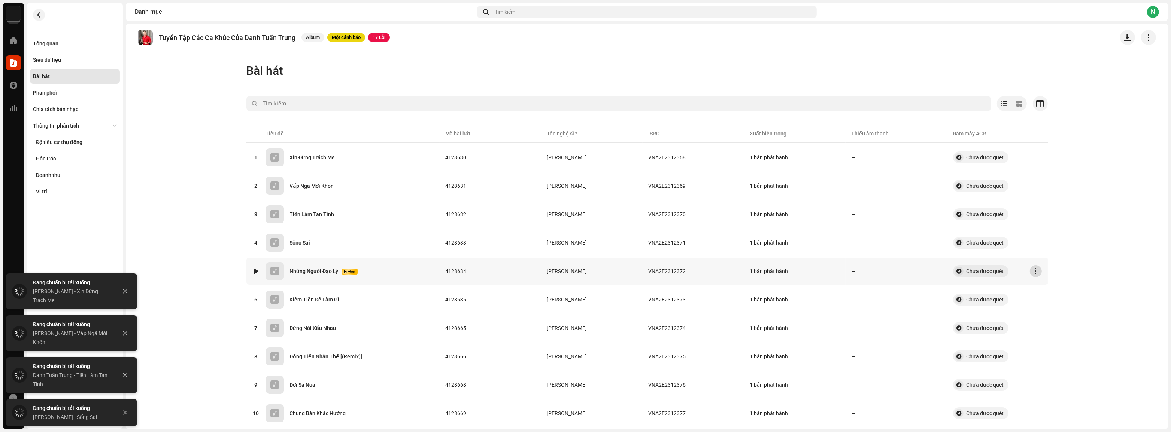
click at [1034, 264] on tr "5 Những Người Đạo Lý Hi-Res 4128634 Danh Tuấn Trung VNA2E2312372 1 bản phát hàn…" at bounding box center [647, 271] width 802 height 27
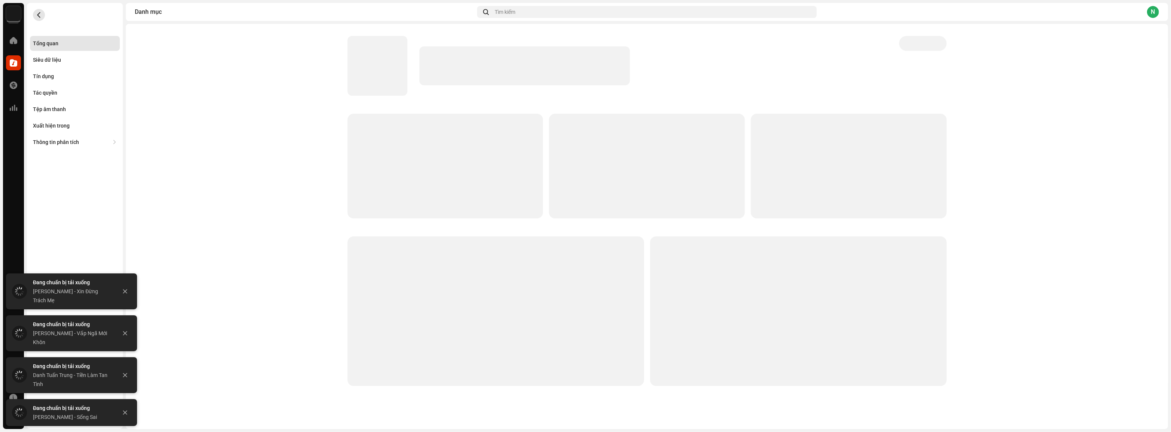
click at [39, 14] on span "button" at bounding box center [39, 15] width 6 height 6
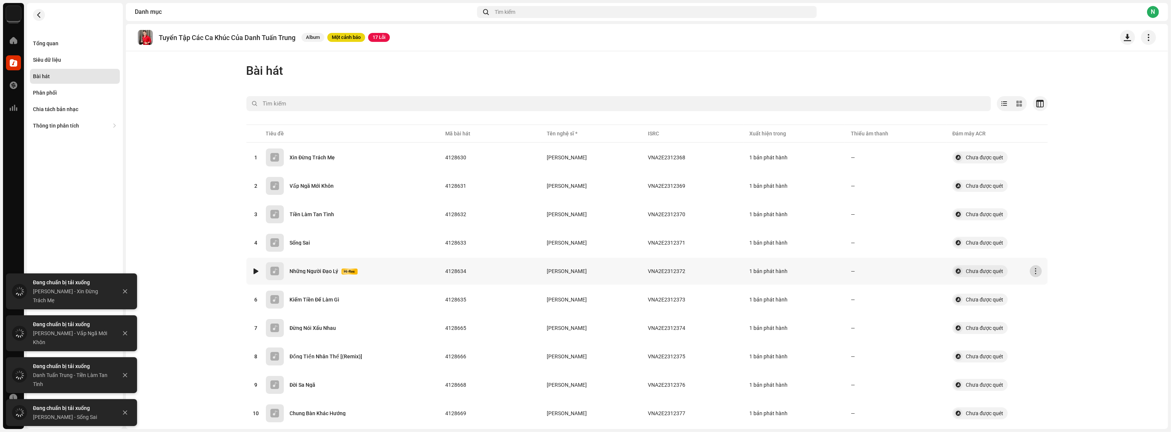
click at [1034, 273] on span "button" at bounding box center [1036, 271] width 6 height 6
click at [1048, 348] on span "Tải âm thanh xuống" at bounding box center [1057, 347] width 47 height 6
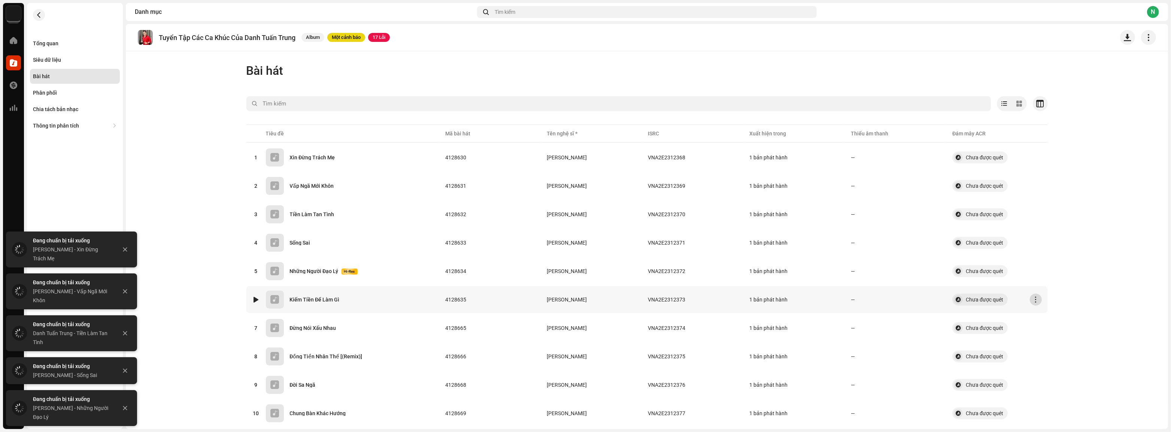
click at [1031, 302] on button "button" at bounding box center [1036, 300] width 12 height 12
drag, startPoint x: 1058, startPoint y: 374, endPoint x: 1056, endPoint y: 367, distance: 7.4
click at [1058, 375] on span "Tải âm thanh xuống" at bounding box center [1057, 376] width 47 height 6
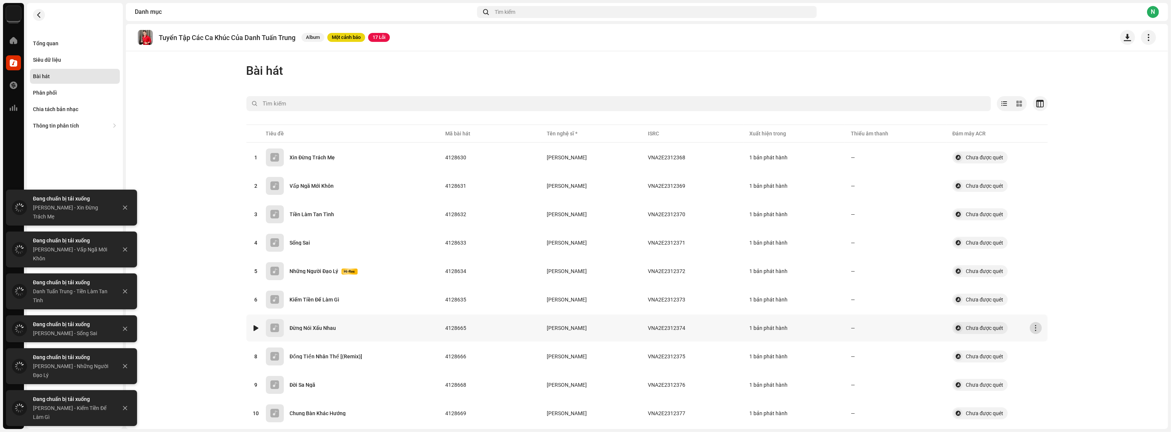
click at [1036, 324] on button "button" at bounding box center [1036, 328] width 12 height 12
click at [1064, 399] on div "Tải âm thanh xuống" at bounding box center [1069, 404] width 76 height 15
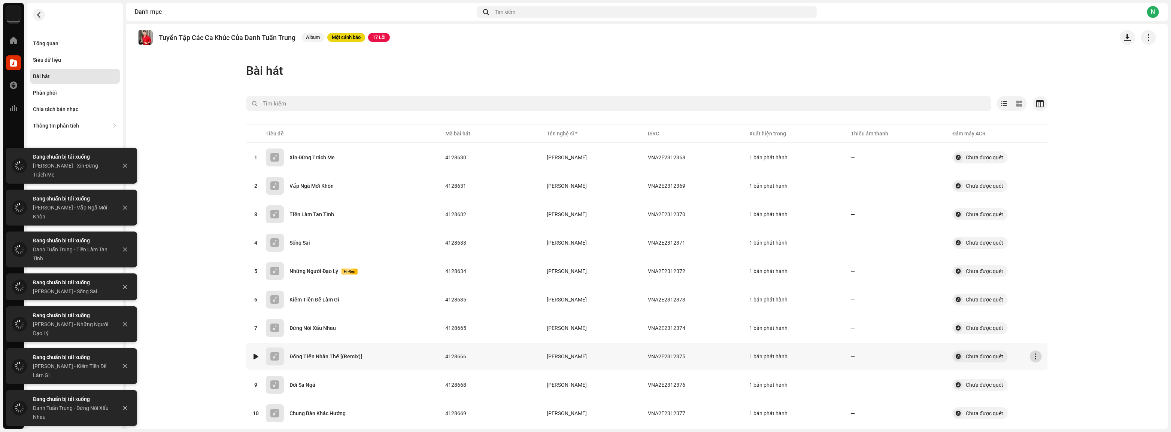
click at [1030, 356] on button "button" at bounding box center [1036, 357] width 12 height 12
click at [1060, 322] on span "Tải âm thanh xuống" at bounding box center [1057, 324] width 47 height 6
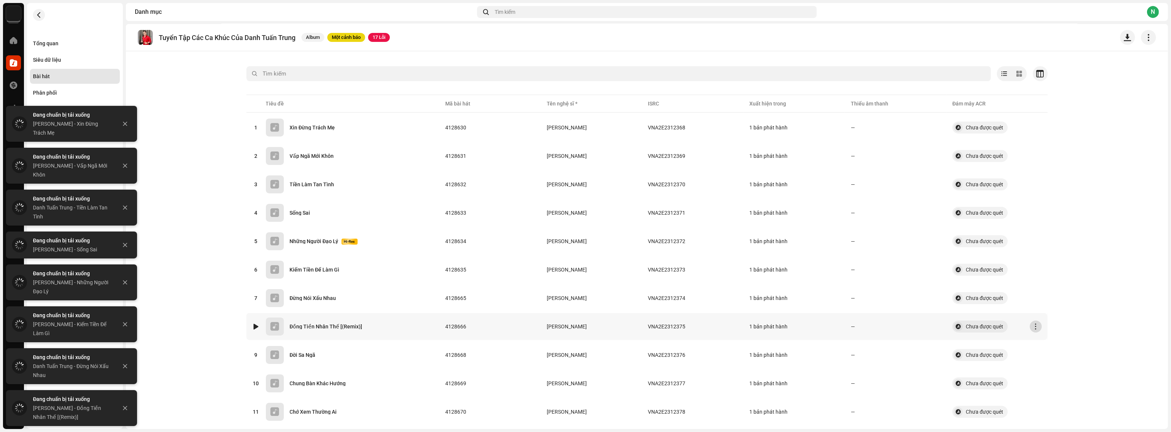
scroll to position [34, 0]
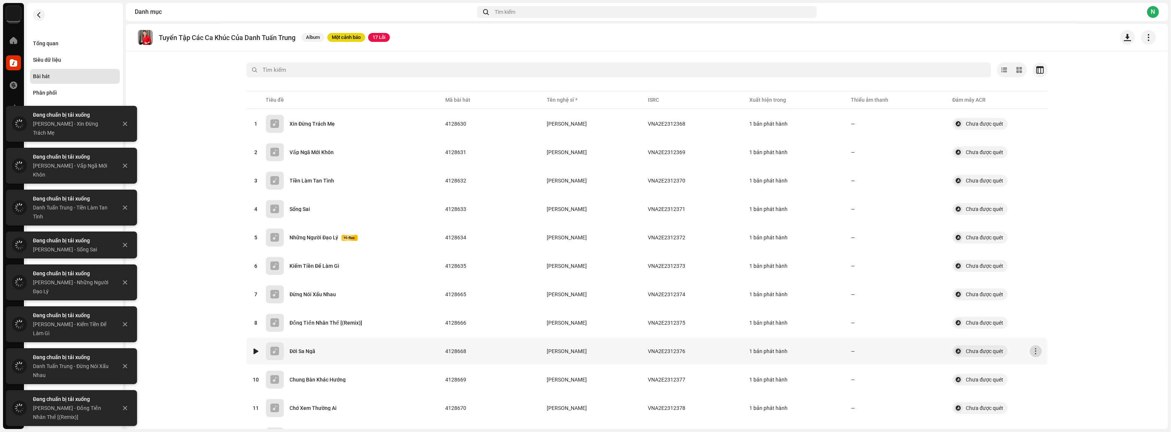
click at [1033, 349] on span "button" at bounding box center [1036, 352] width 6 height 6
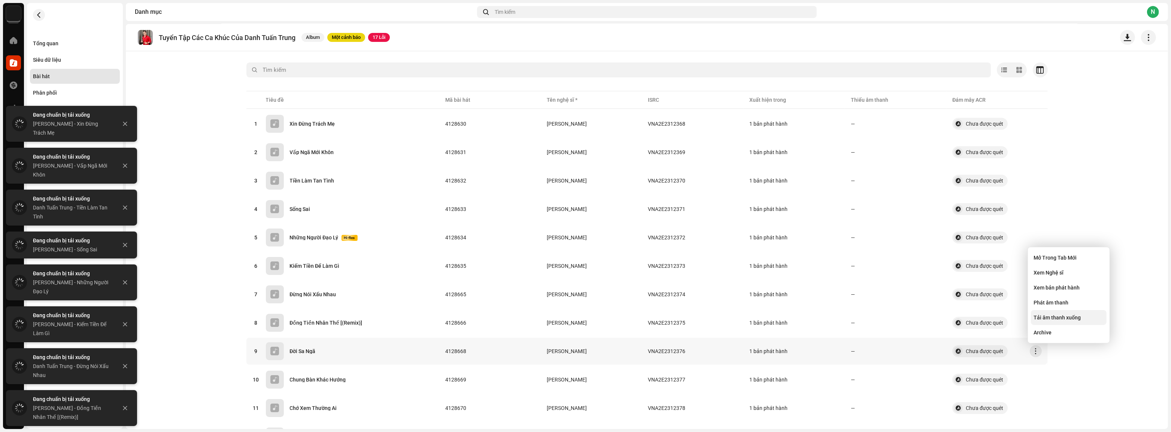
click at [1052, 318] on span "Tải âm thanh xuống" at bounding box center [1057, 318] width 47 height 6
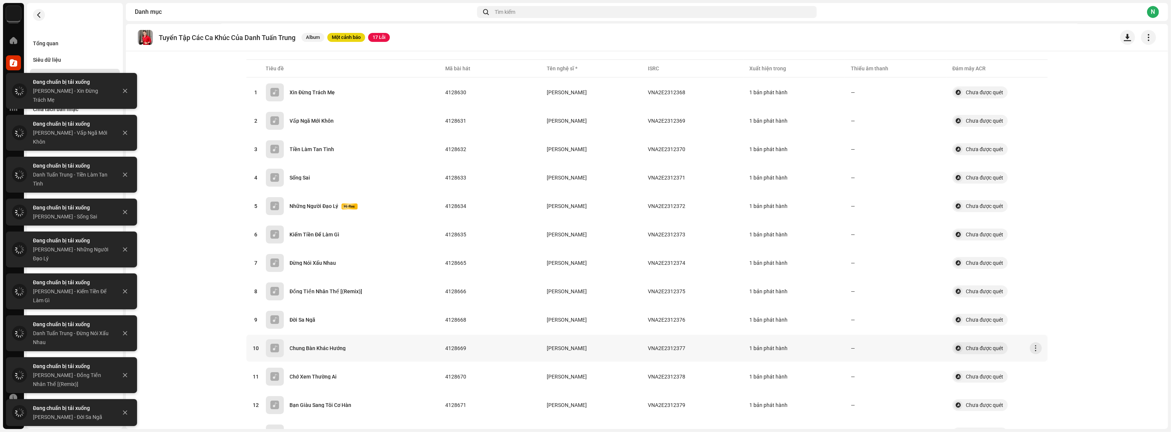
scroll to position [68, 0]
click at [1036, 346] on span "button" at bounding box center [1036, 346] width 6 height 6
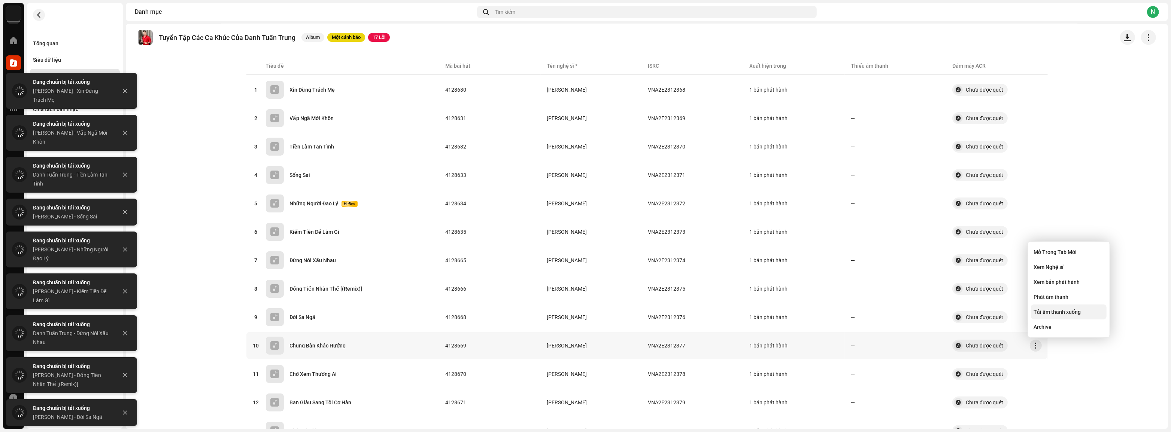
click at [1053, 313] on span "Tải âm thanh xuống" at bounding box center [1057, 312] width 47 height 6
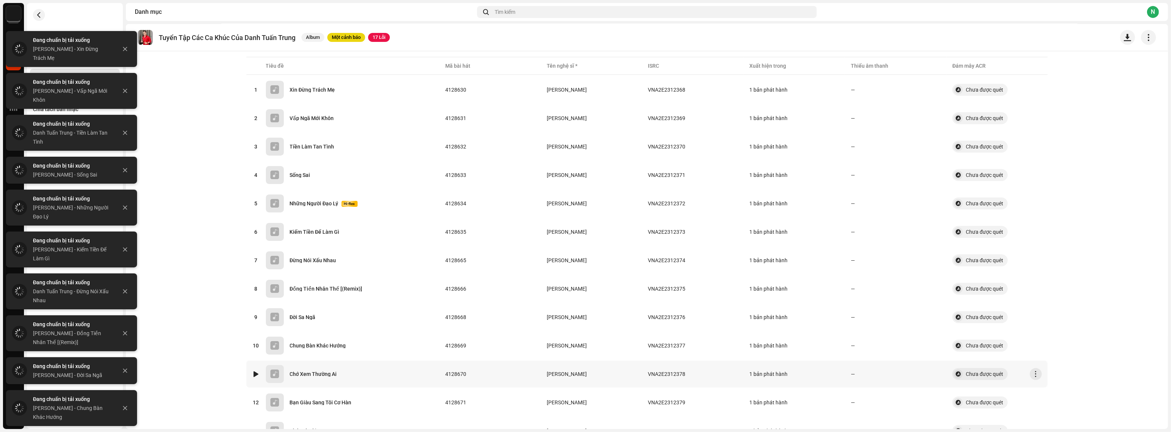
click at [1039, 374] on re-m-actions-button at bounding box center [1036, 374] width 12 height 12
click at [1035, 371] on span "button" at bounding box center [1036, 374] width 6 height 6
click at [1053, 335] on div "Tải âm thanh xuống" at bounding box center [1069, 340] width 76 height 15
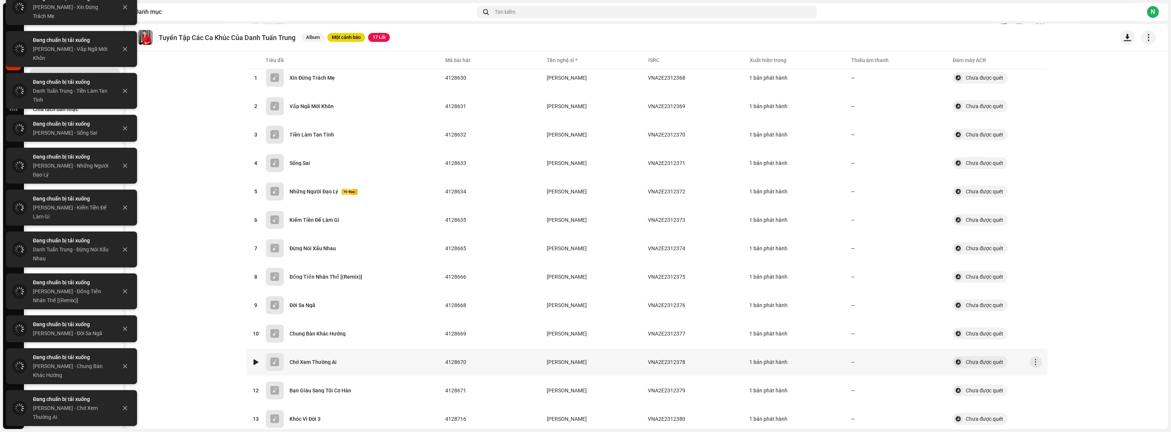
scroll to position [136, 0]
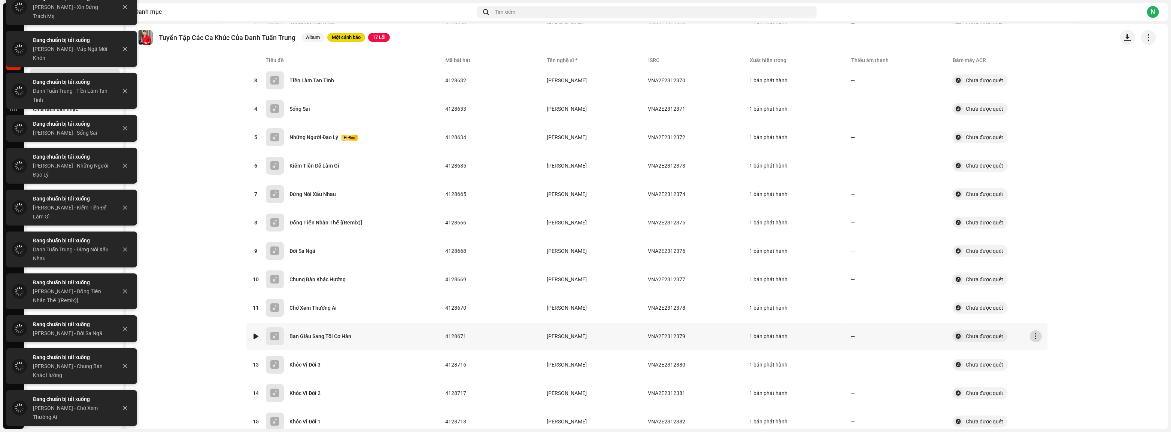
click at [1030, 332] on button "button" at bounding box center [1036, 337] width 12 height 12
click at [1050, 306] on div "Tải âm thanh xuống" at bounding box center [1069, 302] width 76 height 15
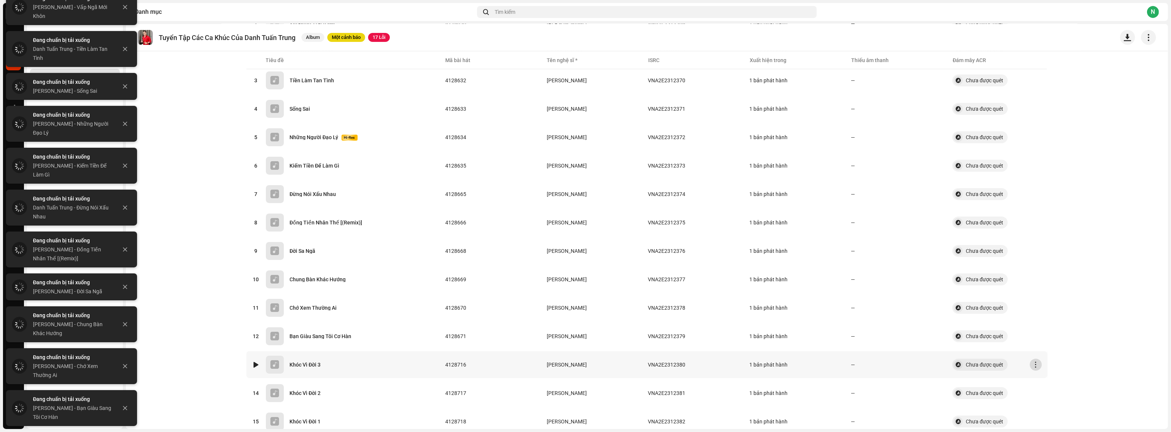
click at [1031, 367] on button "button" at bounding box center [1036, 365] width 12 height 12
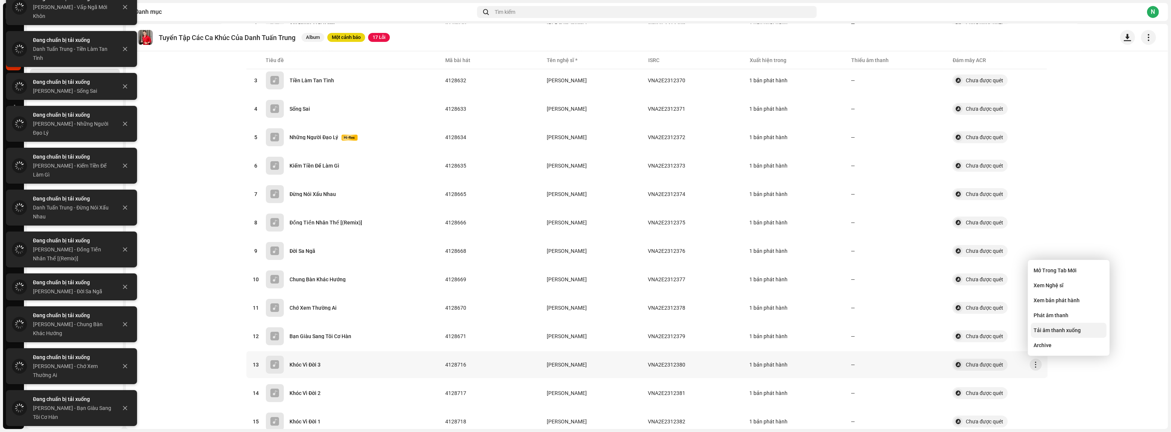
click at [1048, 332] on span "Tải âm thanh xuống" at bounding box center [1057, 331] width 47 height 6
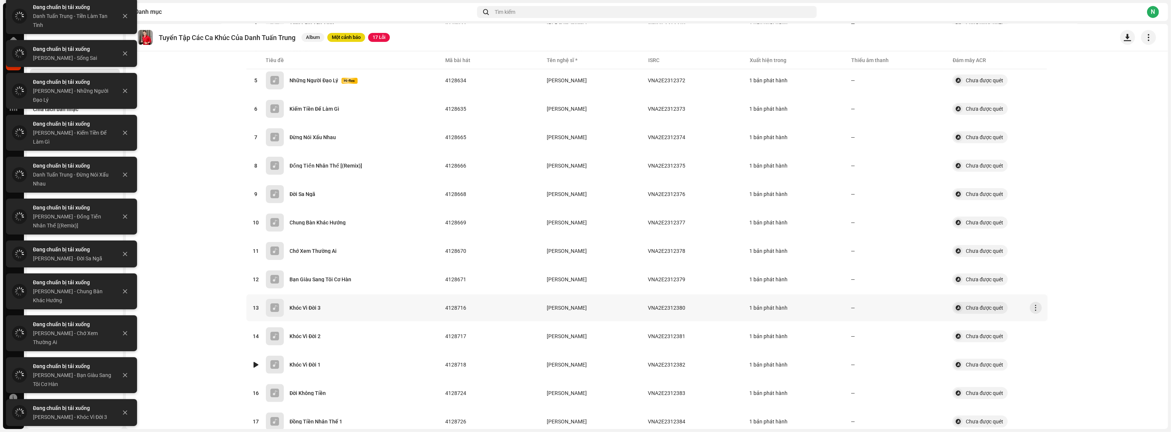
scroll to position [204, 0]
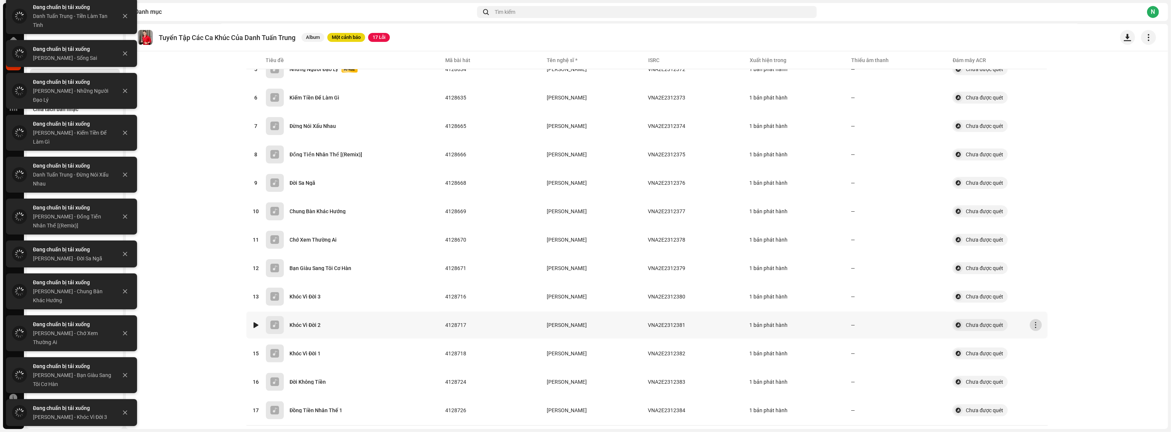
click at [1037, 326] on button "button" at bounding box center [1036, 325] width 12 height 12
click at [1051, 402] on span "Tải âm thanh xuống" at bounding box center [1057, 400] width 47 height 6
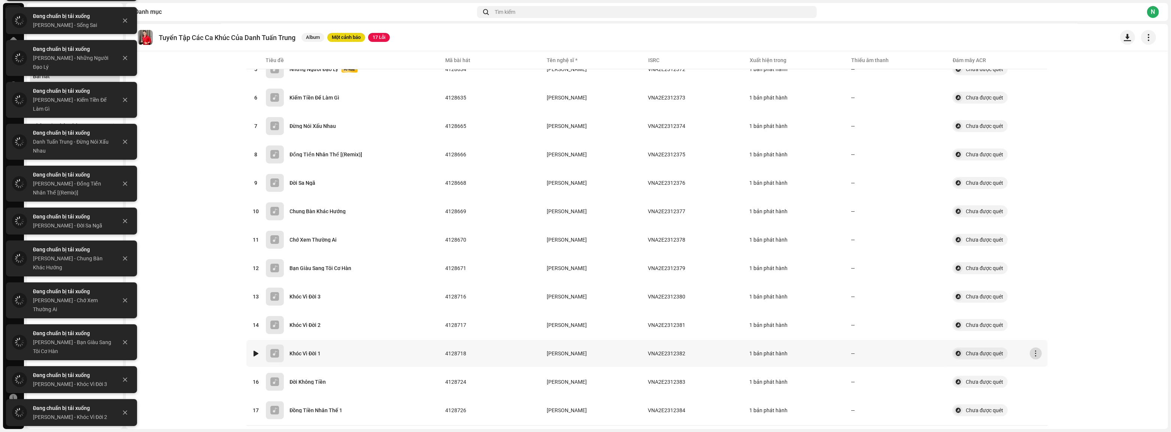
click at [1036, 351] on span "button" at bounding box center [1036, 354] width 6 height 6
click at [1053, 322] on span "Tải âm thanh xuống" at bounding box center [1057, 319] width 47 height 6
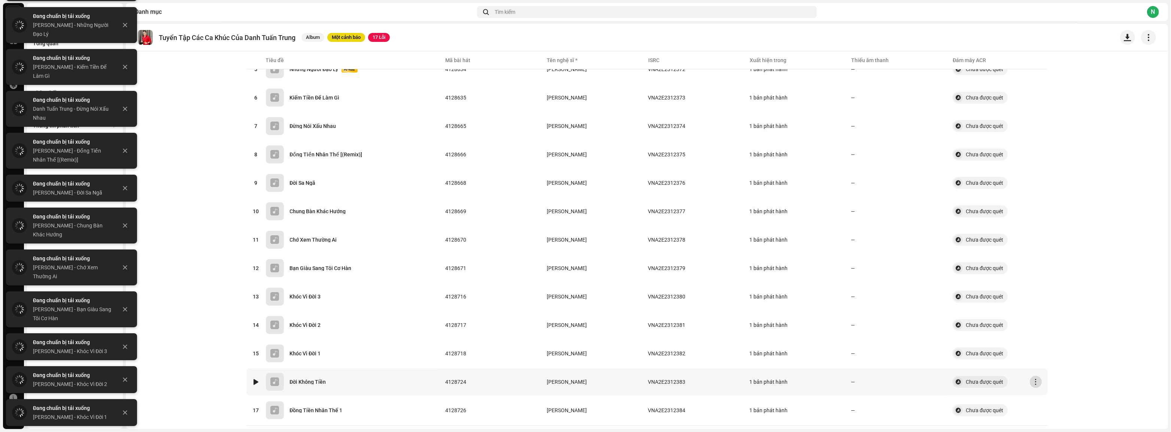
click at [1033, 382] on span "button" at bounding box center [1036, 382] width 6 height 6
click at [1046, 346] on span "Tải âm thanh xuống" at bounding box center [1057, 347] width 47 height 6
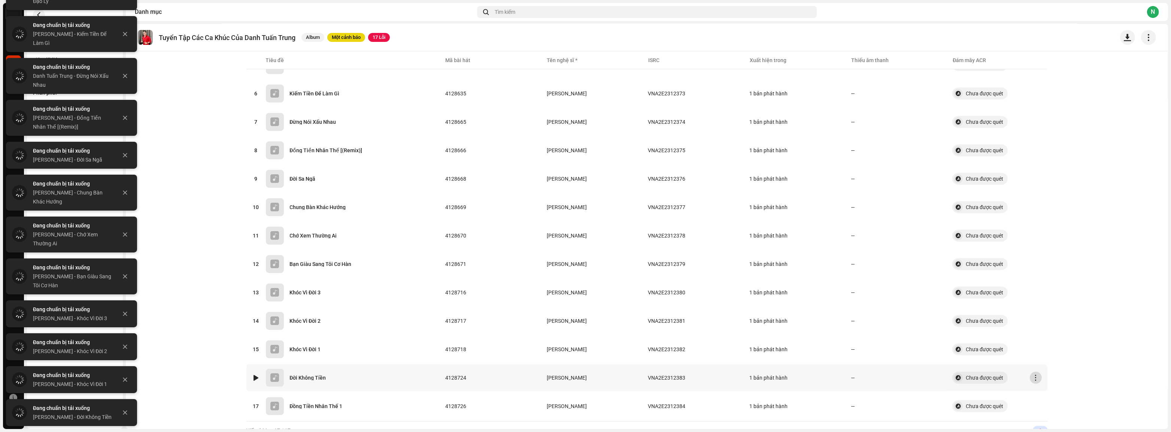
scroll to position [215, 0]
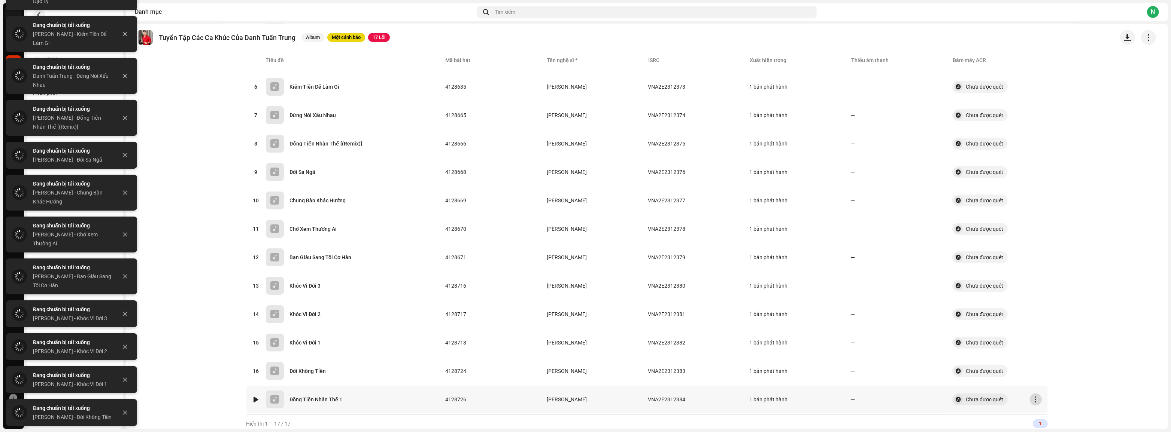
click at [1033, 397] on span "button" at bounding box center [1036, 400] width 6 height 6
click at [1041, 365] on span "Tải âm thanh xuống" at bounding box center [1057, 365] width 47 height 6
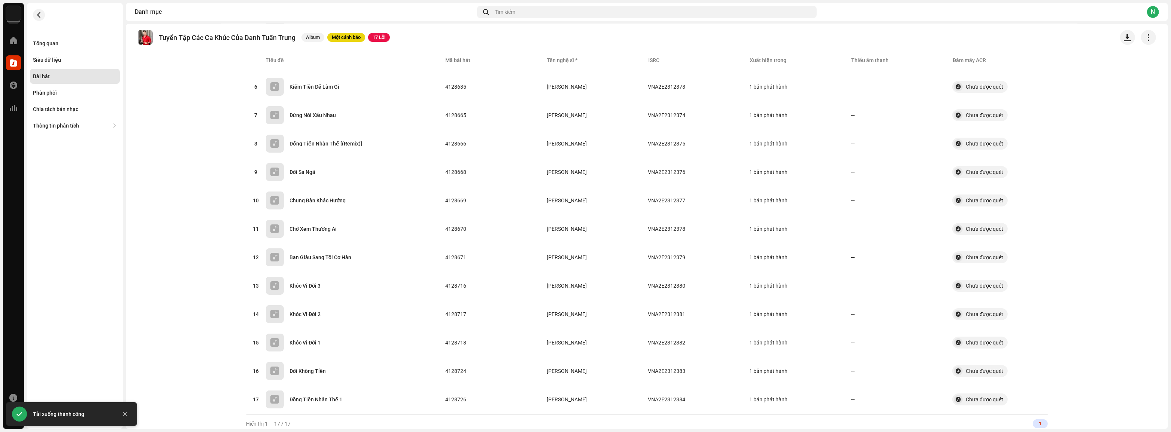
click at [1109, 420] on catalog-releases-details-tracks "Tuyển Tập Các Ca Khúc Của Danh Tuấn Trung Album Một cảnh báo 17 Lỗi Bài hát Đã …" at bounding box center [647, 121] width 1042 height 624
